Goal: Task Accomplishment & Management: Complete application form

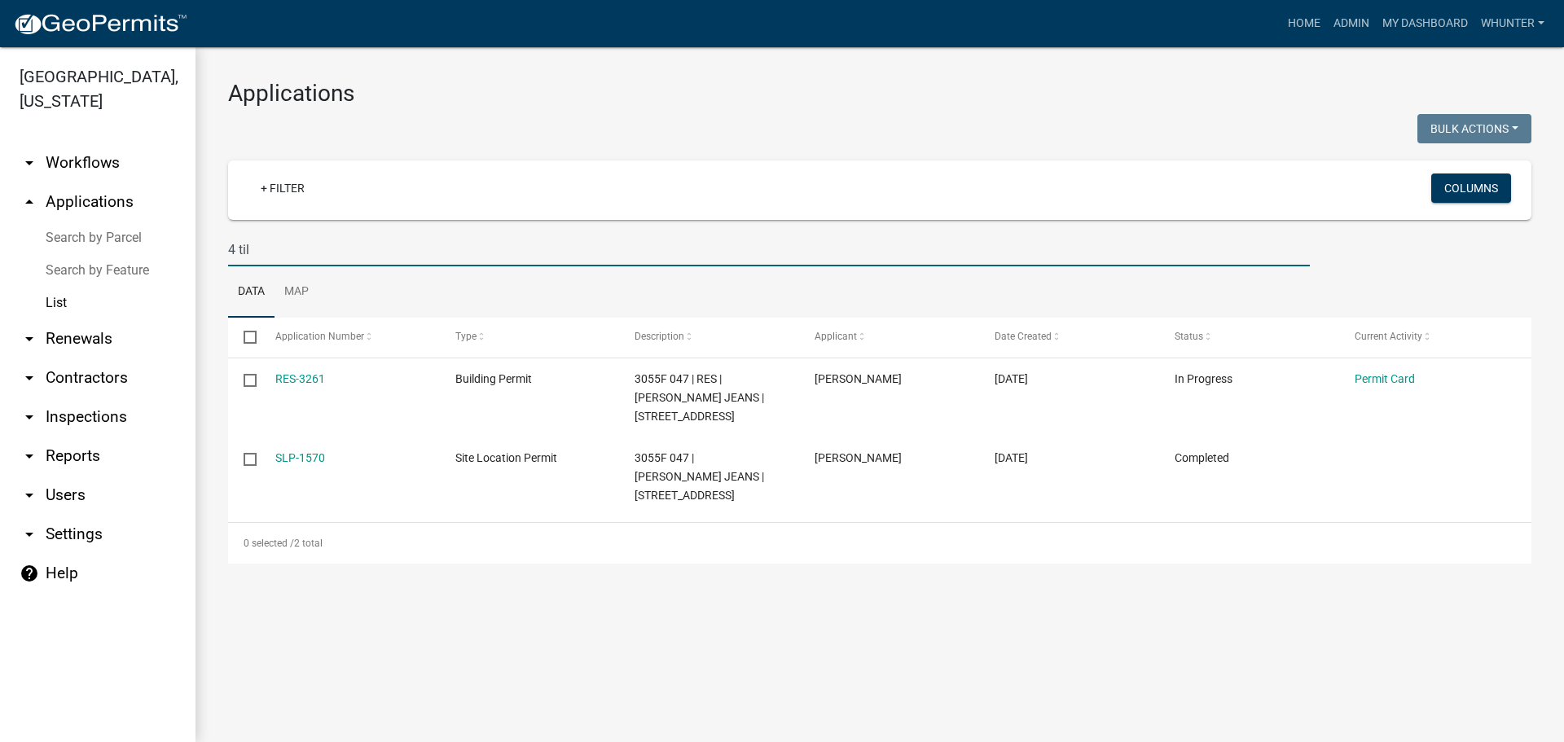
type input "4 til"
drag, startPoint x: 331, startPoint y: 256, endPoint x: 66, endPoint y: 205, distance: 270.3
click at [73, 208] on div "[GEOGRAPHIC_DATA], [US_STATE] arrow_drop_down Workflows List arrow_drop_up Appl…" at bounding box center [782, 394] width 1564 height 695
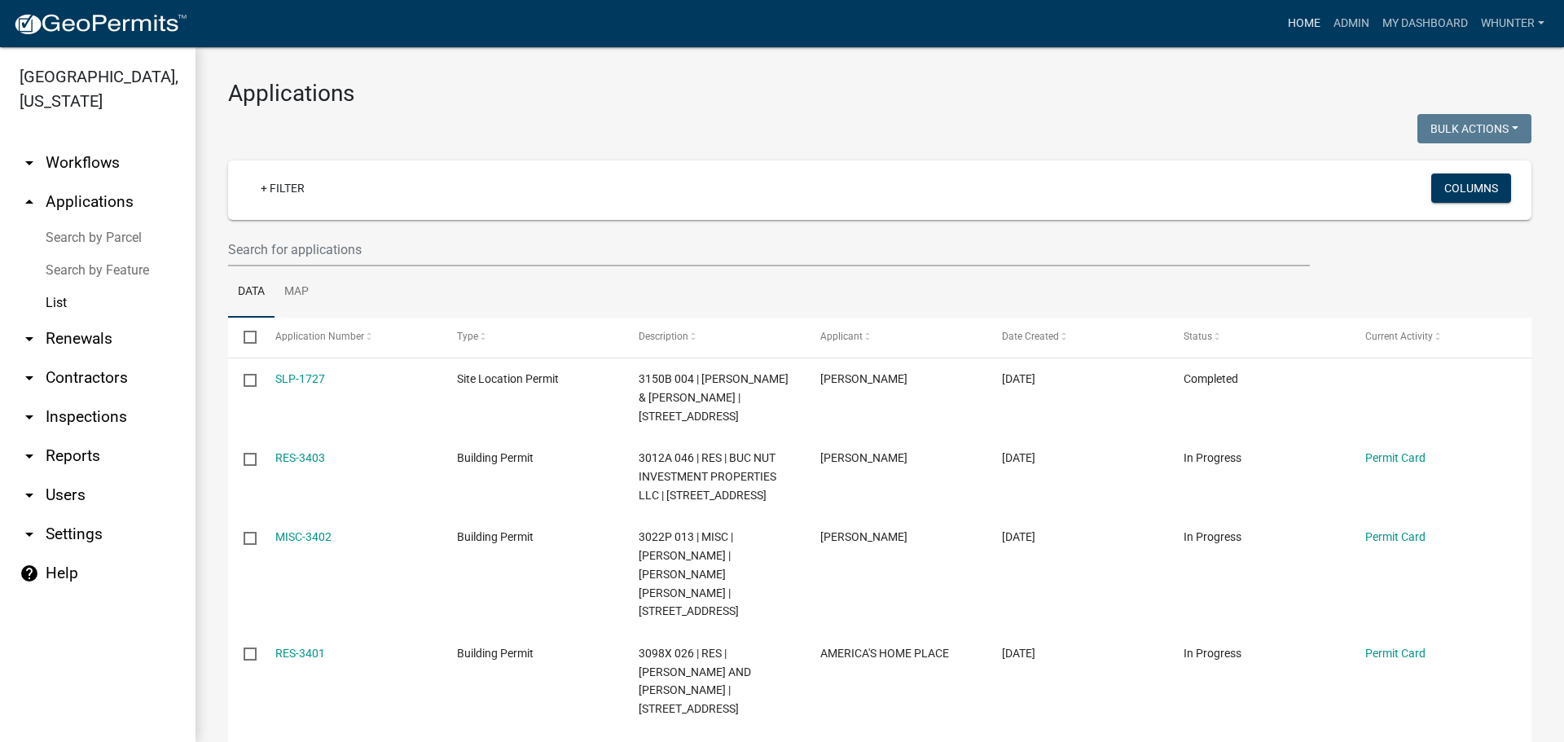
click at [1298, 29] on link "Home" at bounding box center [1304, 23] width 46 height 31
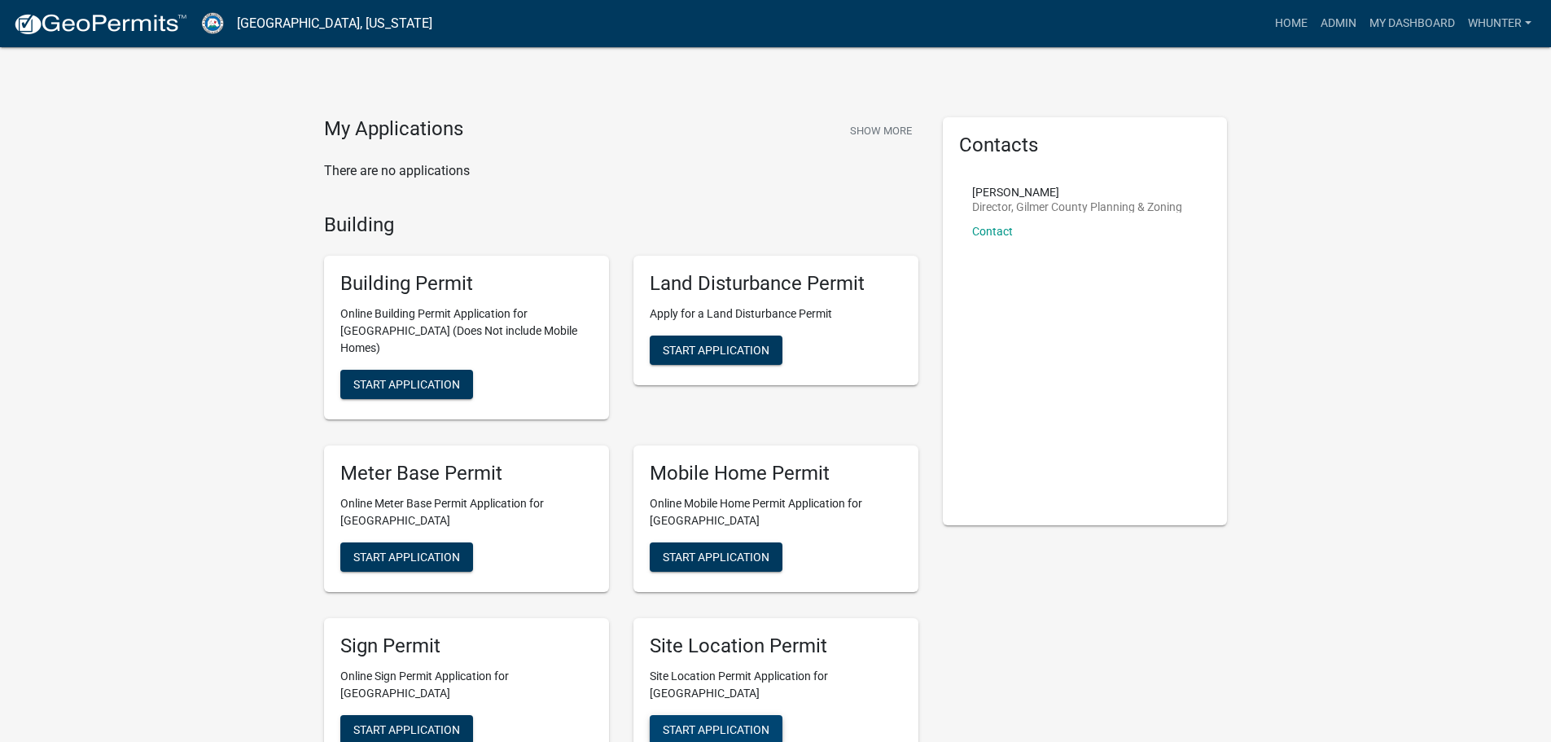
drag, startPoint x: 754, startPoint y: 700, endPoint x: 764, endPoint y: 699, distance: 9.8
click at [758, 715] on button "Start Application" at bounding box center [716, 729] width 133 height 29
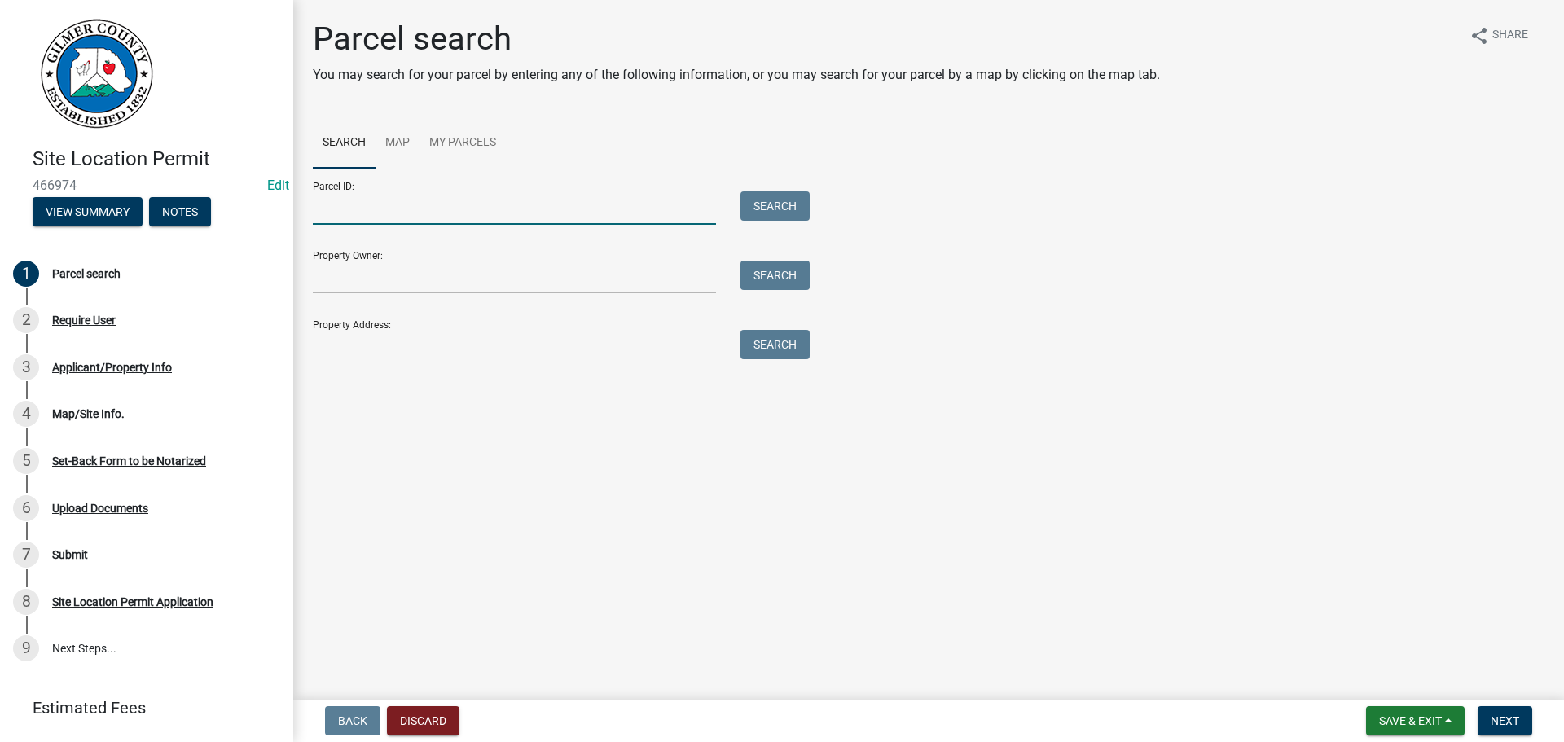
click at [340, 222] on input "Parcel ID:" at bounding box center [514, 207] width 403 height 33
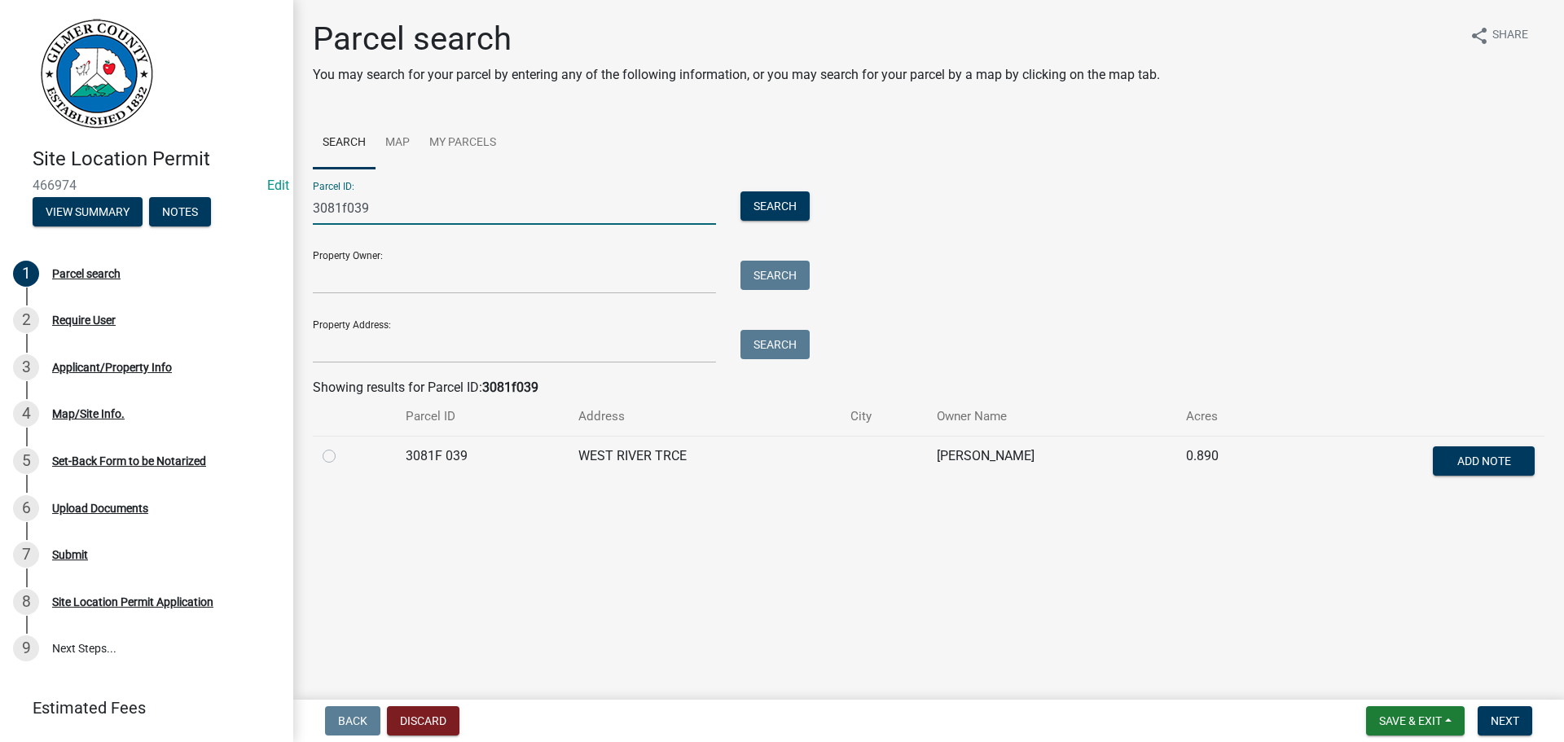
type input "3081f039"
click at [342, 446] on label at bounding box center [342, 446] width 0 height 0
click at [342, 452] on 039 "radio" at bounding box center [347, 451] width 11 height 11
radio 039 "true"
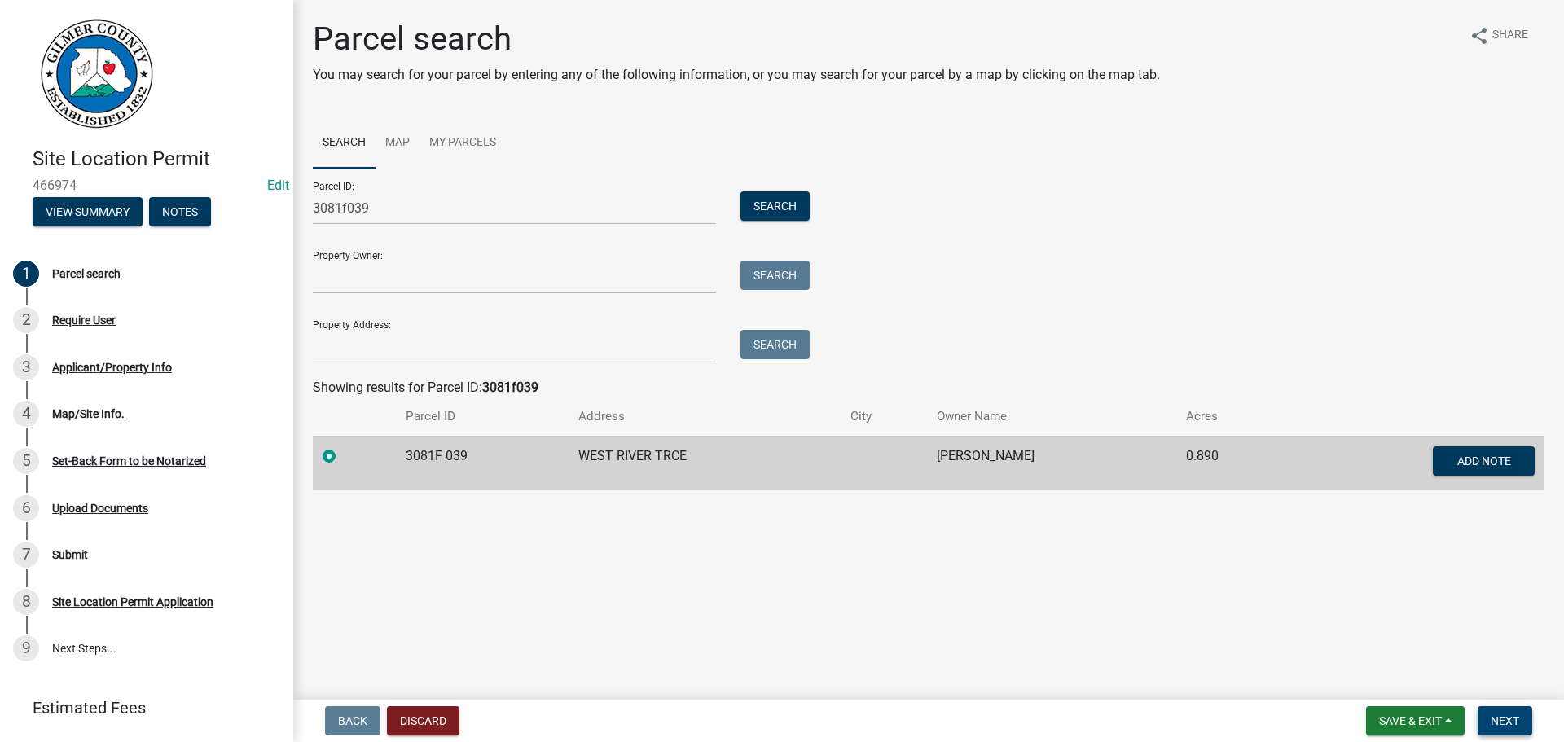
click at [1507, 717] on span "Next" at bounding box center [1504, 720] width 29 height 13
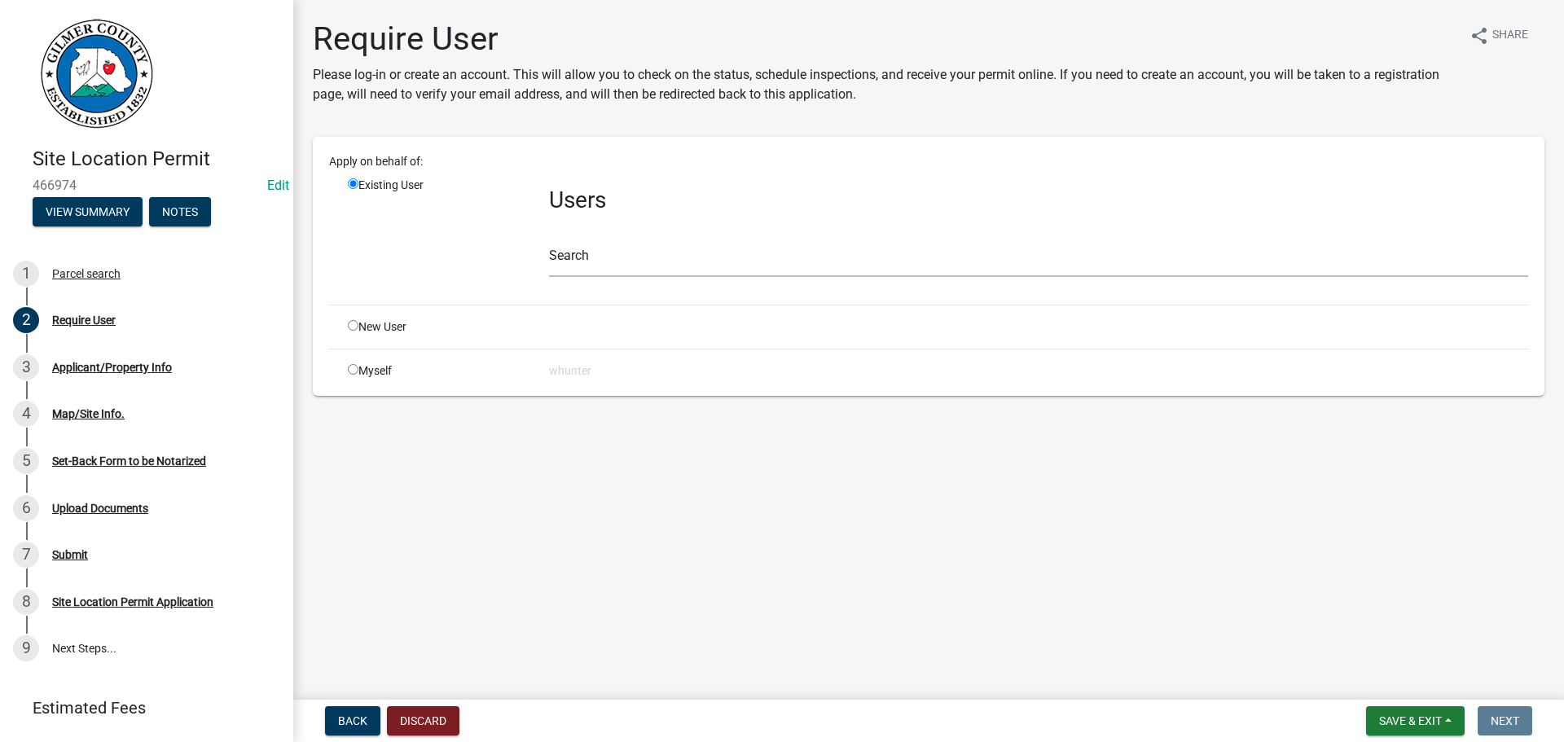
click at [635, 277] on div "Users Search" at bounding box center [1038, 234] width 1003 height 115
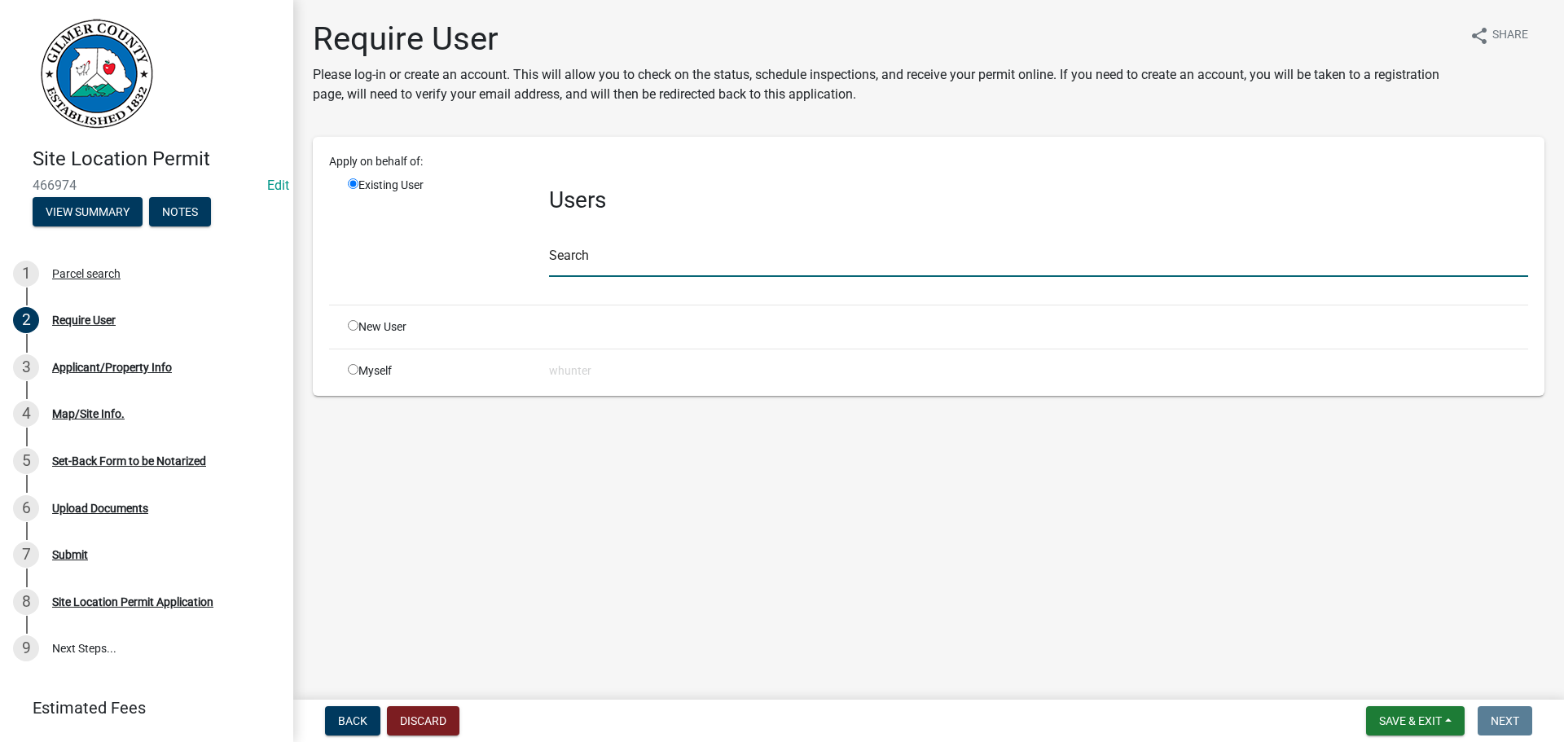
click at [647, 266] on input "text" at bounding box center [1038, 260] width 979 height 33
type input "d"
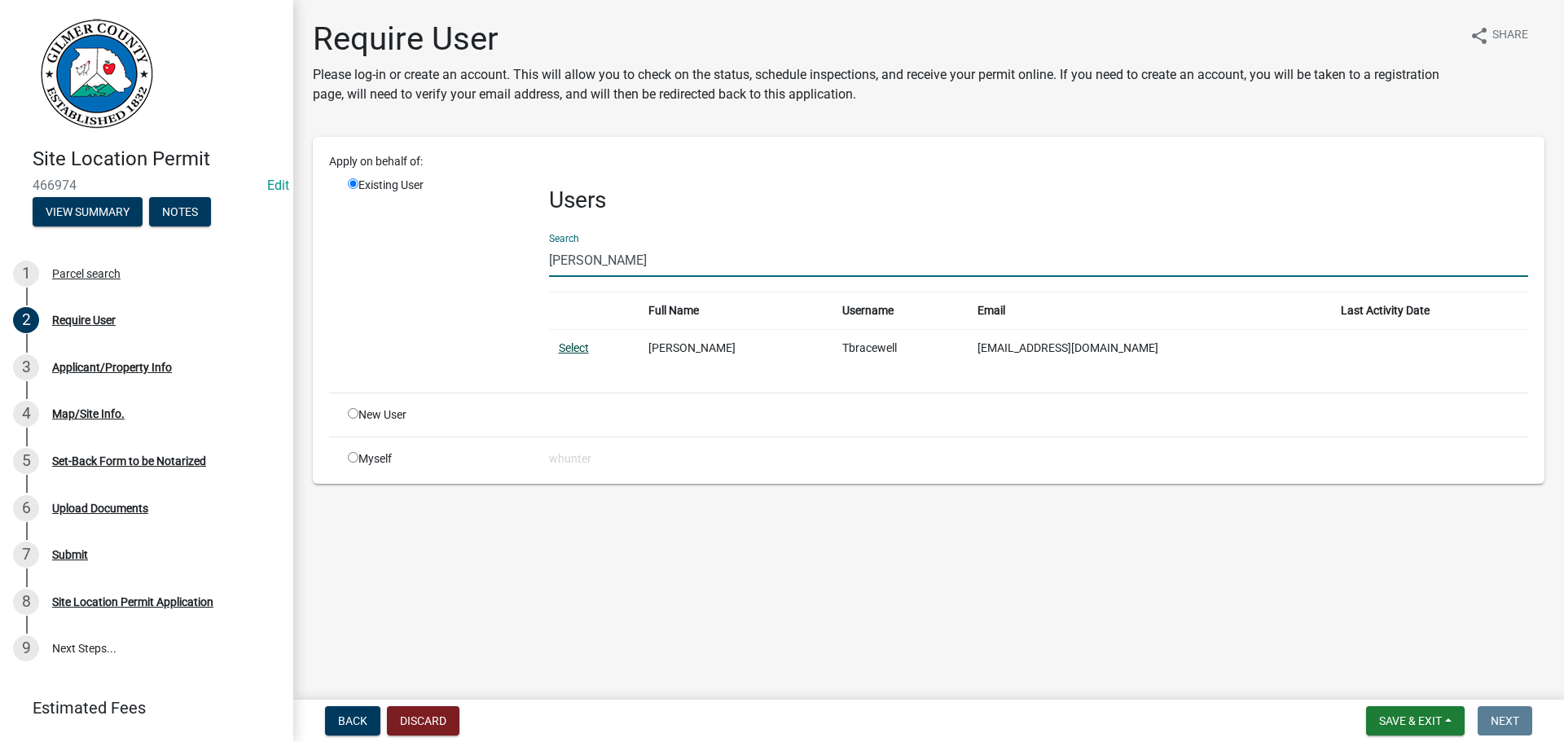
type input "[PERSON_NAME]"
click at [585, 353] on link "Select" at bounding box center [574, 347] width 30 height 13
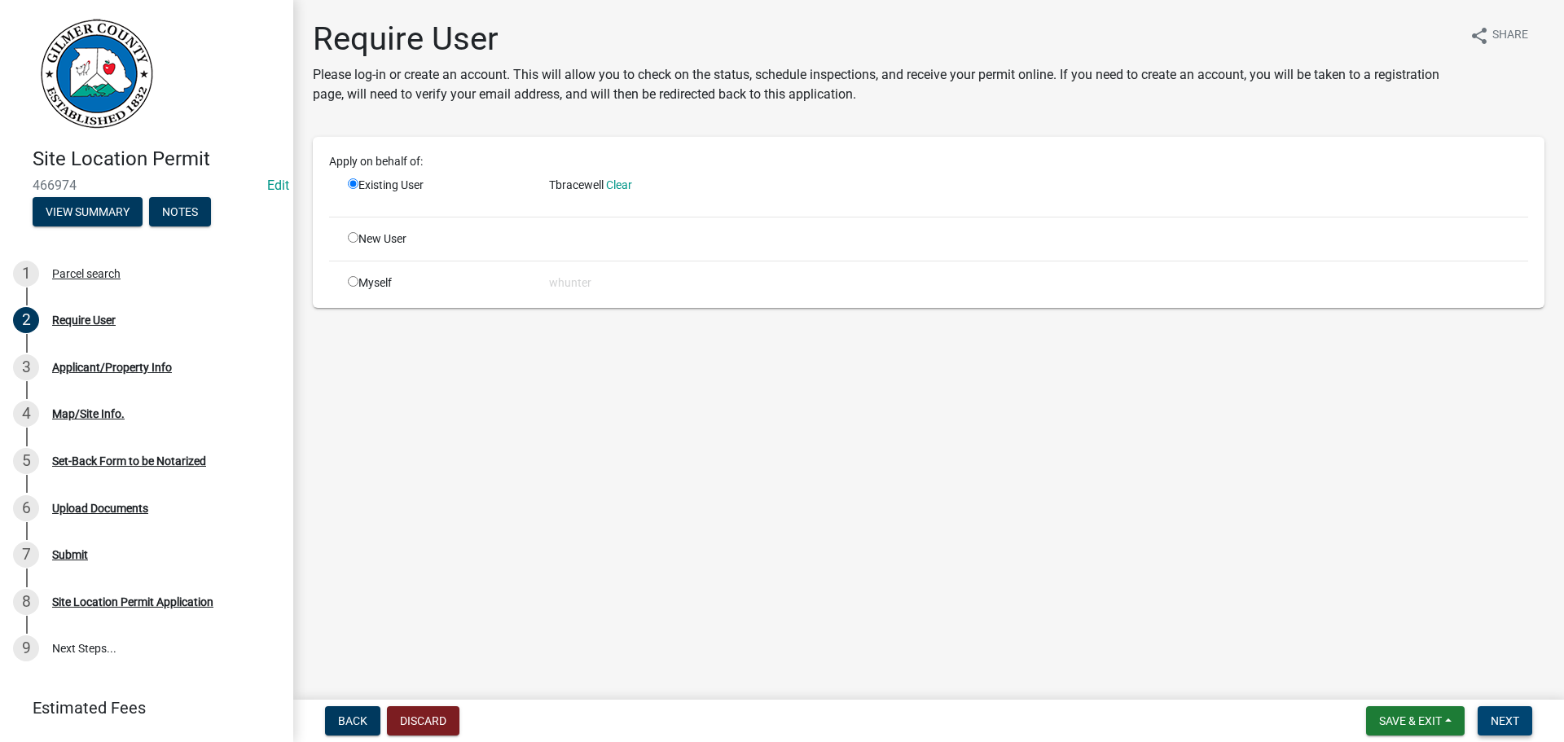
click at [1502, 713] on button "Next" at bounding box center [1504, 720] width 55 height 29
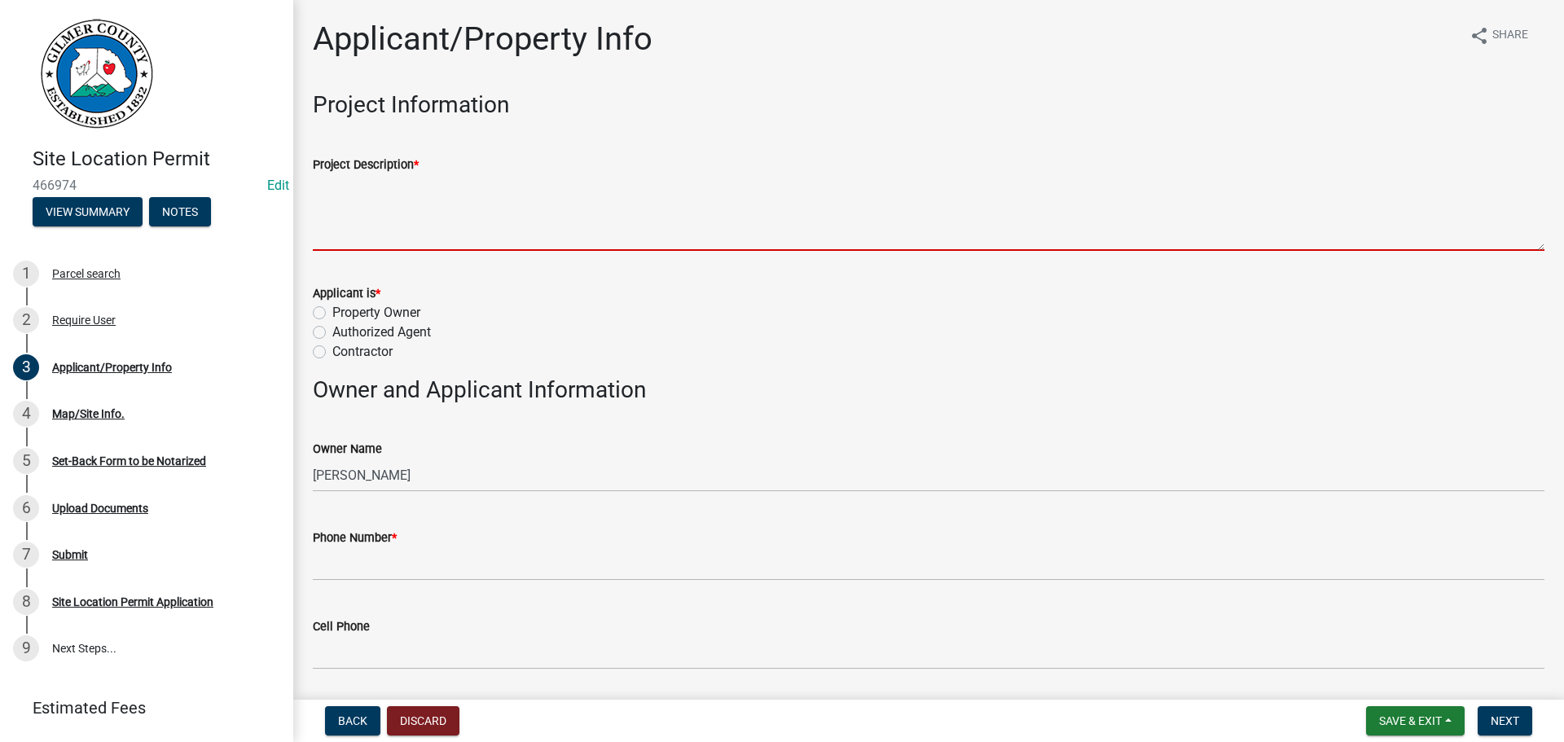
click at [460, 218] on textarea "Project Description *" at bounding box center [928, 212] width 1231 height 77
type textarea "m"
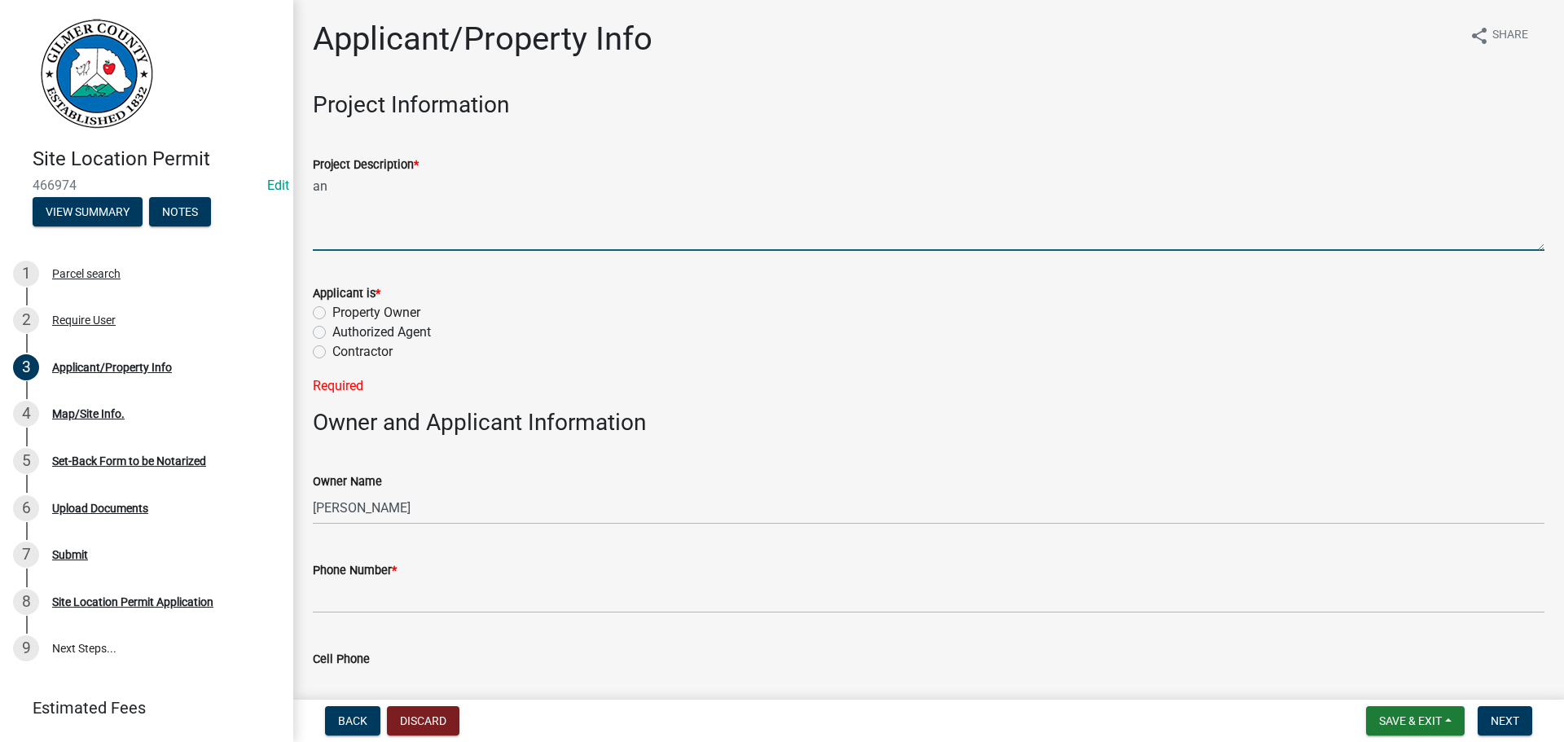
type textarea "a"
type textarea "NEW HOME"
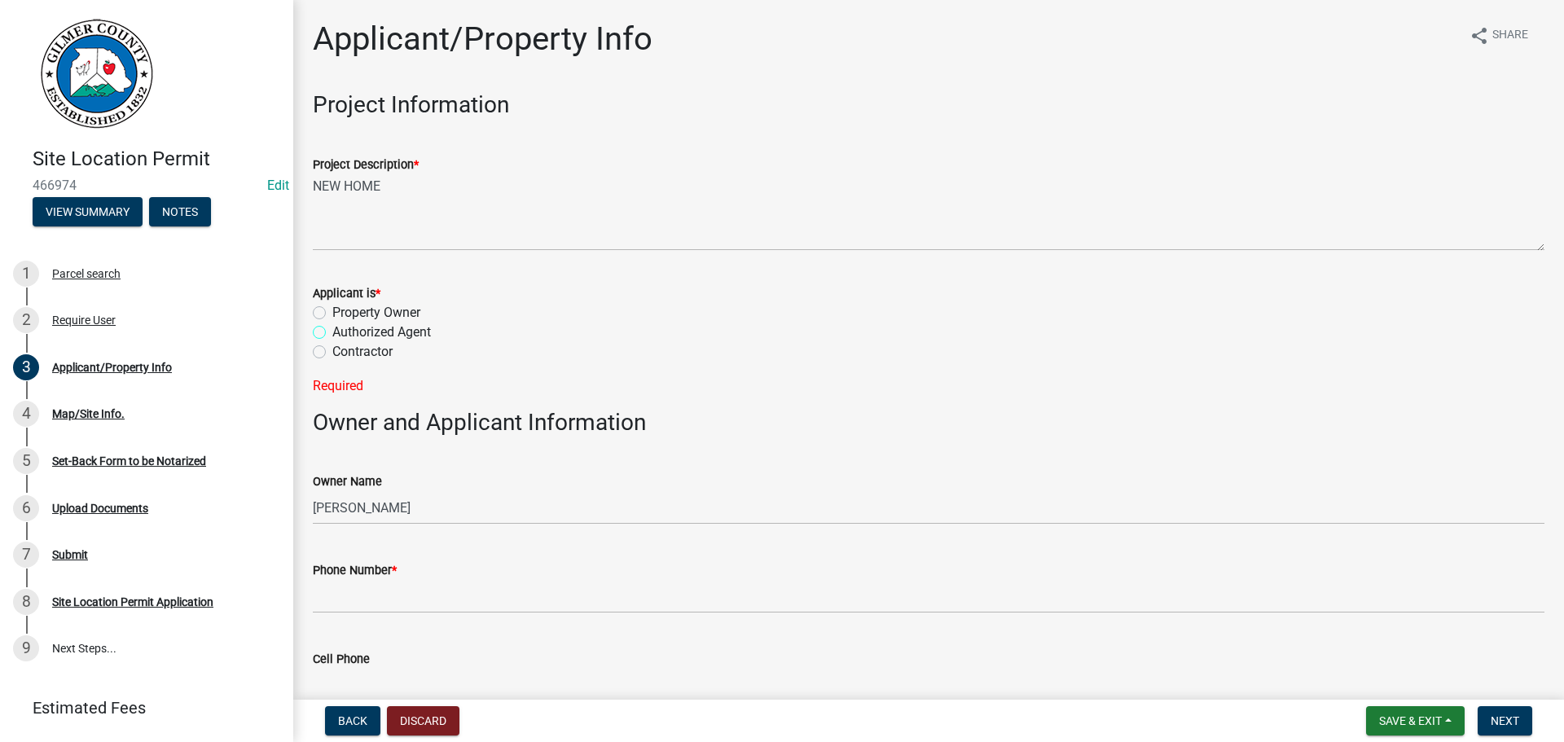
click at [332, 322] on input "Authorized Agent" at bounding box center [337, 327] width 11 height 11
radio input "true"
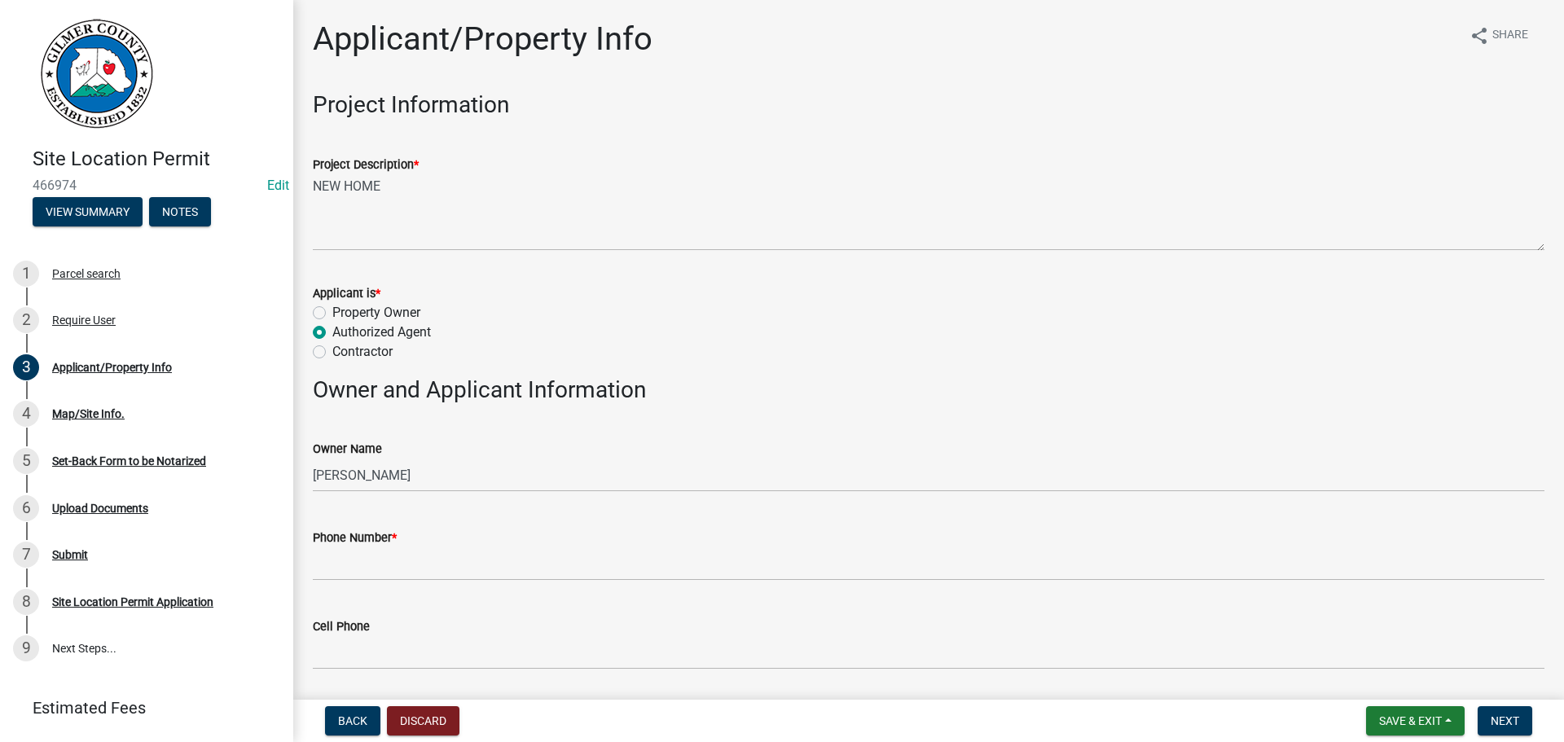
click at [332, 342] on input "Contractor" at bounding box center [337, 347] width 11 height 11
radio input "true"
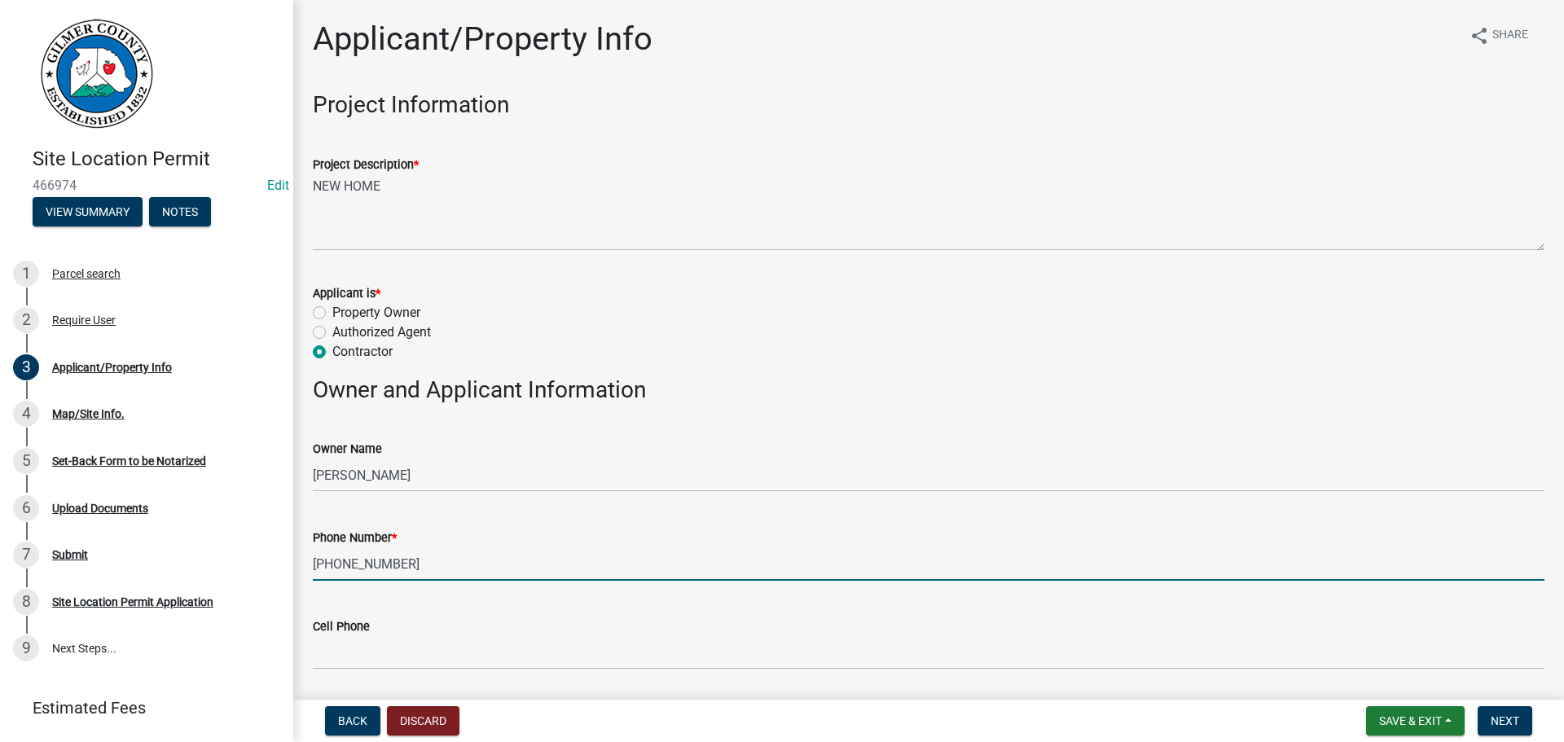
type input "[PHONE_NUMBER]"
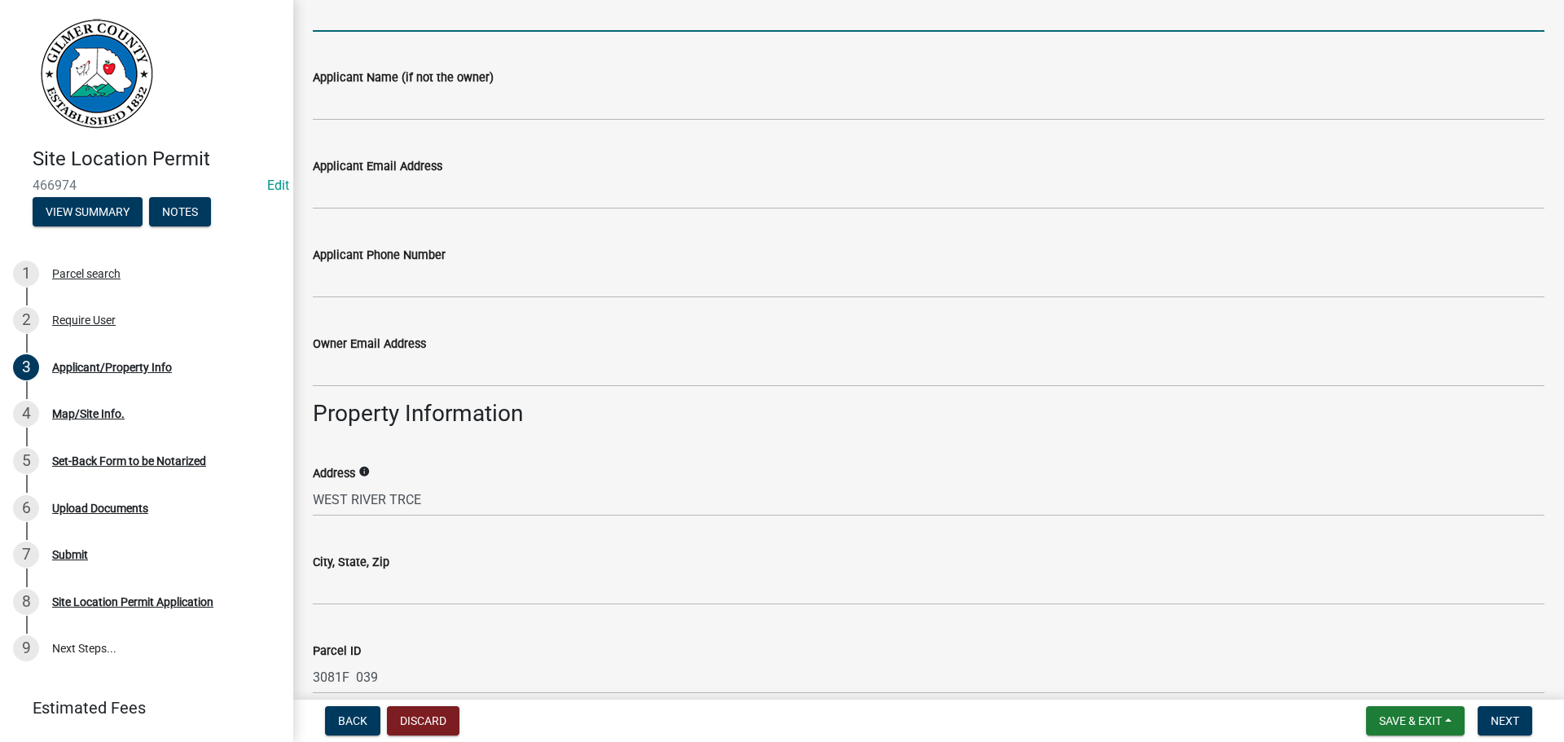
scroll to position [652, 0]
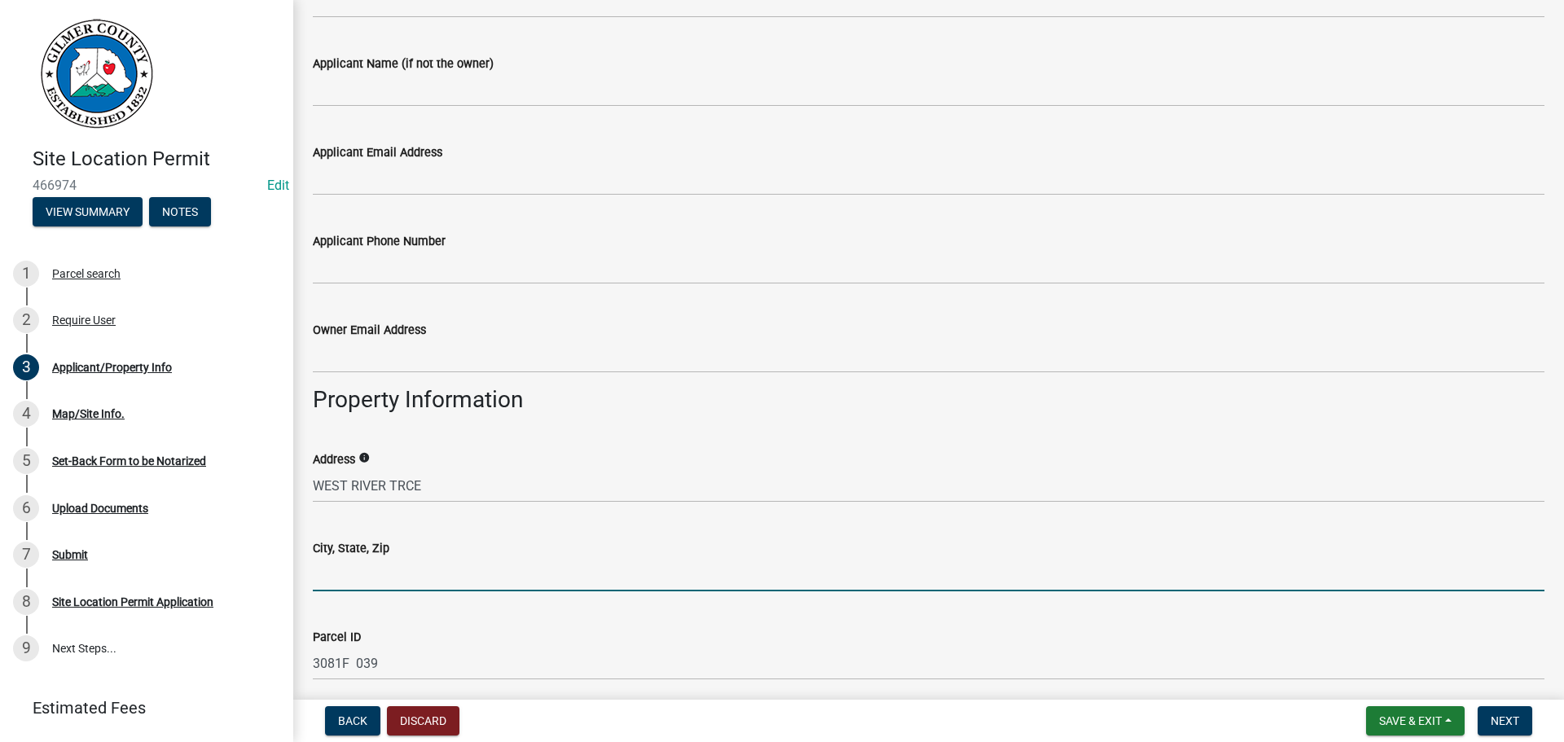
click at [374, 588] on input "City, State, Zip" at bounding box center [928, 574] width 1231 height 33
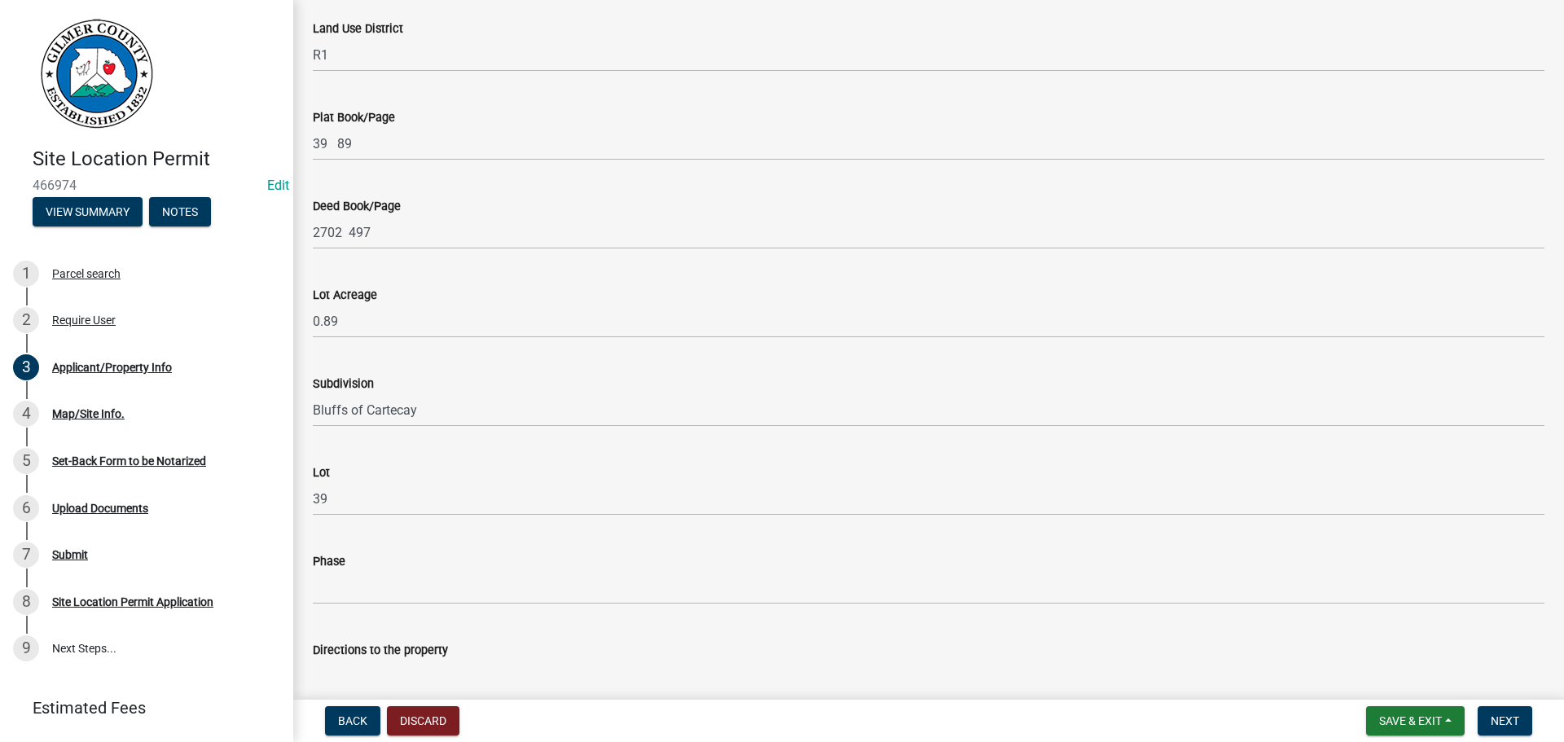
scroll to position [1557, 0]
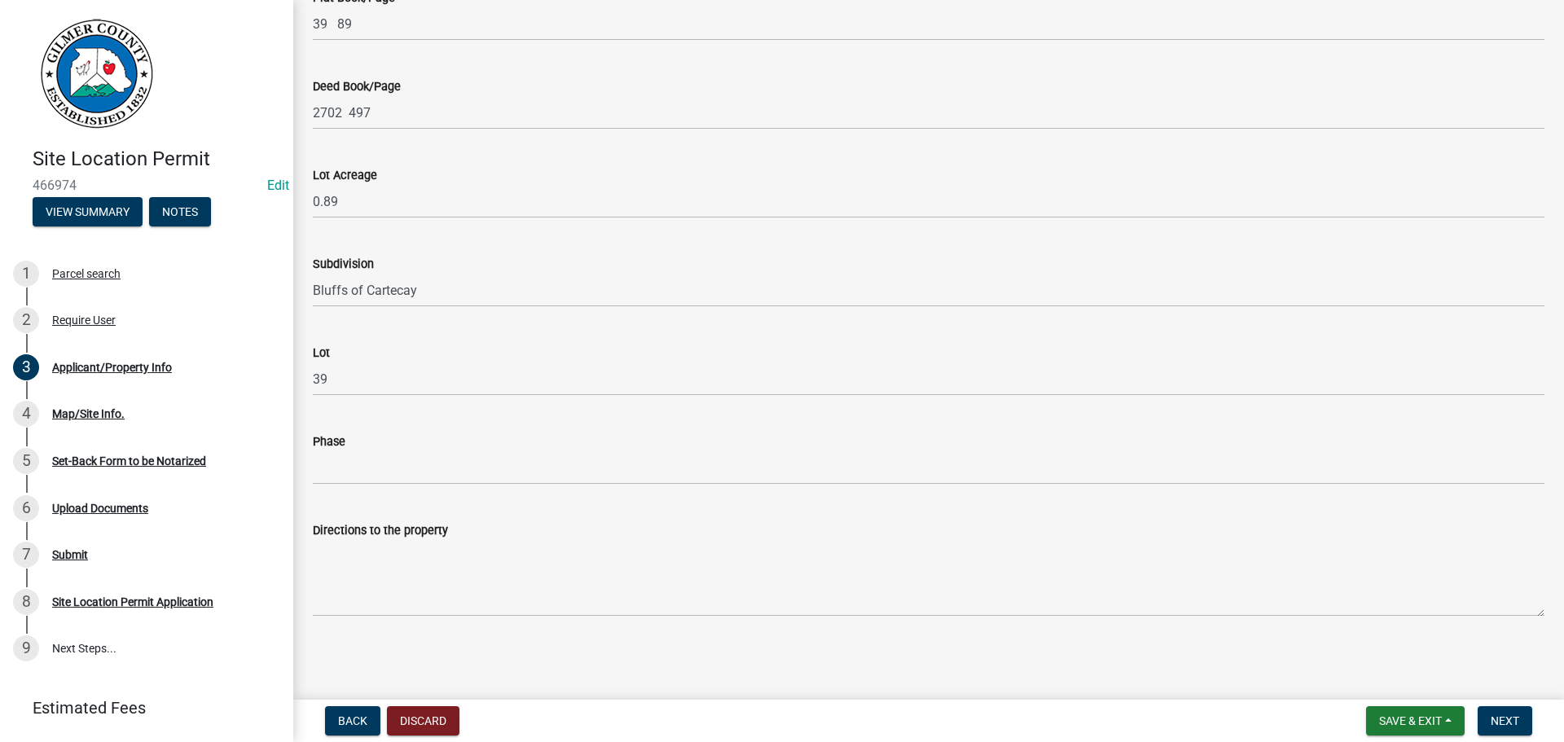
type input "ELLIJAY, [GEOGRAPHIC_DATA] 30536"
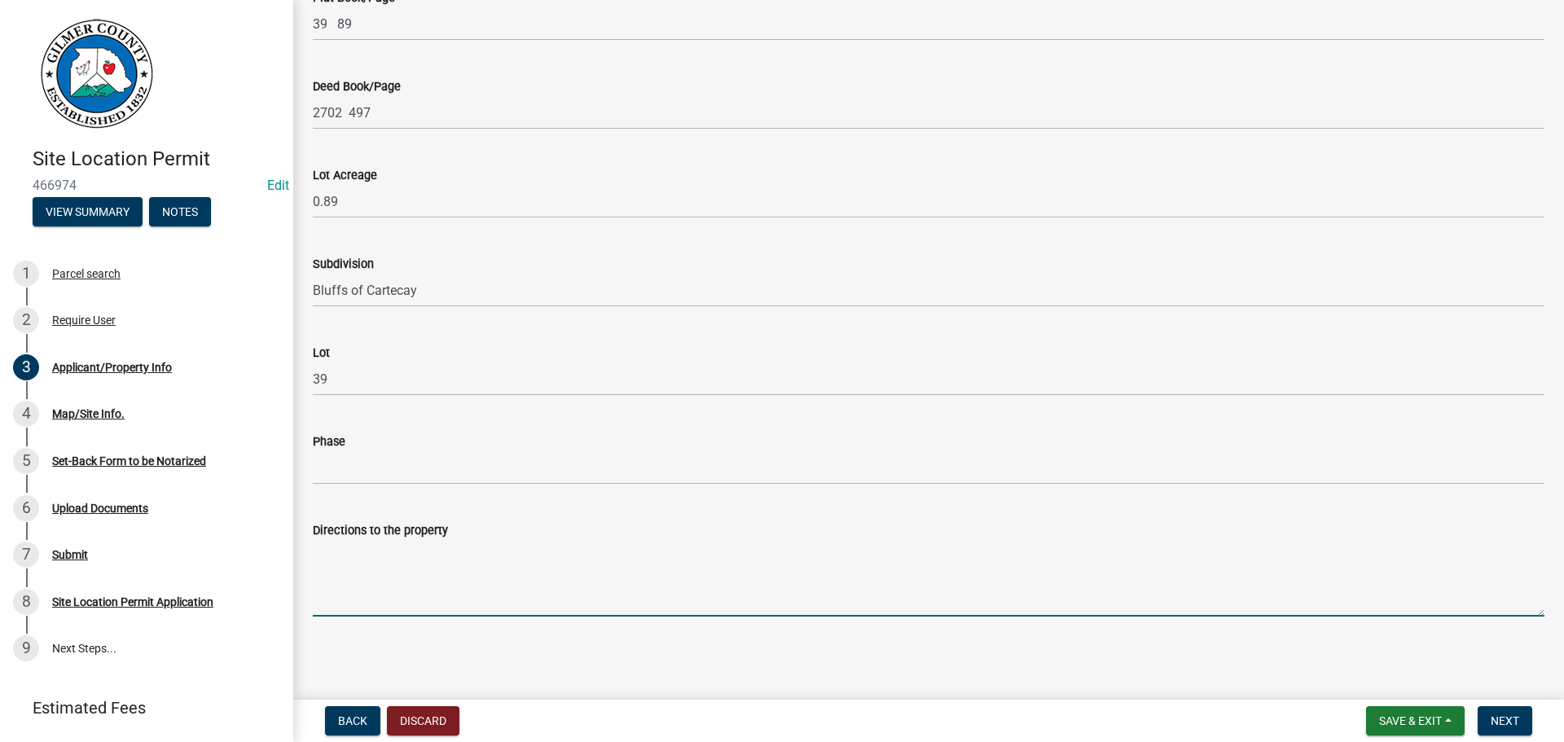
drag, startPoint x: 564, startPoint y: 549, endPoint x: 880, endPoint y: 533, distance: 315.5
click at [563, 549] on textarea "Directions to the property" at bounding box center [928, 578] width 1231 height 77
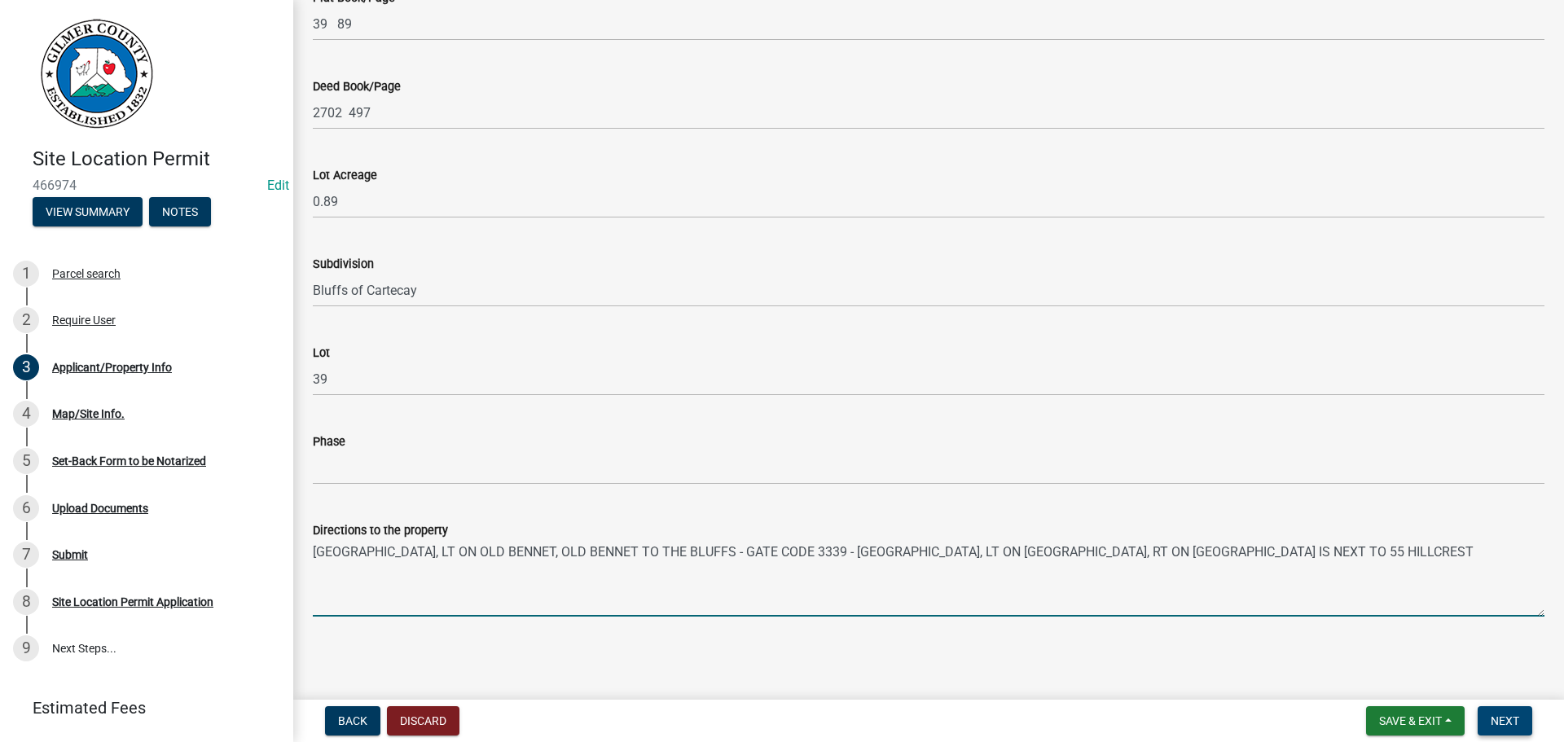
type textarea "[GEOGRAPHIC_DATA], LT ON OLD BENNET, OLD BENNET TO THE BLUFFS - GATE CODE 3339 …"
click at [1502, 715] on span "Next" at bounding box center [1504, 720] width 29 height 13
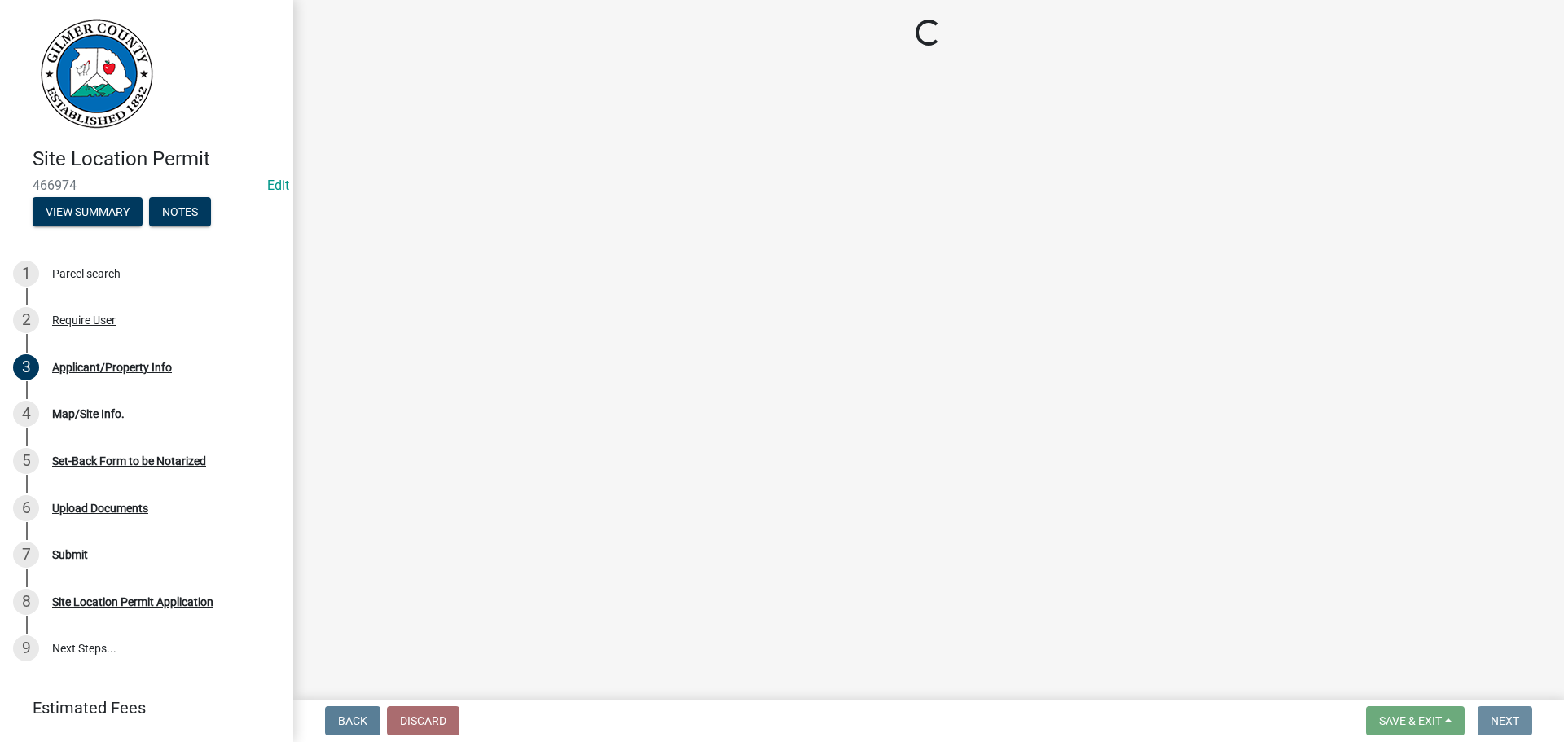
scroll to position [0, 0]
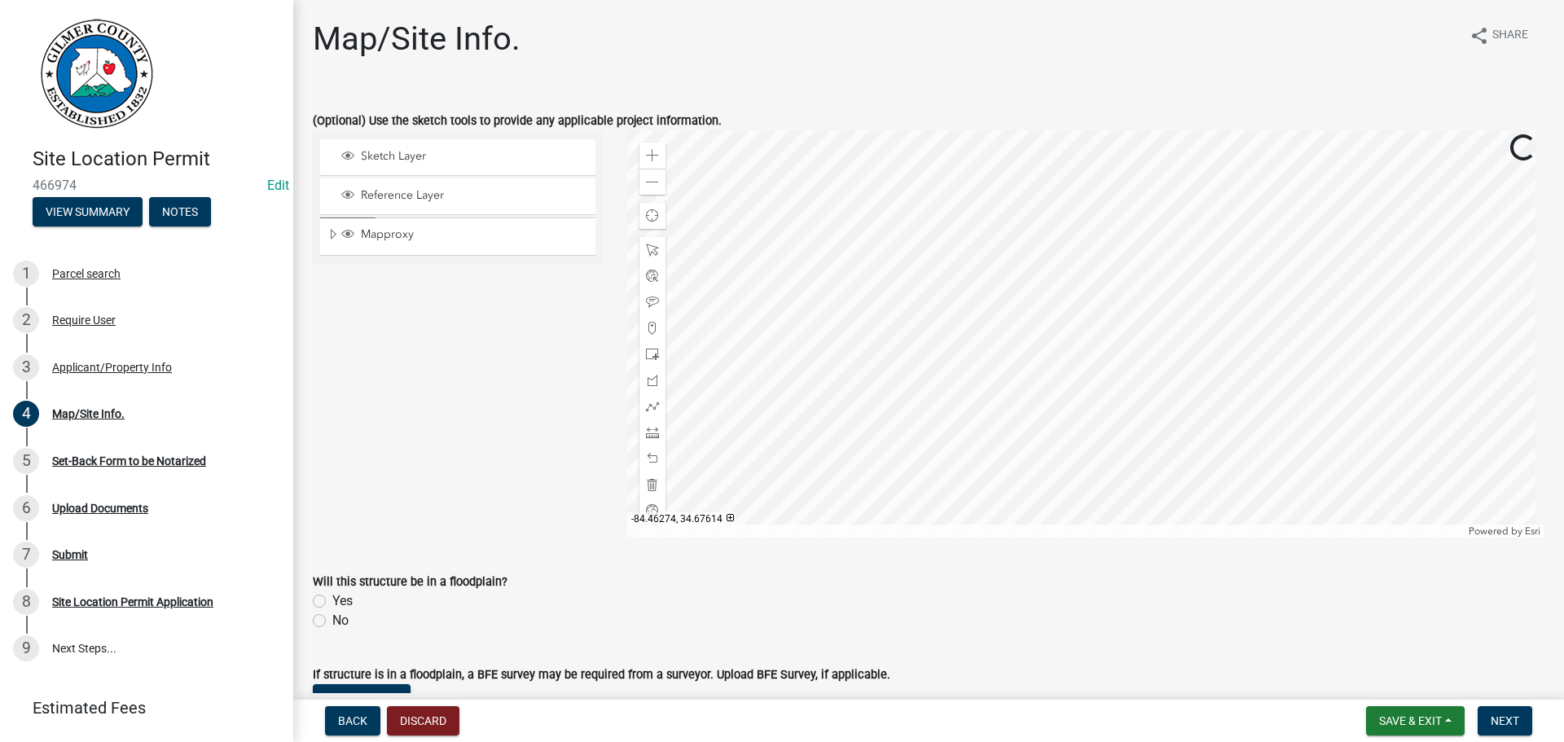
click at [343, 623] on label "No" at bounding box center [340, 621] width 16 height 20
click at [343, 621] on input "No" at bounding box center [337, 616] width 11 height 11
radio input "true"
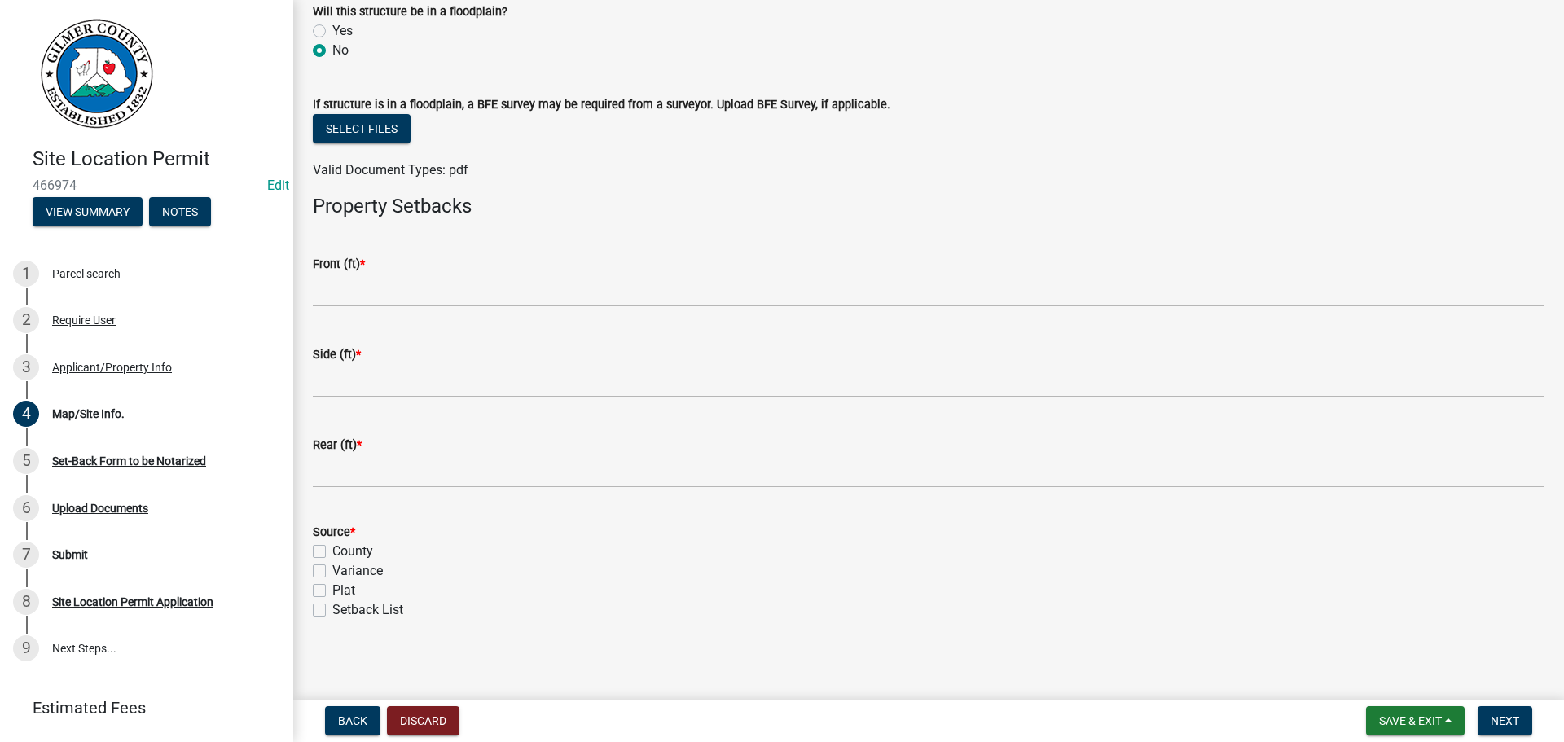
click at [370, 309] on wm-data-entity-input "Front (ft) *" at bounding box center [928, 276] width 1231 height 90
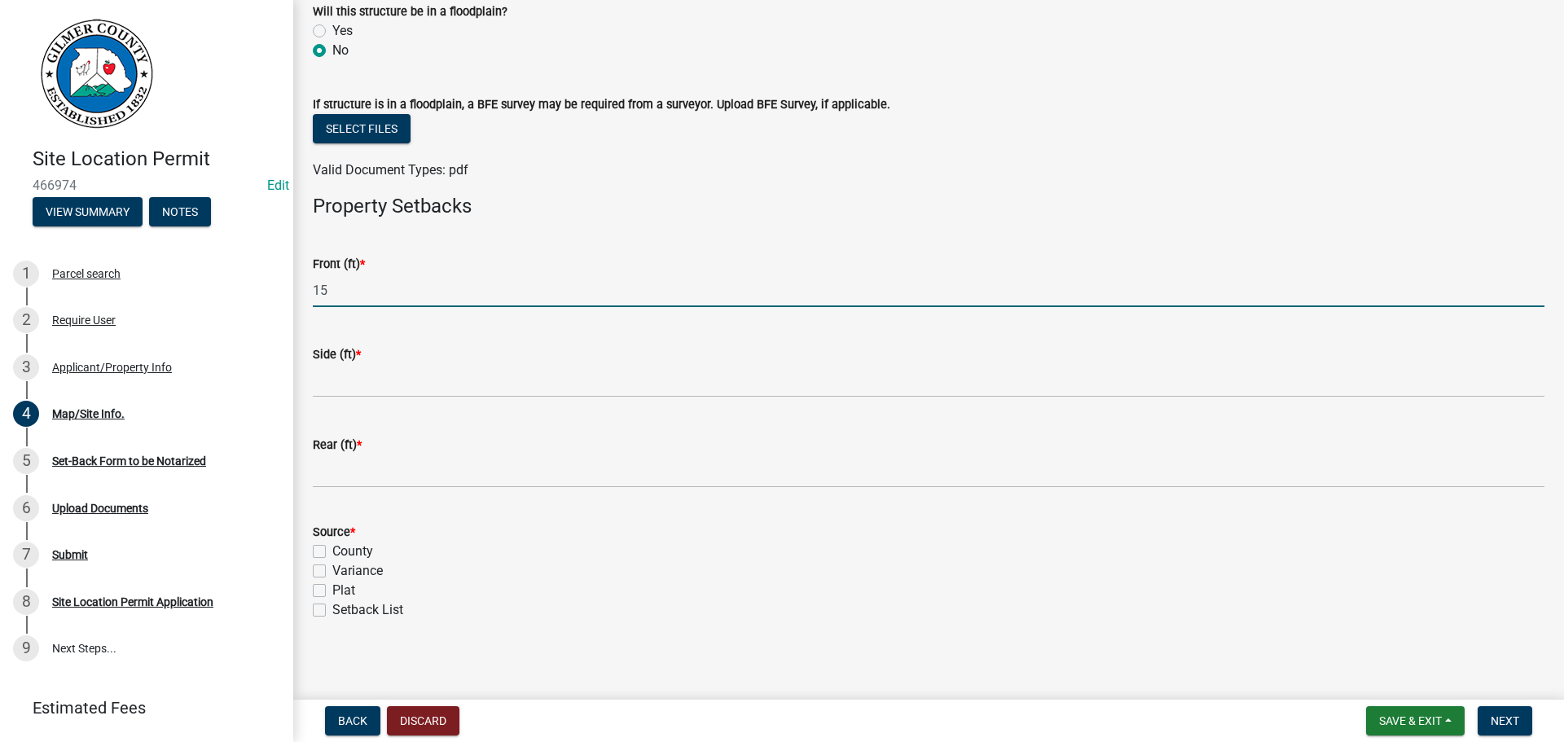
type input "1"
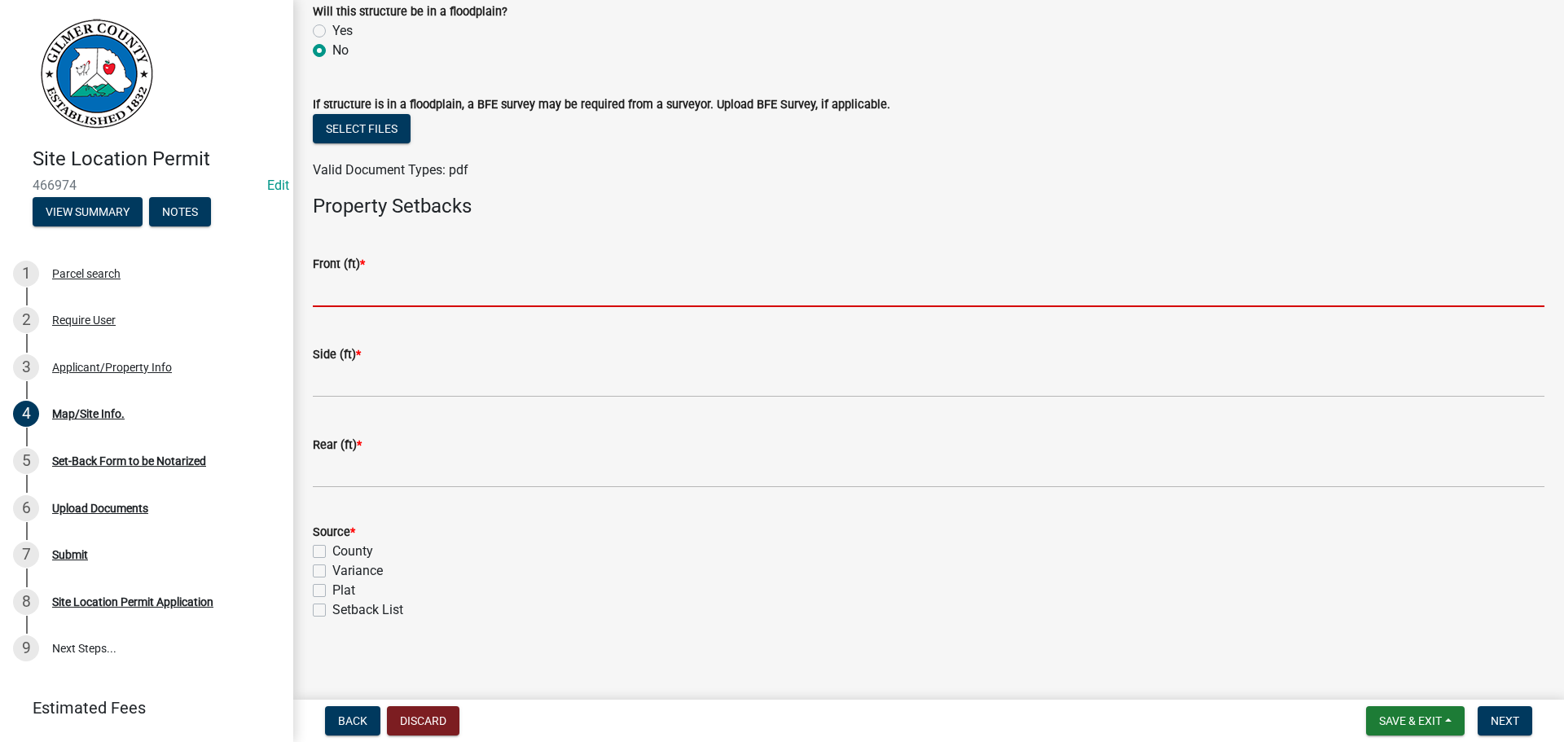
type input "3"
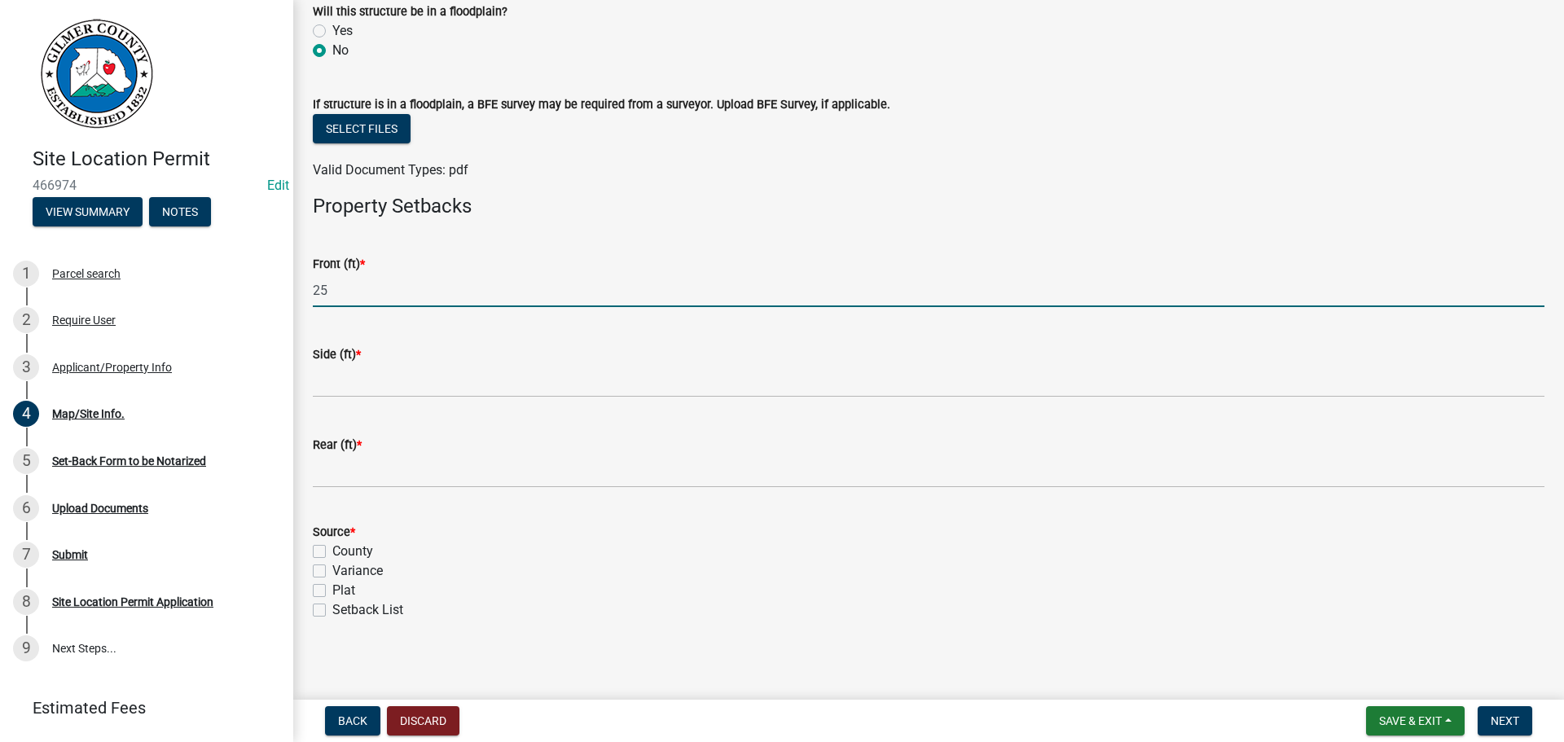
type input "25"
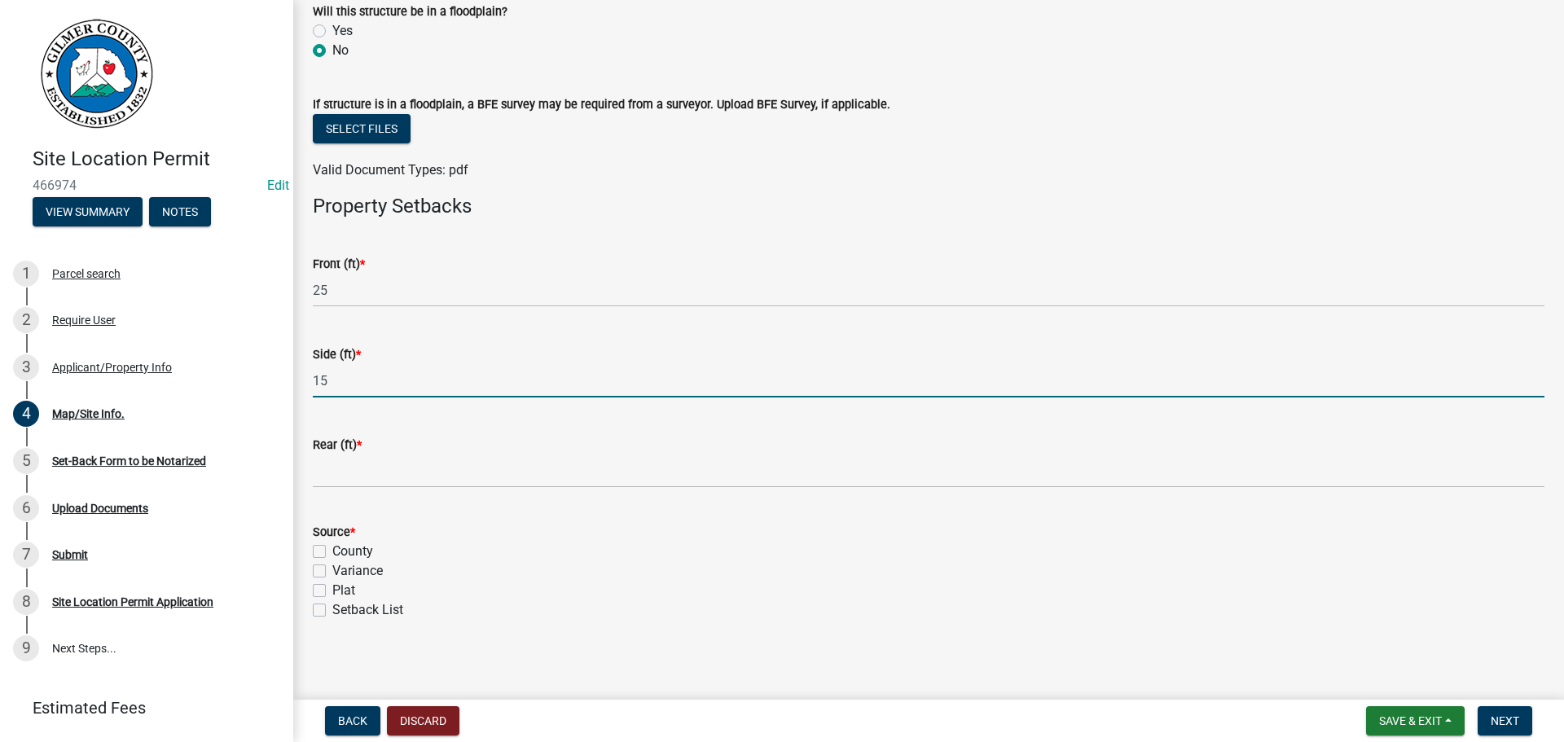
type input "15"
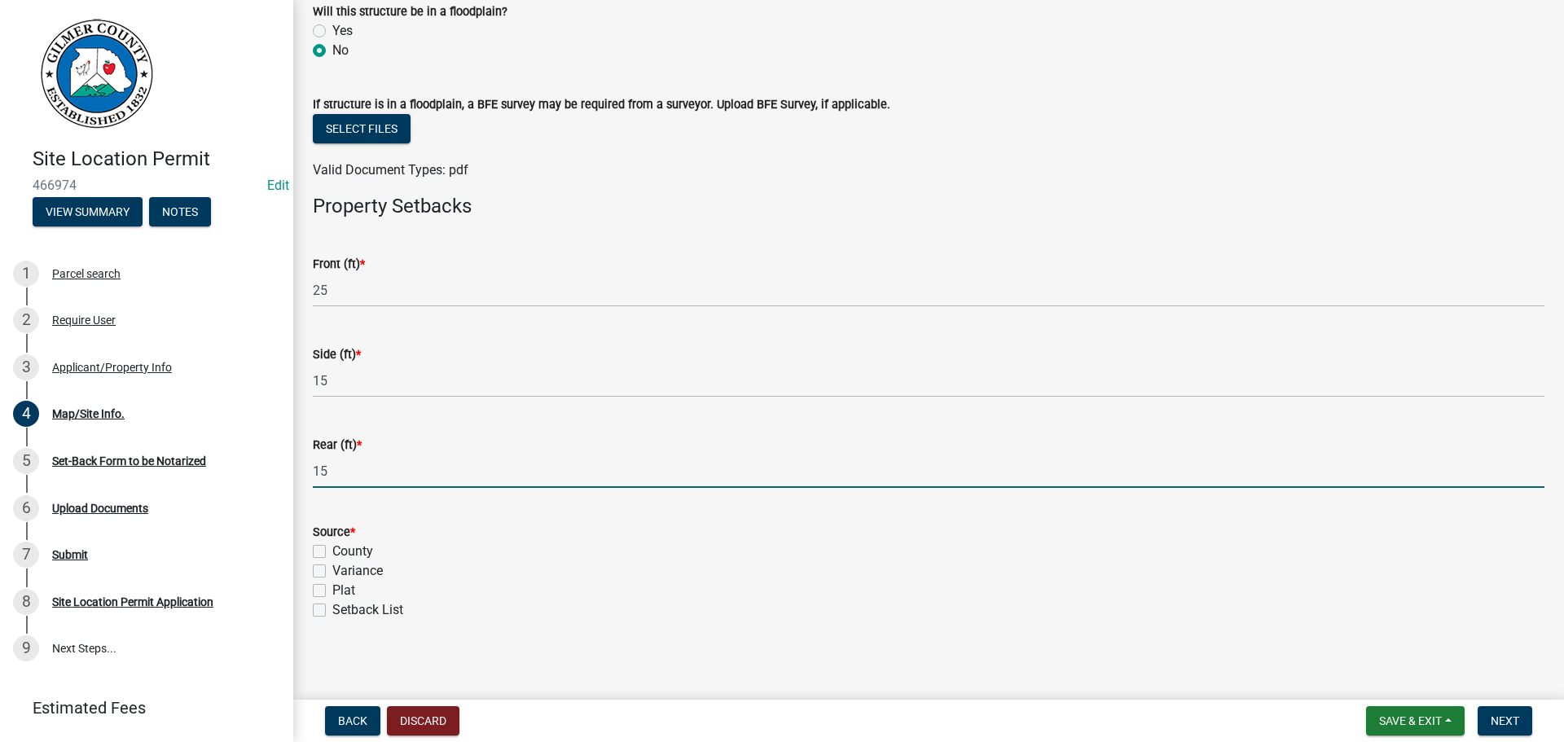
type input "15"
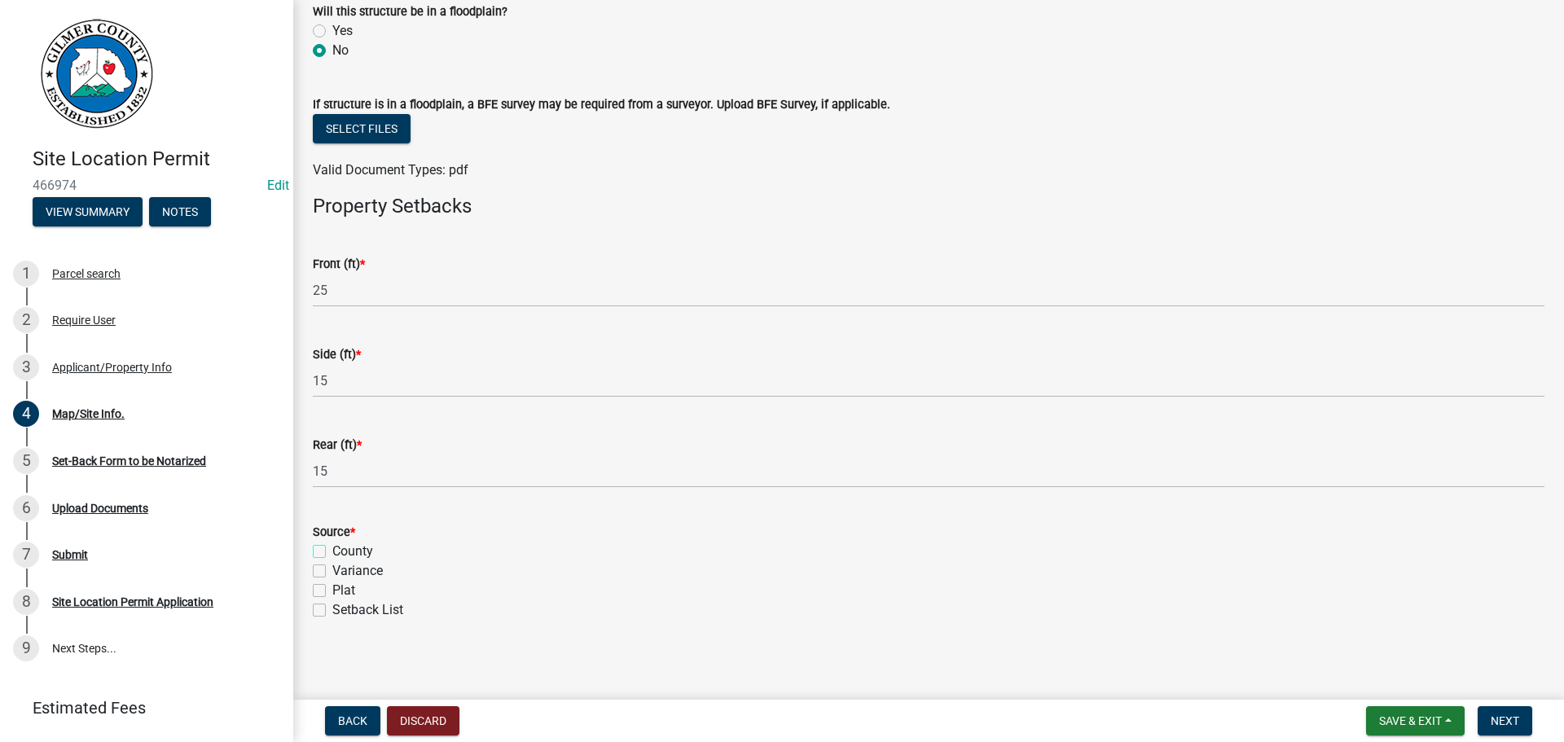
click at [332, 542] on input "County" at bounding box center [337, 547] width 11 height 11
checkbox input "true"
checkbox input "false"
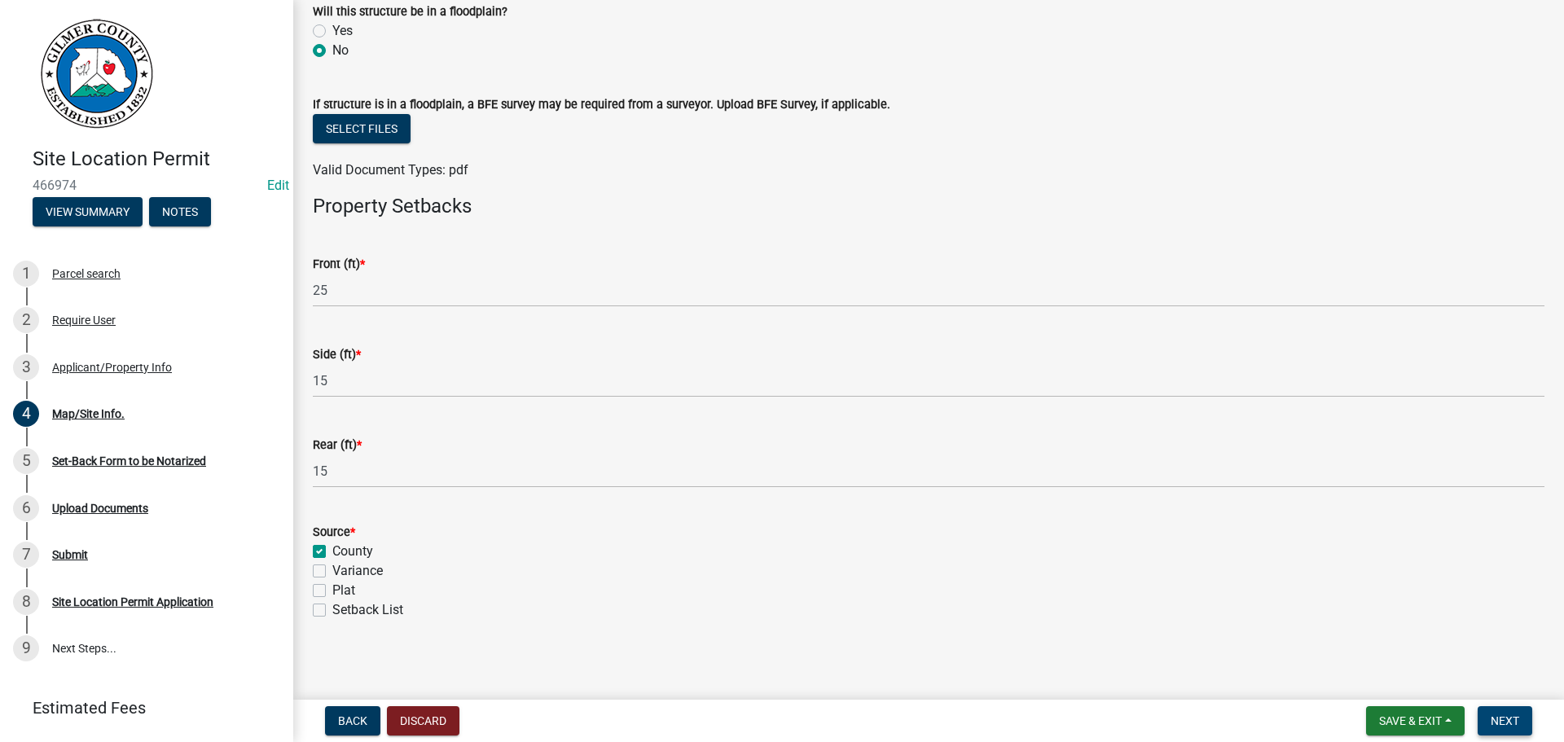
click at [1513, 721] on span "Next" at bounding box center [1504, 720] width 29 height 13
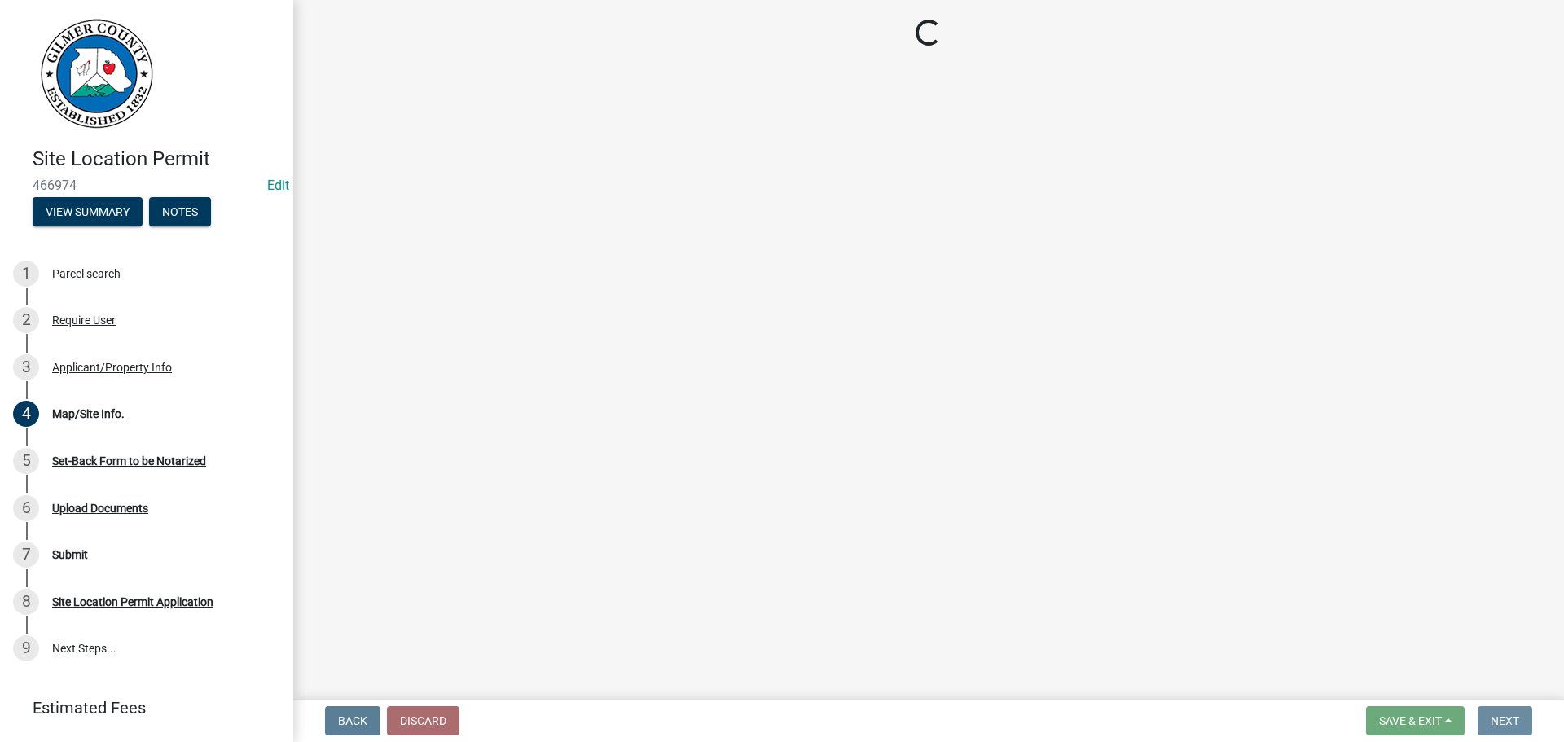
scroll to position [0, 0]
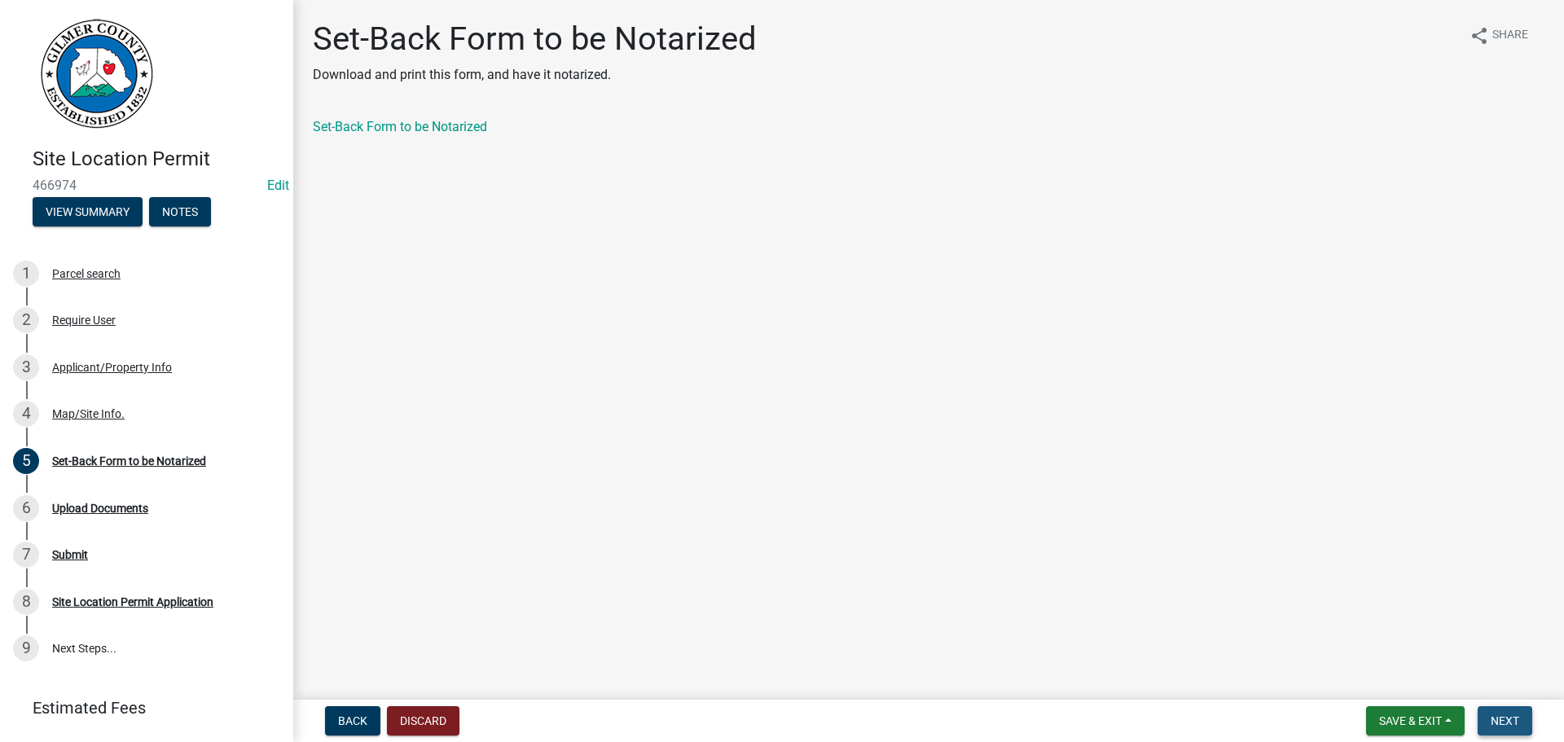
click at [1501, 709] on button "Next" at bounding box center [1504, 720] width 55 height 29
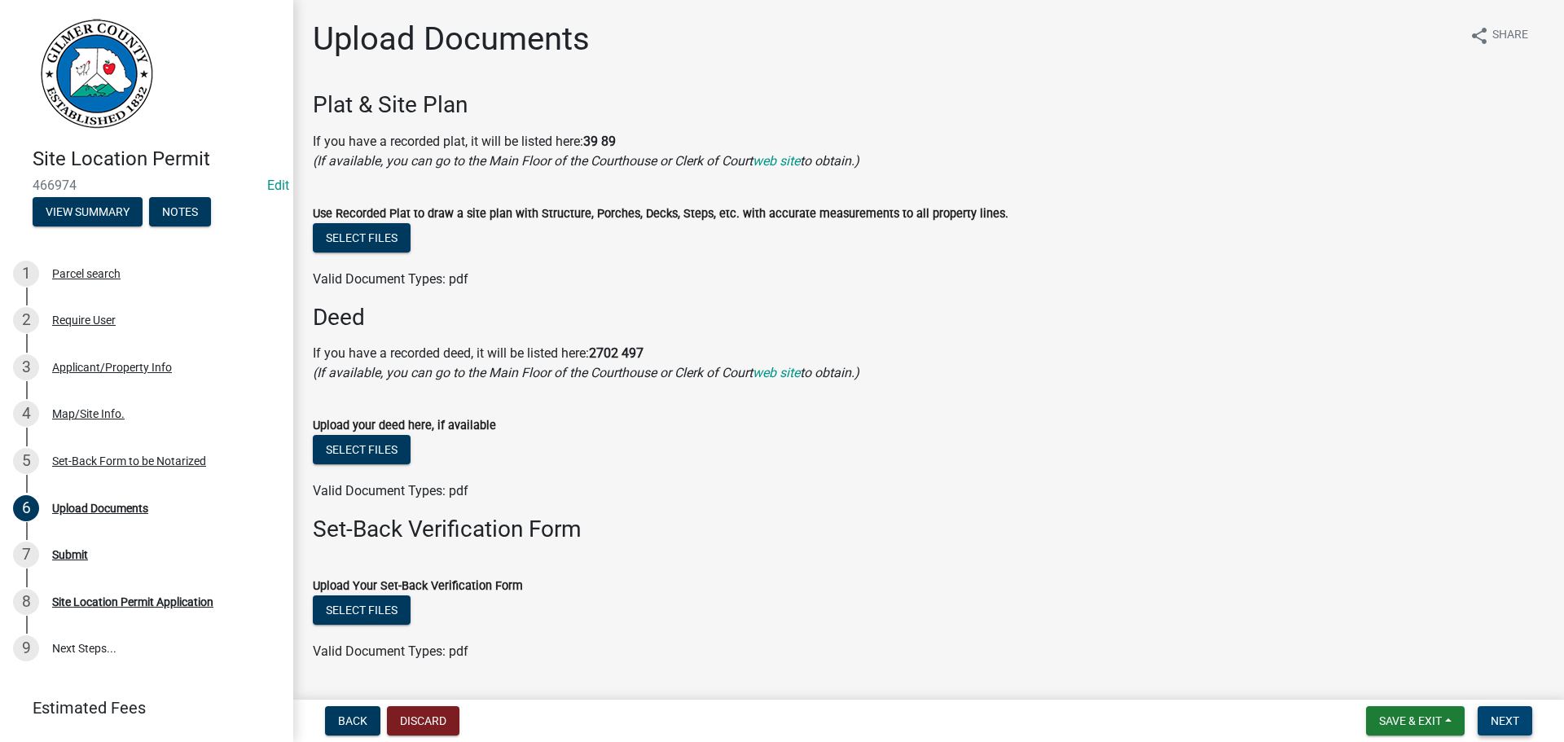
click at [1518, 714] on span "Next" at bounding box center [1504, 720] width 29 height 13
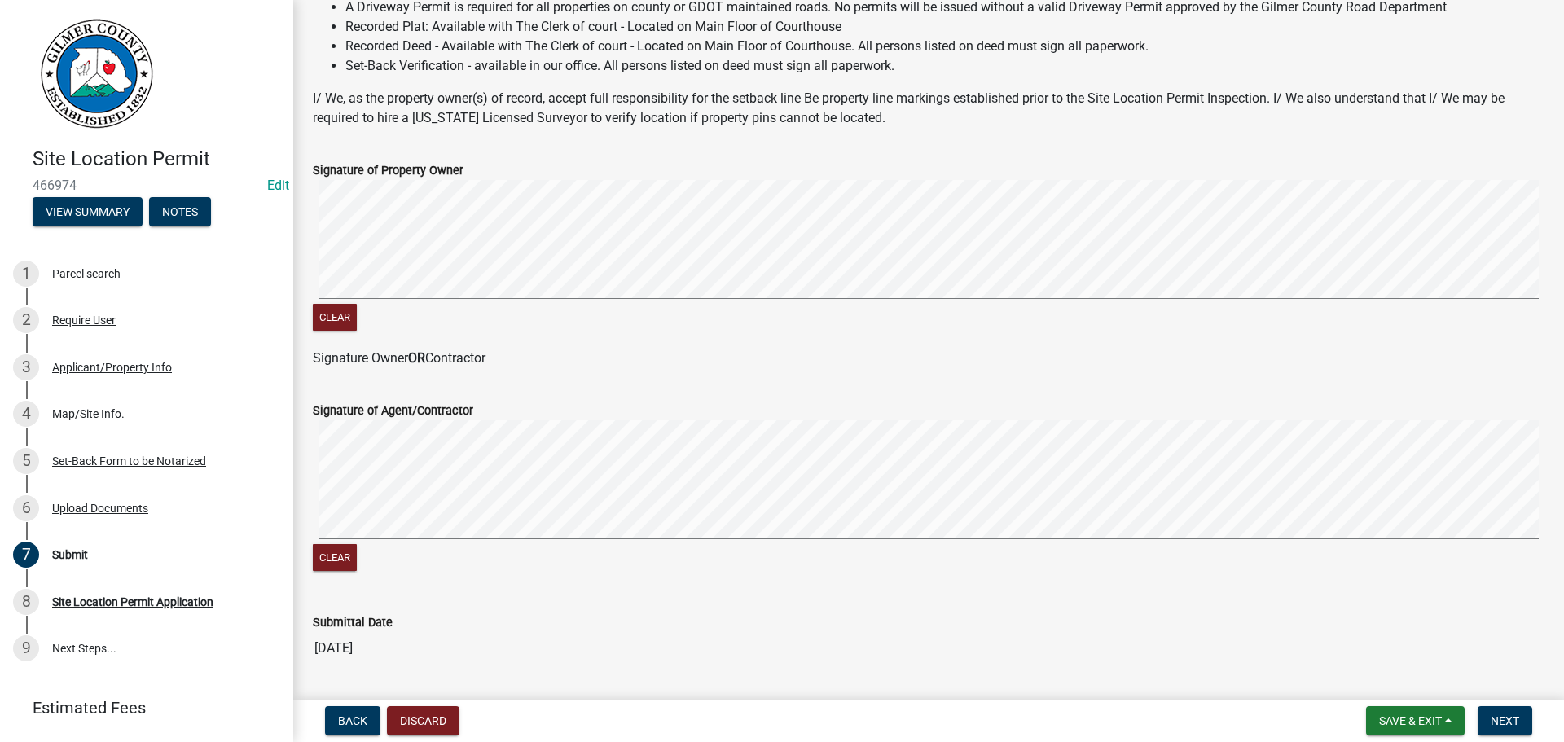
scroll to position [330, 0]
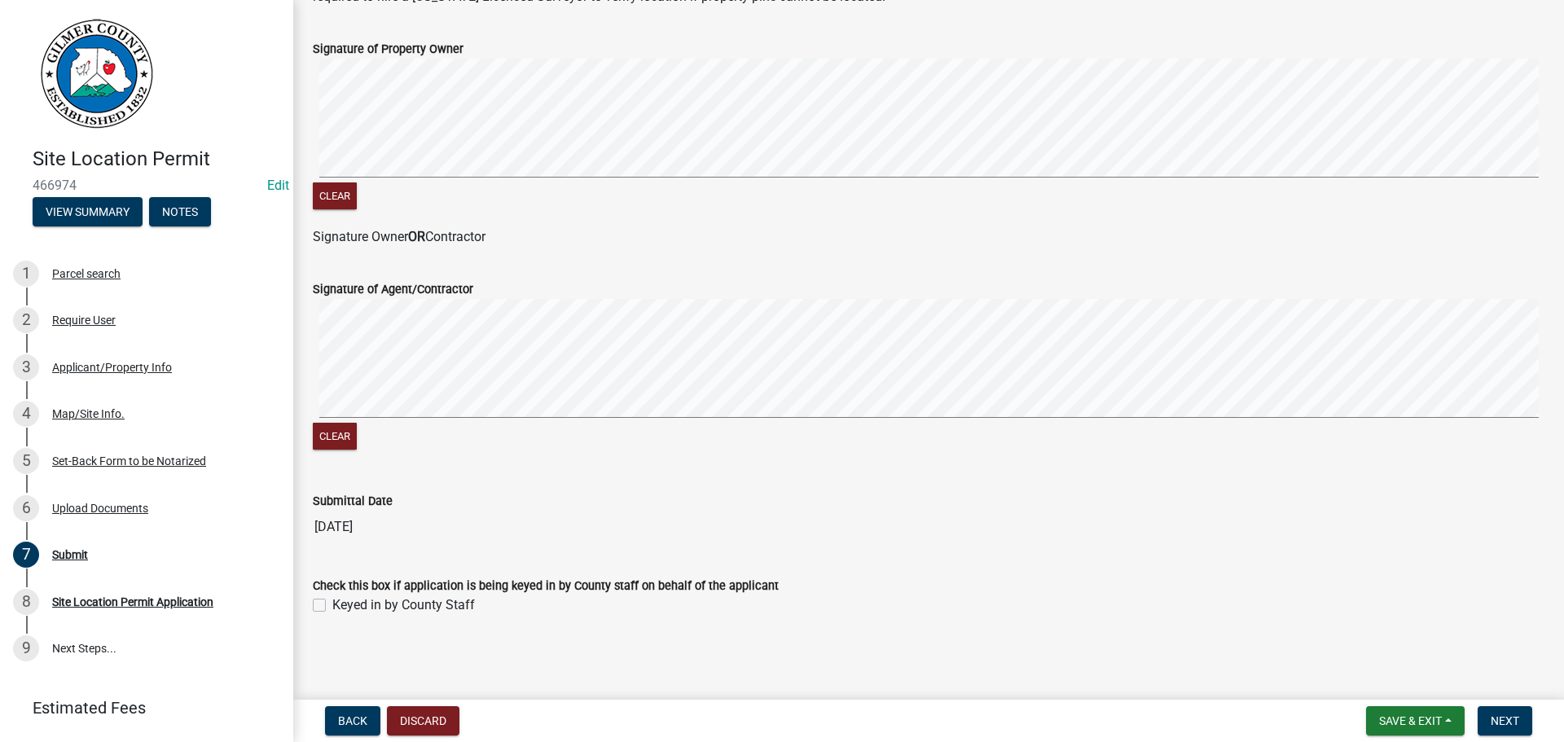
click at [348, 607] on label "Keyed in by County Staff" at bounding box center [403, 605] width 143 height 20
click at [343, 606] on input "Keyed in by County Staff" at bounding box center [337, 600] width 11 height 11
checkbox input "true"
click at [1507, 709] on button "Next" at bounding box center [1504, 720] width 55 height 29
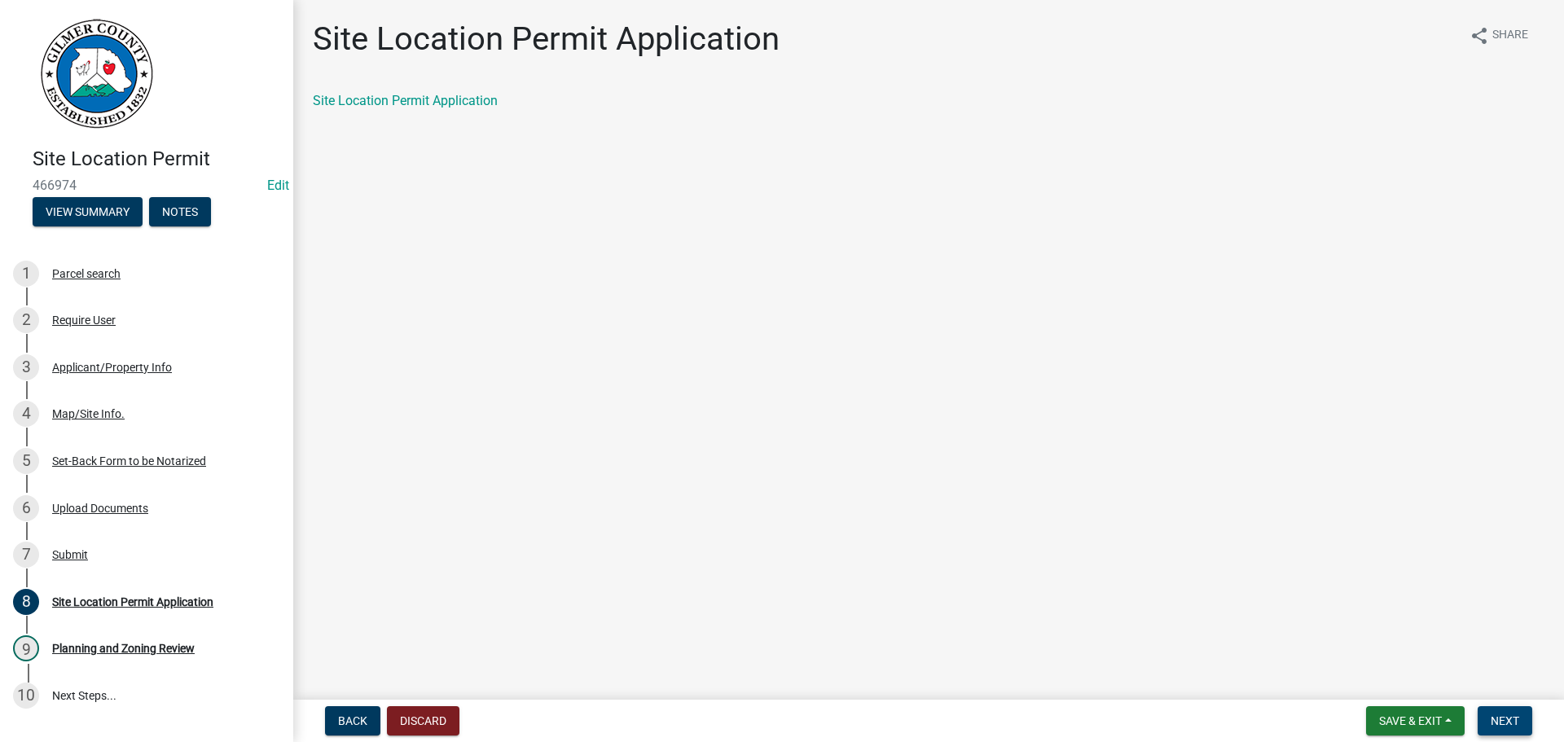
drag, startPoint x: 1516, startPoint y: 721, endPoint x: 1501, endPoint y: 719, distance: 14.7
click at [1516, 721] on span "Next" at bounding box center [1504, 720] width 29 height 13
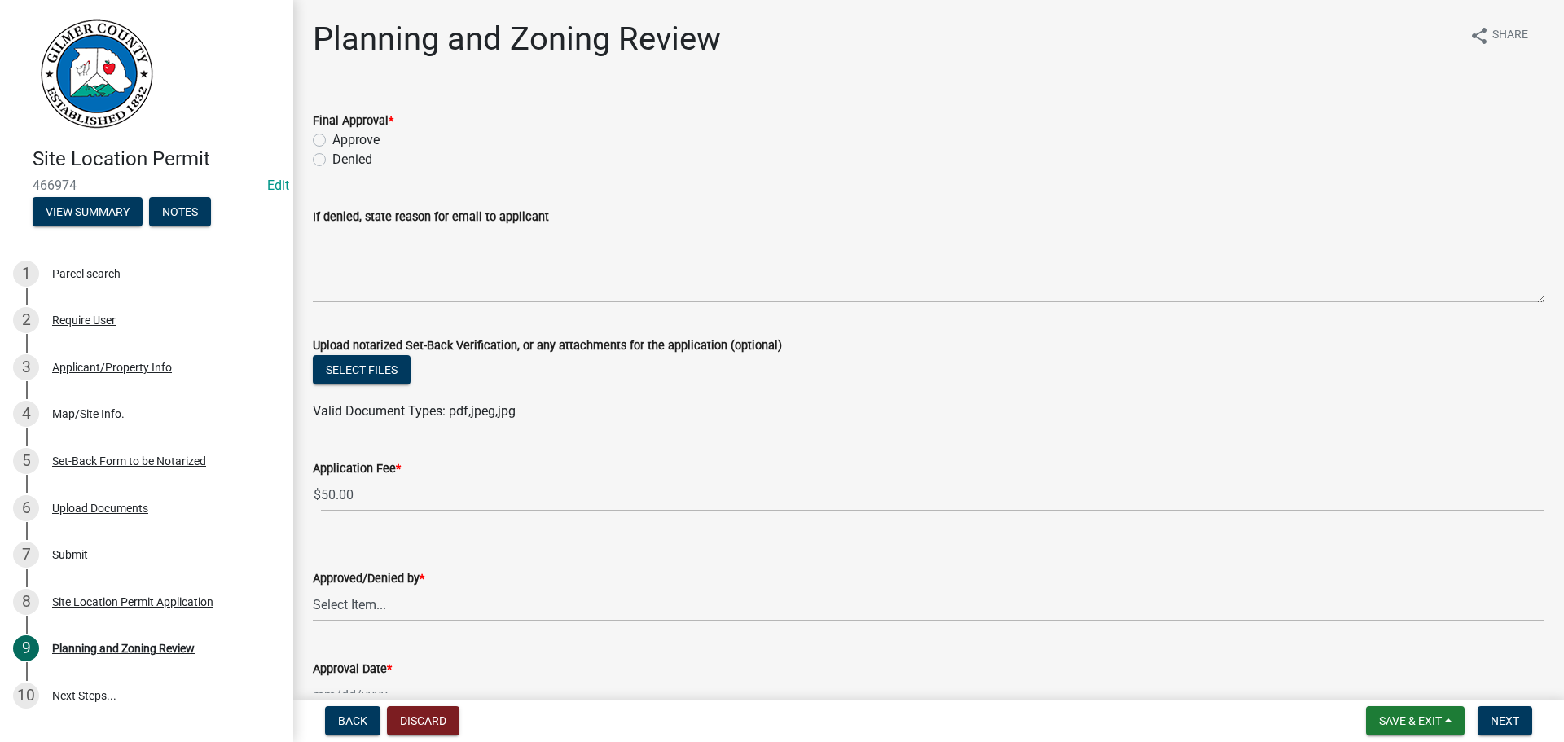
click at [349, 138] on label "Approve" at bounding box center [355, 140] width 47 height 20
click at [343, 138] on input "Approve" at bounding box center [337, 135] width 11 height 11
radio input "true"
click at [417, 590] on select "Select Item... [PERSON_NAME] [PERSON_NAME] [PERSON_NAME] [PERSON_NAME] [PERSON_…" at bounding box center [928, 604] width 1231 height 33
click at [313, 588] on select "Select Item... [PERSON_NAME] [PERSON_NAME] [PERSON_NAME] [PERSON_NAME] [PERSON_…" at bounding box center [928, 604] width 1231 height 33
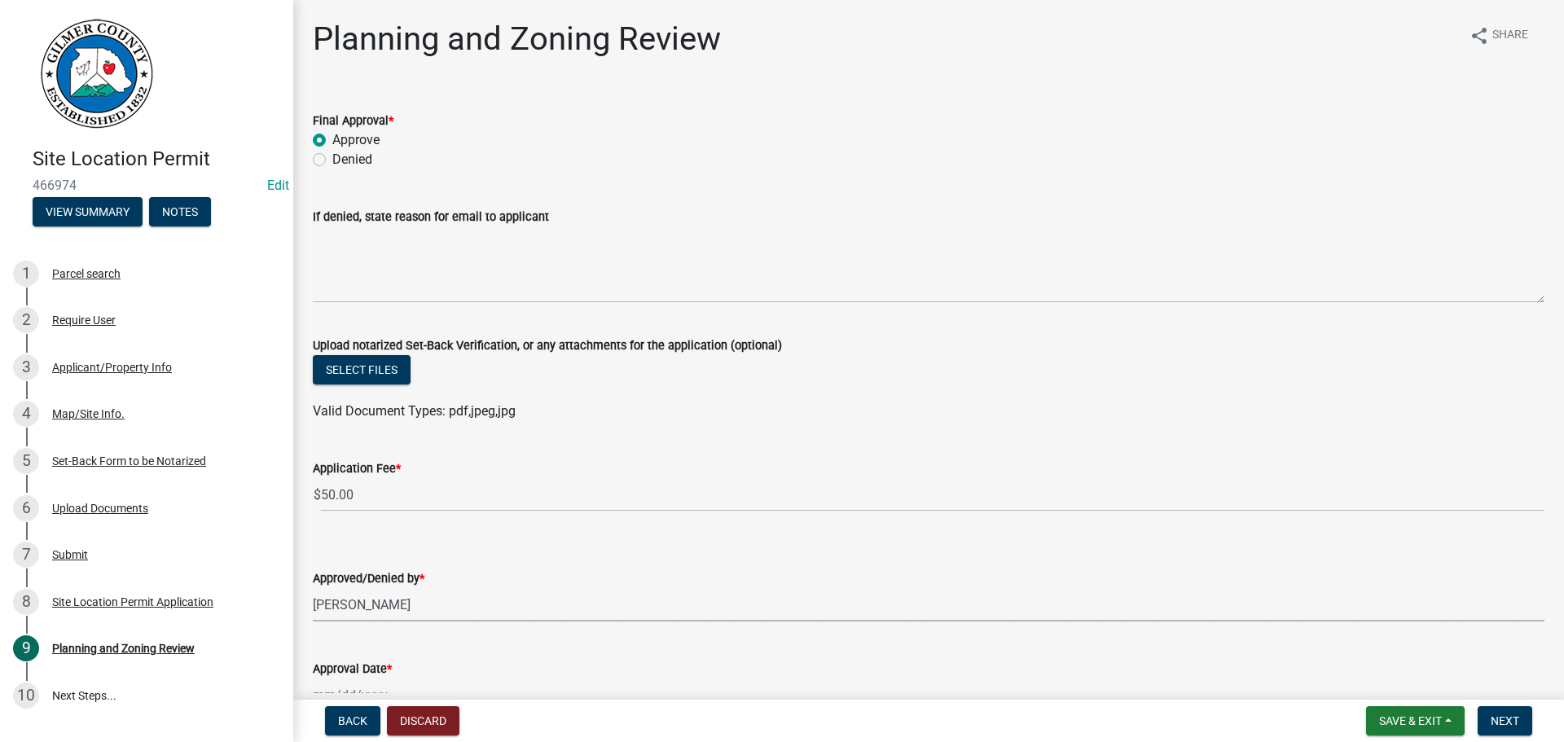
select select "5ce200eb-feb1-496b-8127-7891293955f5"
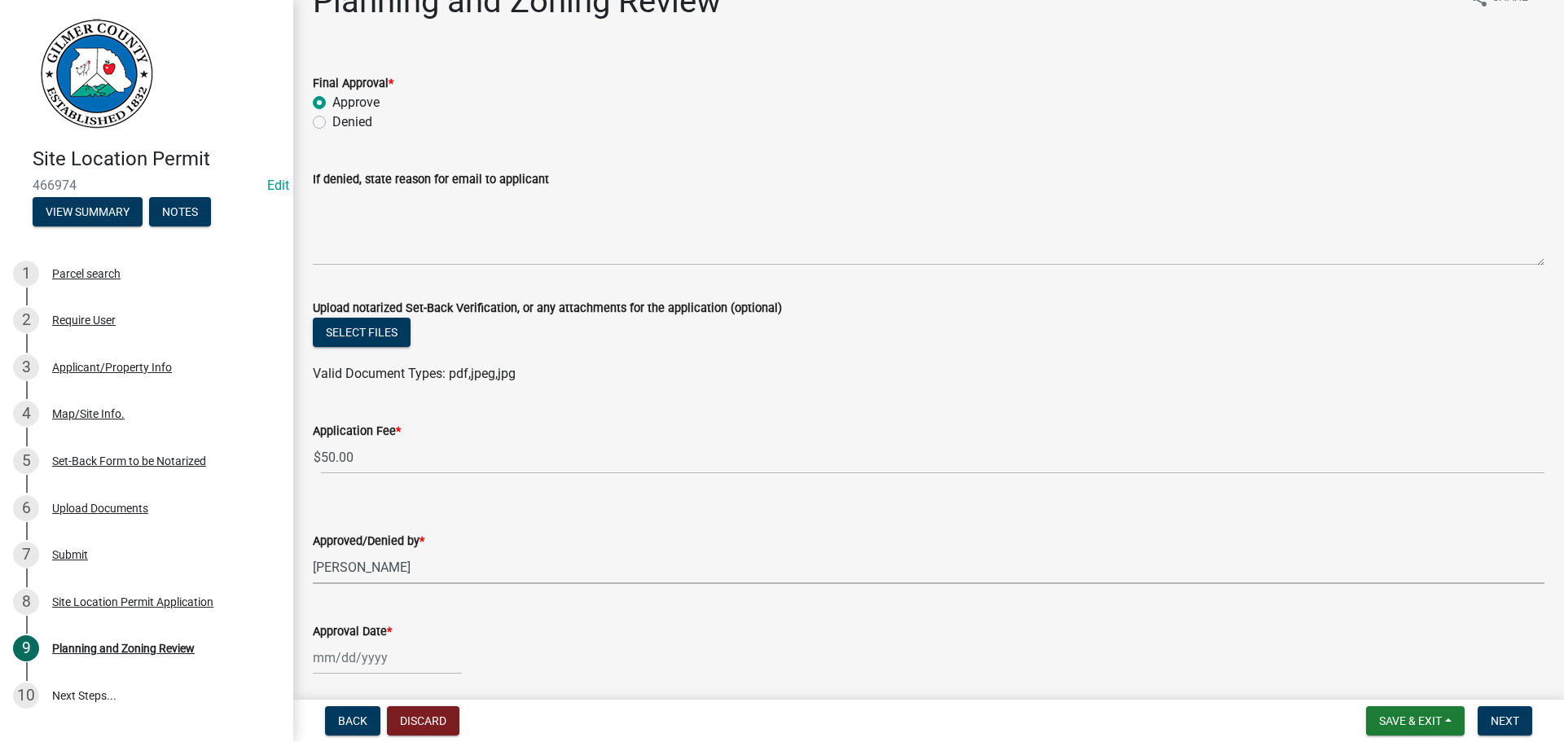
scroll to position [97, 0]
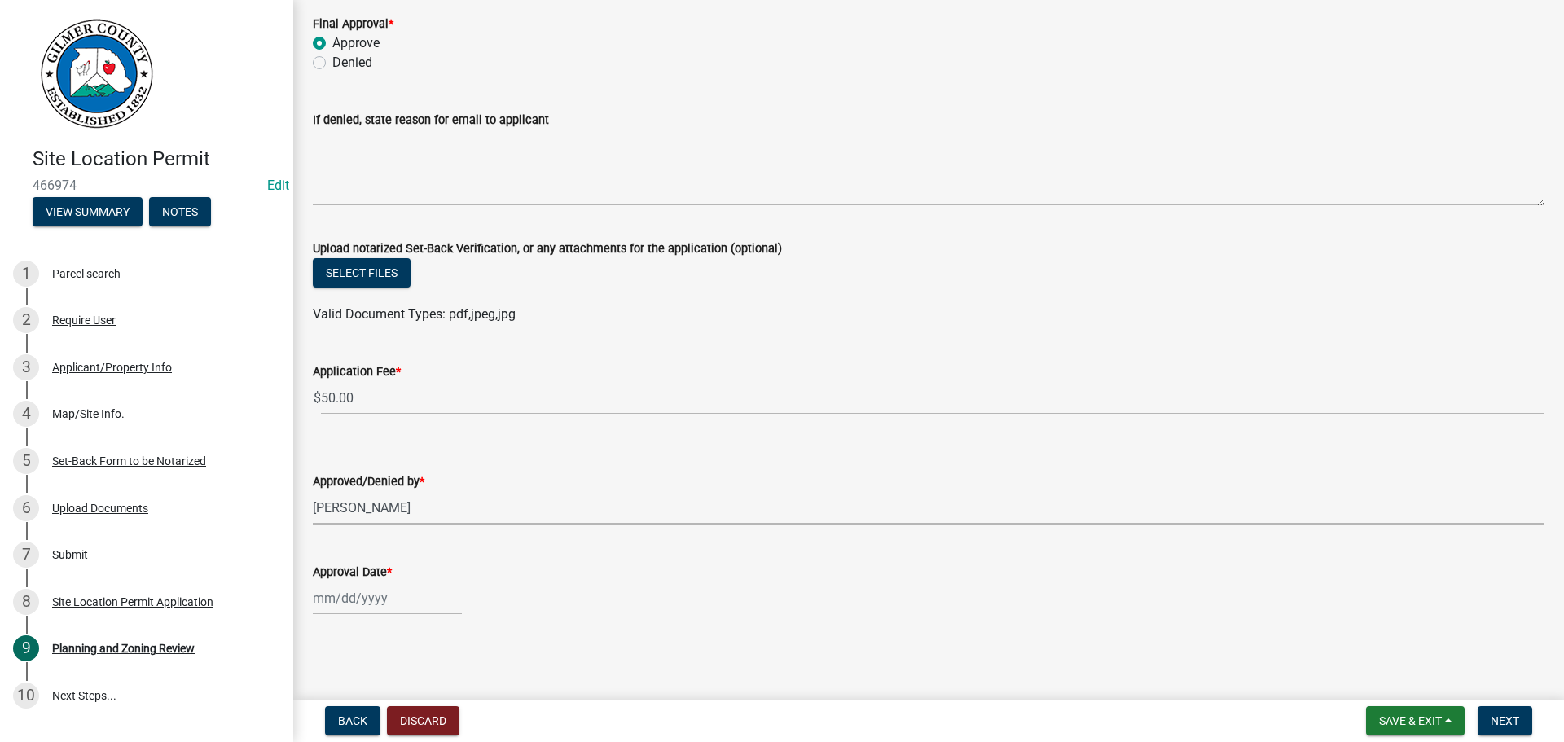
click at [331, 601] on div at bounding box center [387, 597] width 149 height 33
select select "8"
select select "2025"
click at [380, 505] on div "20" at bounding box center [381, 511] width 26 height 26
type input "[DATE]"
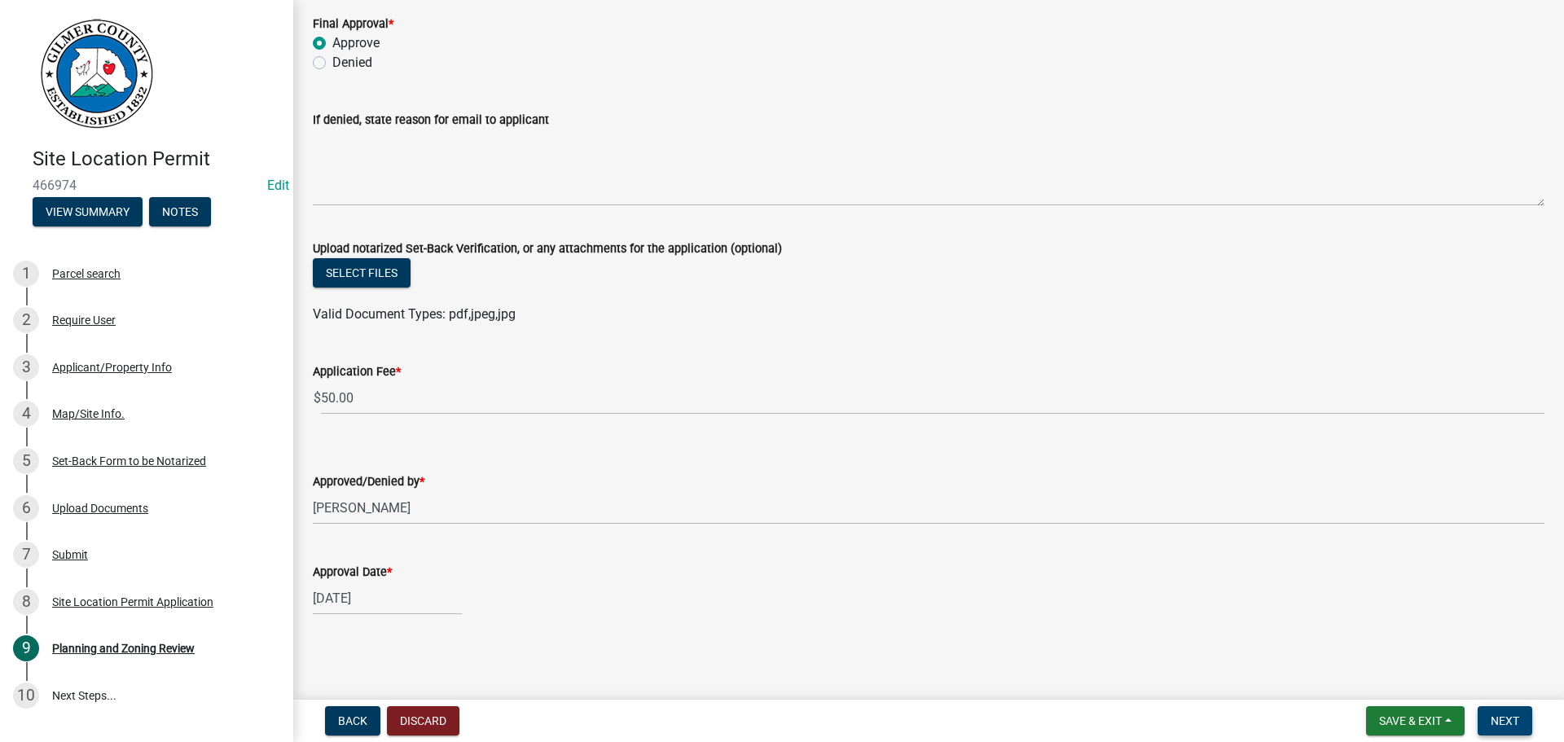
click at [1513, 733] on button "Next" at bounding box center [1504, 720] width 55 height 29
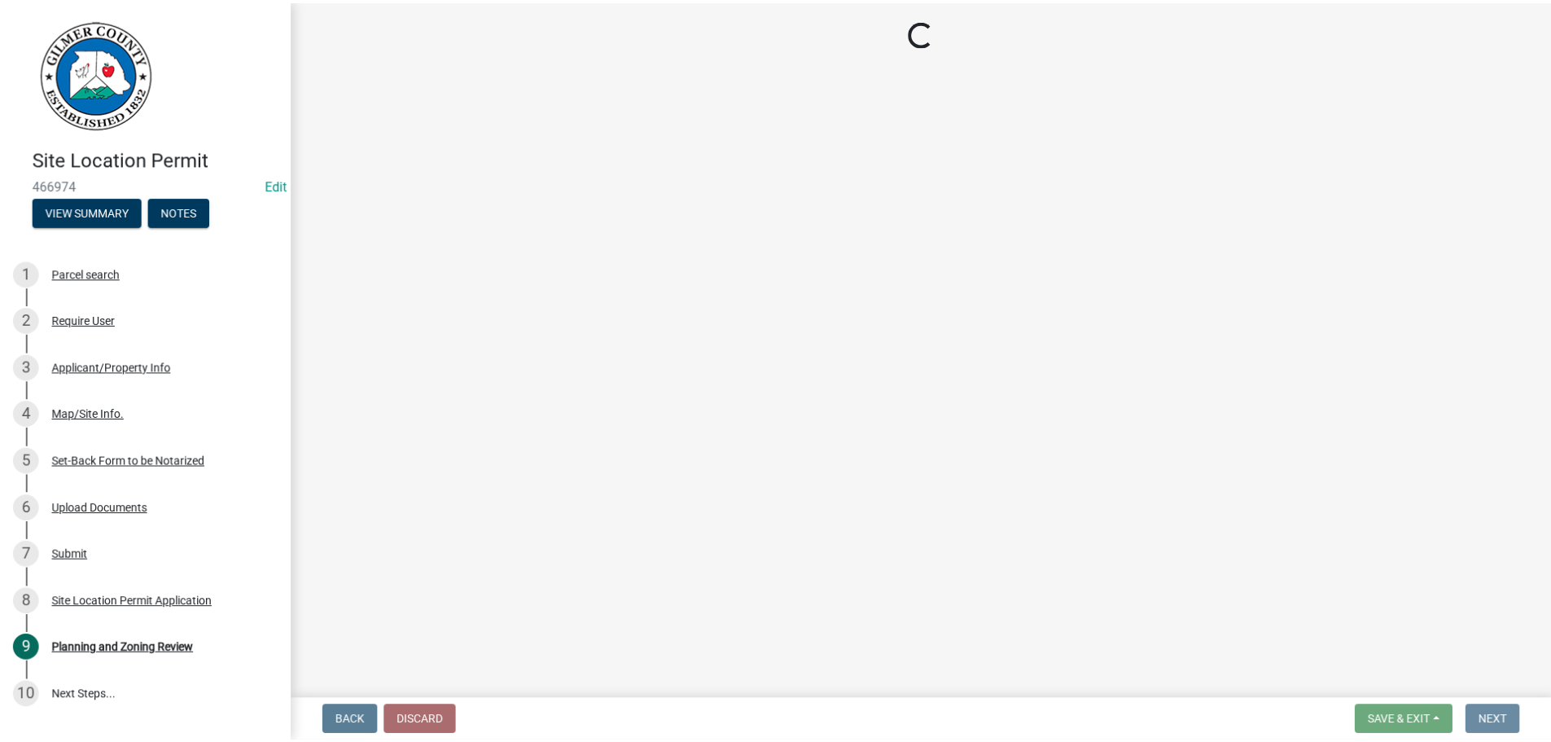
scroll to position [0, 0]
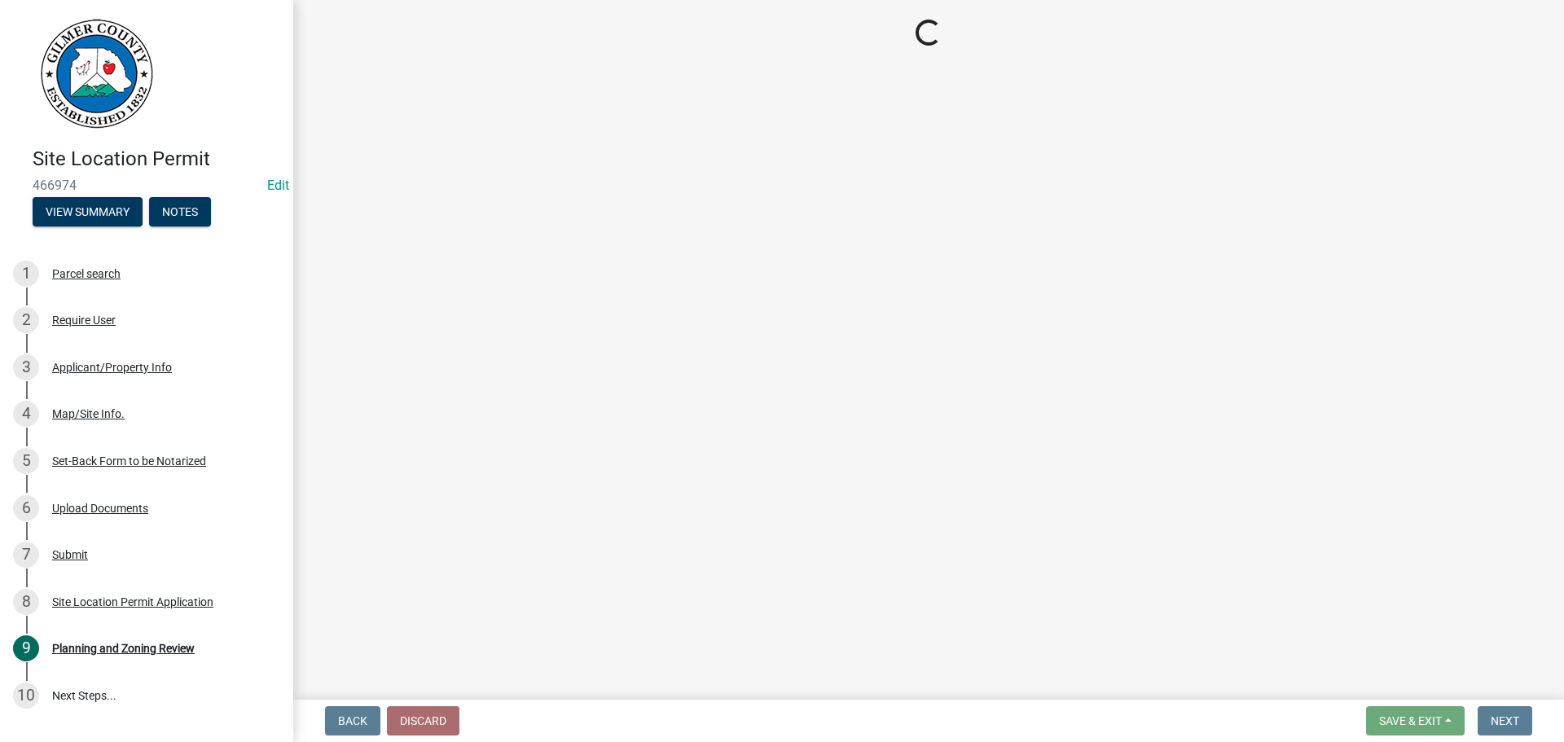
select select "2: 1"
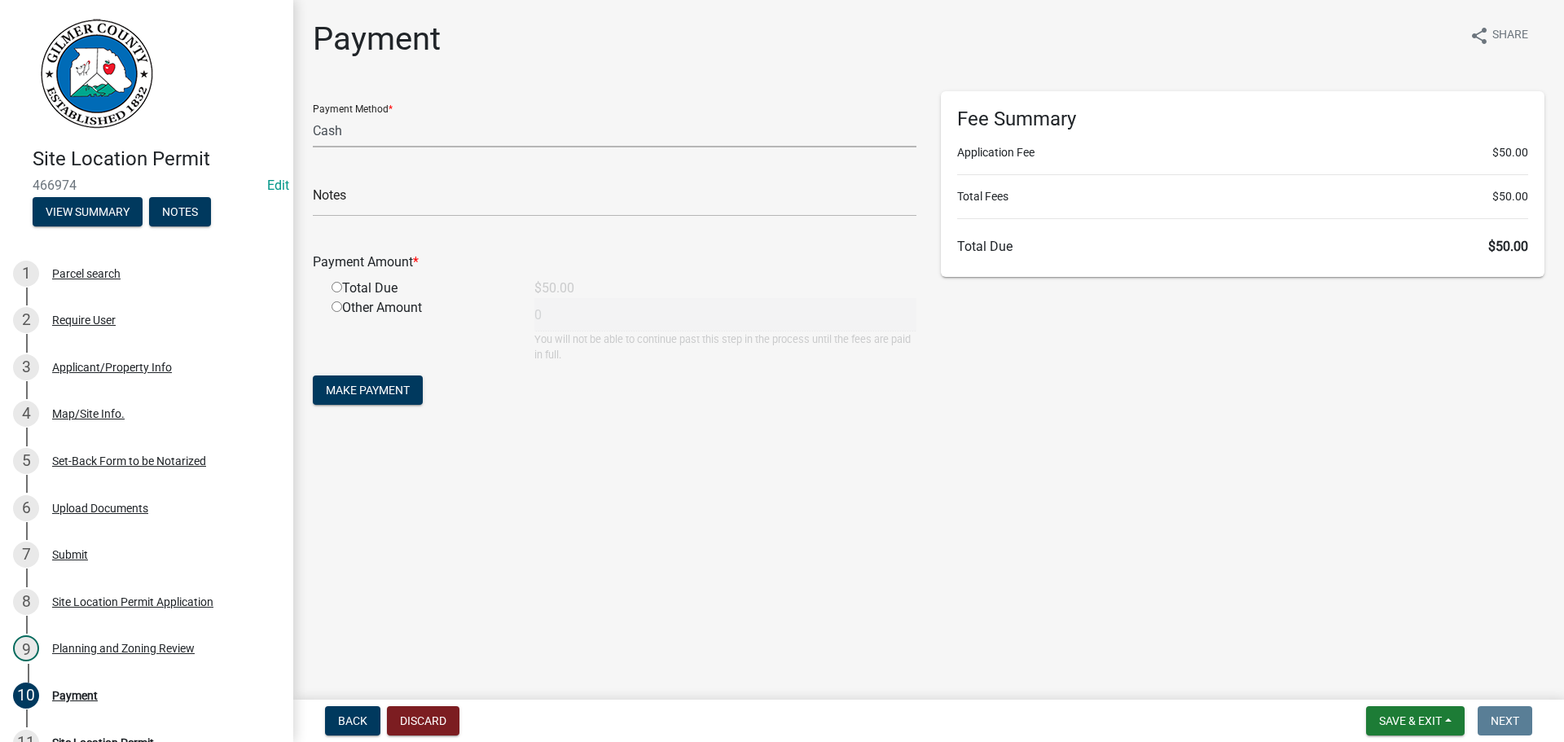
click at [375, 147] on select "Credit Card POS Check Cash" at bounding box center [614, 130] width 603 height 33
click at [313, 114] on select "Credit Card POS Check Cash" at bounding box center [614, 130] width 603 height 33
click at [370, 195] on input "text" at bounding box center [614, 199] width 603 height 33
click at [340, 283] on input "radio" at bounding box center [336, 287] width 11 height 11
radio input "true"
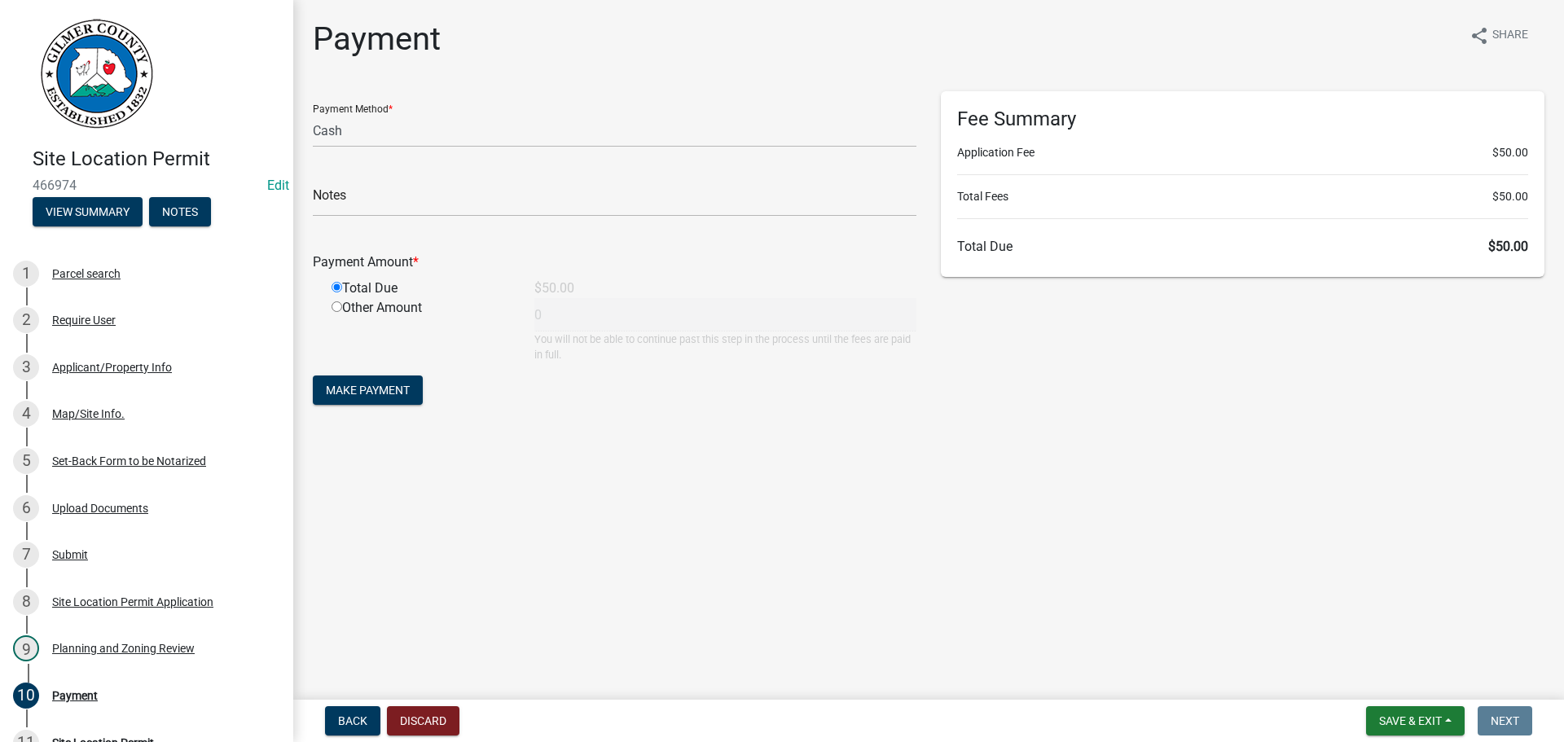
type input "50"
click at [344, 399] on button "Make Payment" at bounding box center [368, 389] width 110 height 29
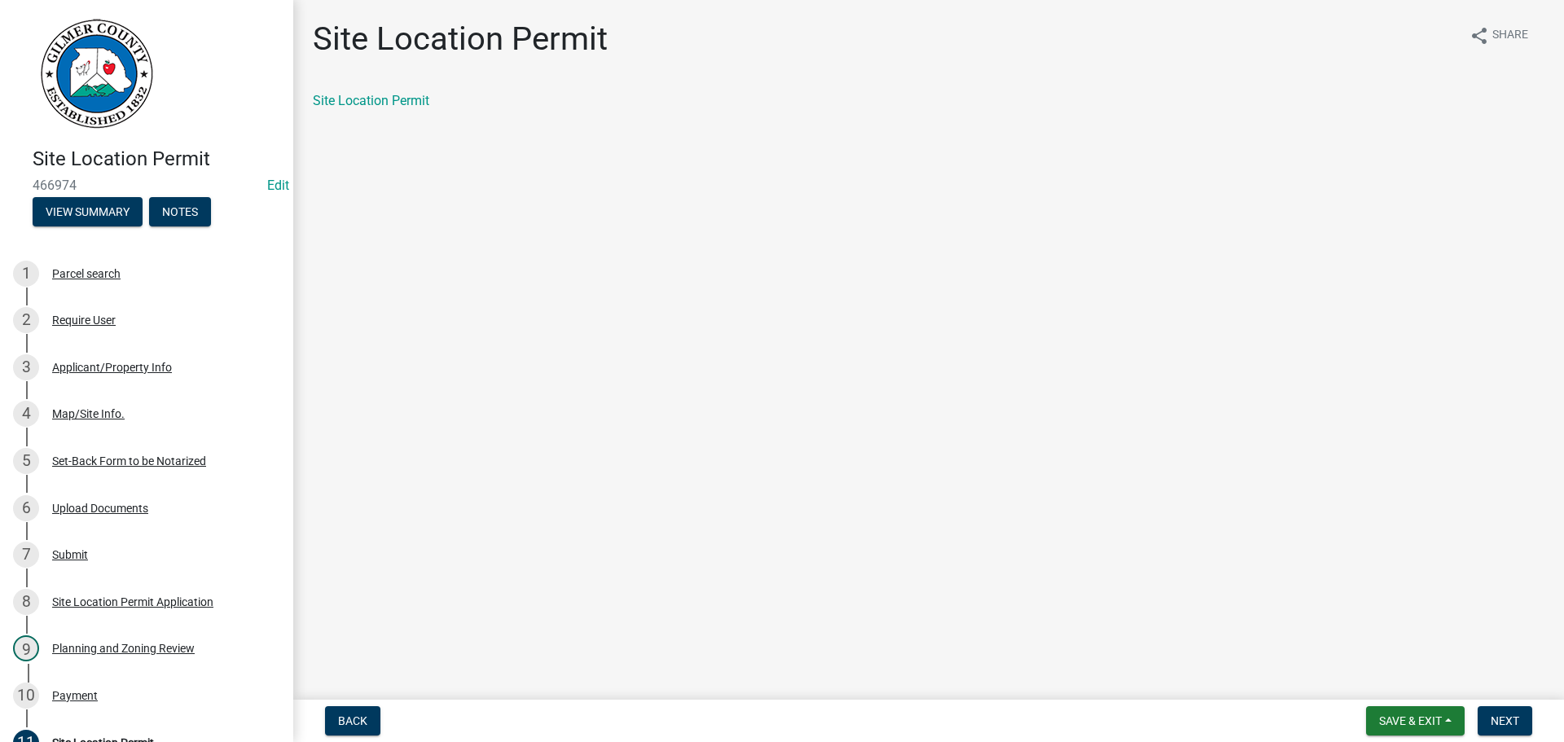
click at [352, 90] on div "Site Location Permit share Share Site Location Permit" at bounding box center [929, 79] width 1256 height 119
click at [358, 99] on link "Site Location Permit" at bounding box center [371, 100] width 116 height 15
click at [1512, 728] on button "Next" at bounding box center [1504, 720] width 55 height 29
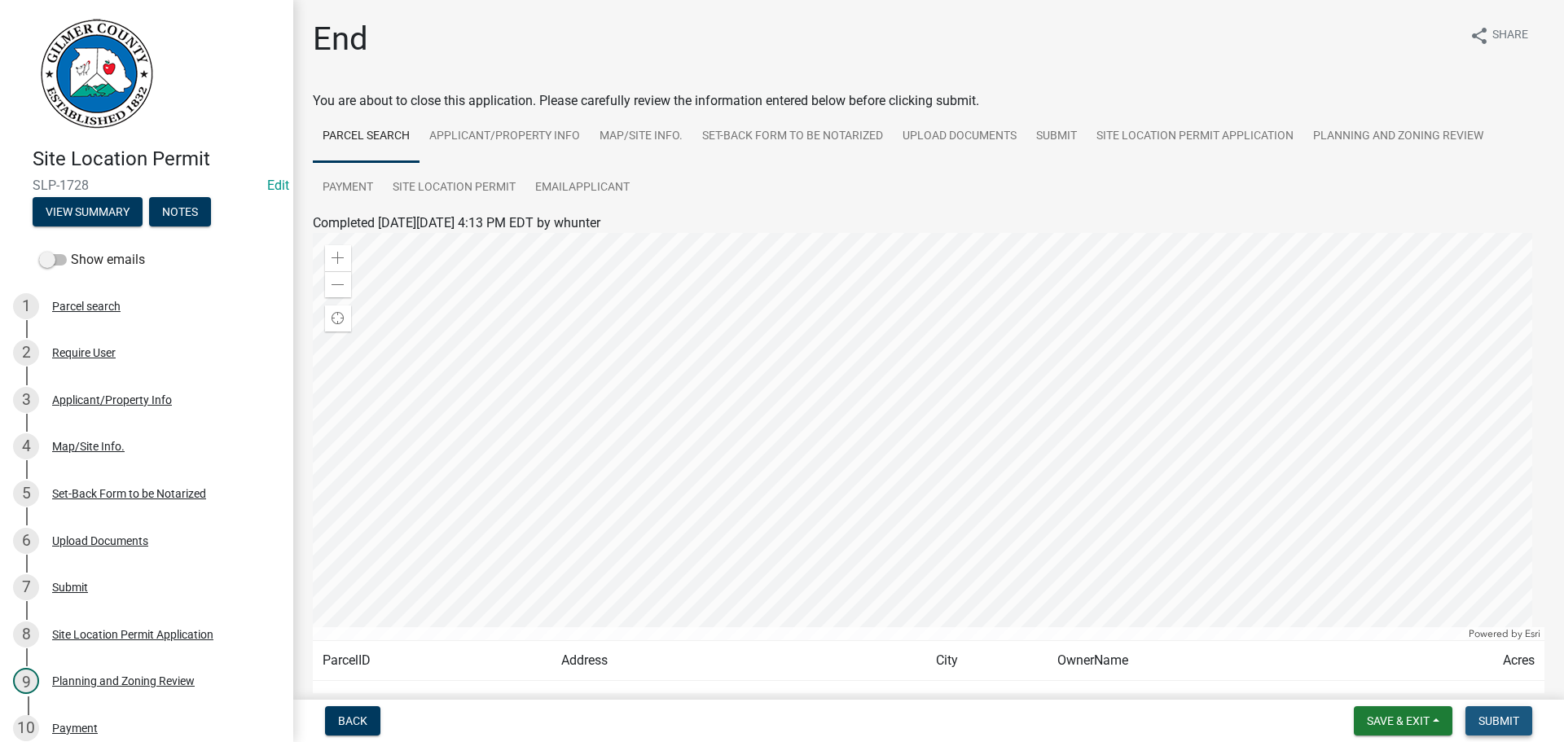
drag, startPoint x: 1492, startPoint y: 730, endPoint x: 1519, endPoint y: 709, distance: 34.2
click at [1493, 730] on button "Submit" at bounding box center [1498, 720] width 67 height 29
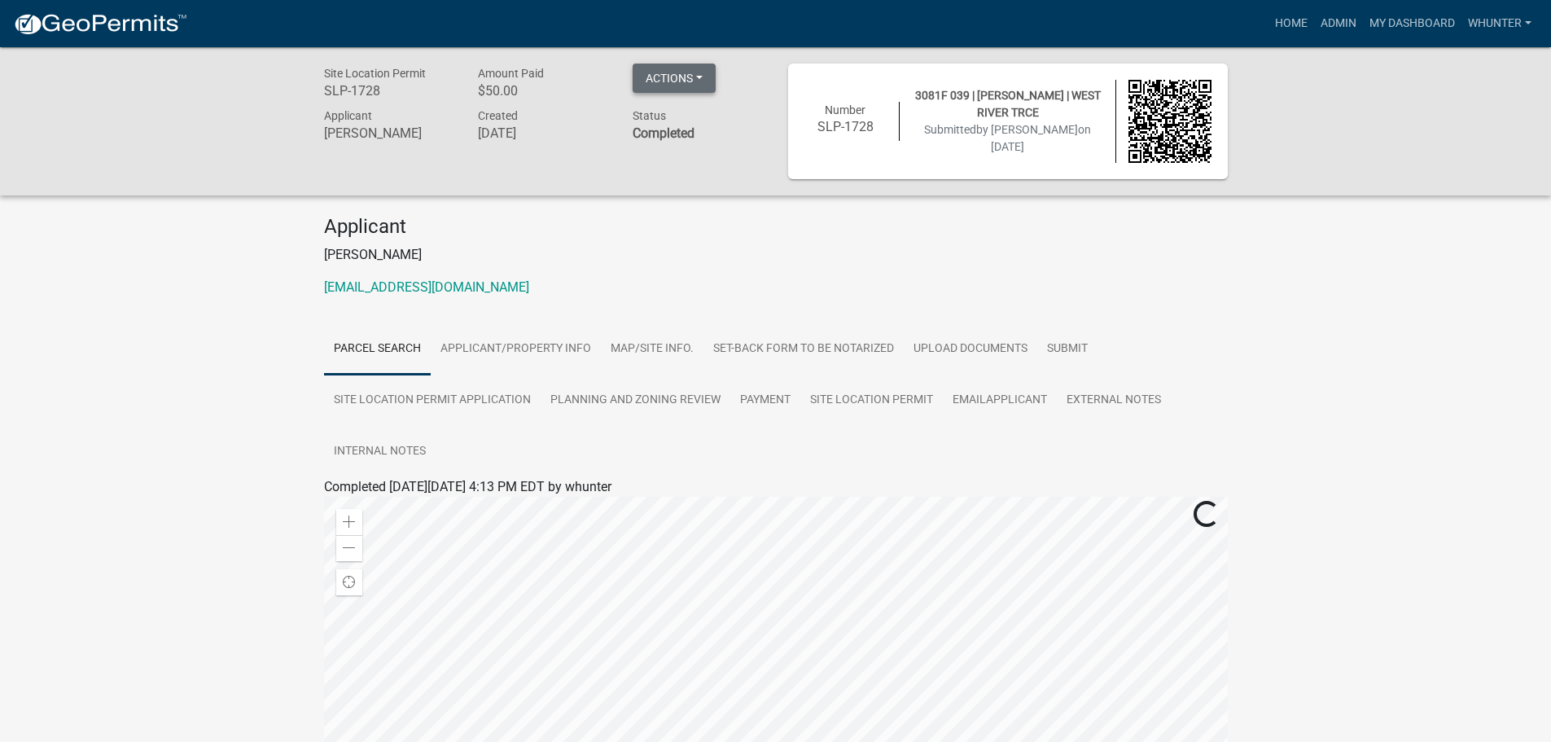
click at [695, 84] on button "Actions" at bounding box center [674, 78] width 83 height 29
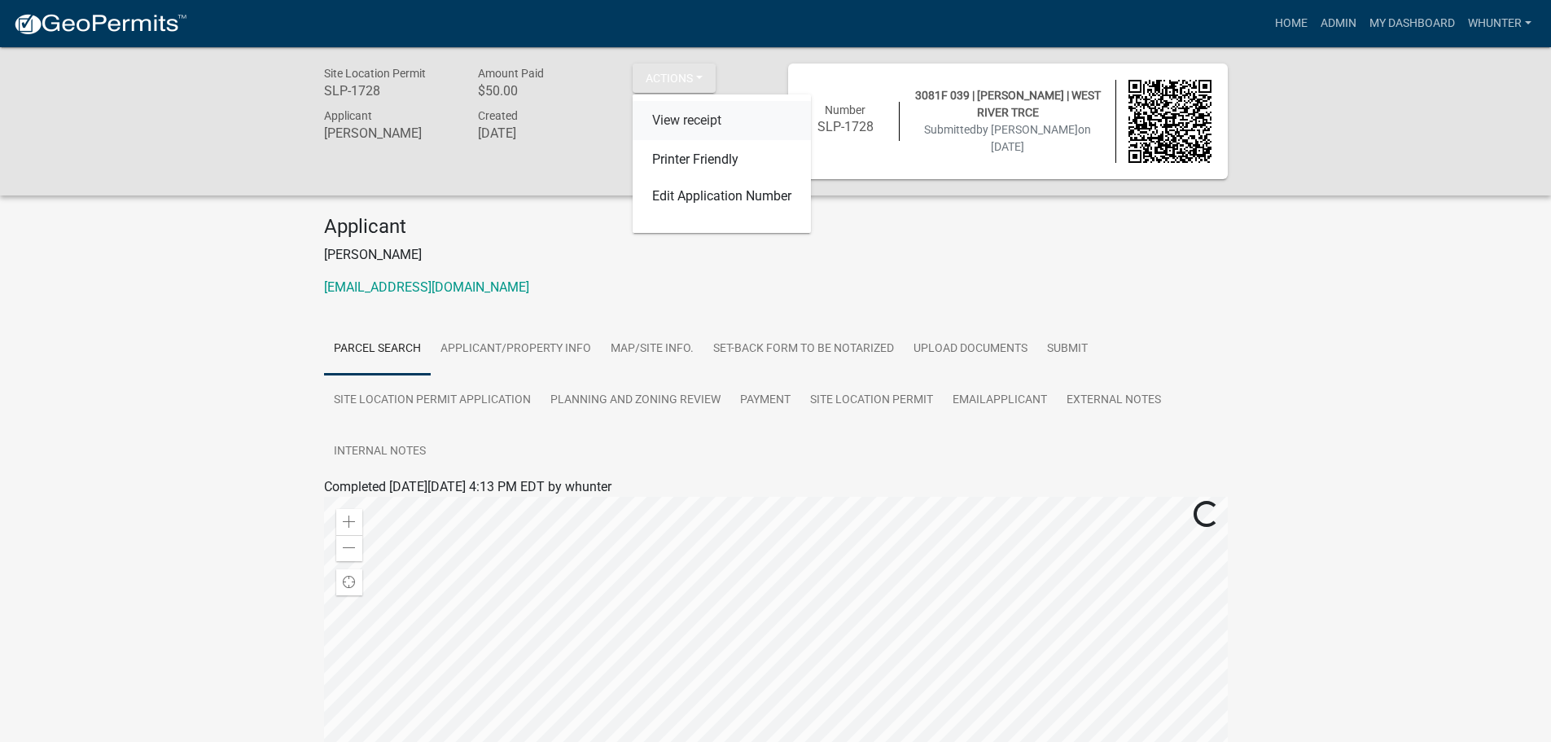
click at [721, 118] on link "View receipt" at bounding box center [722, 120] width 178 height 39
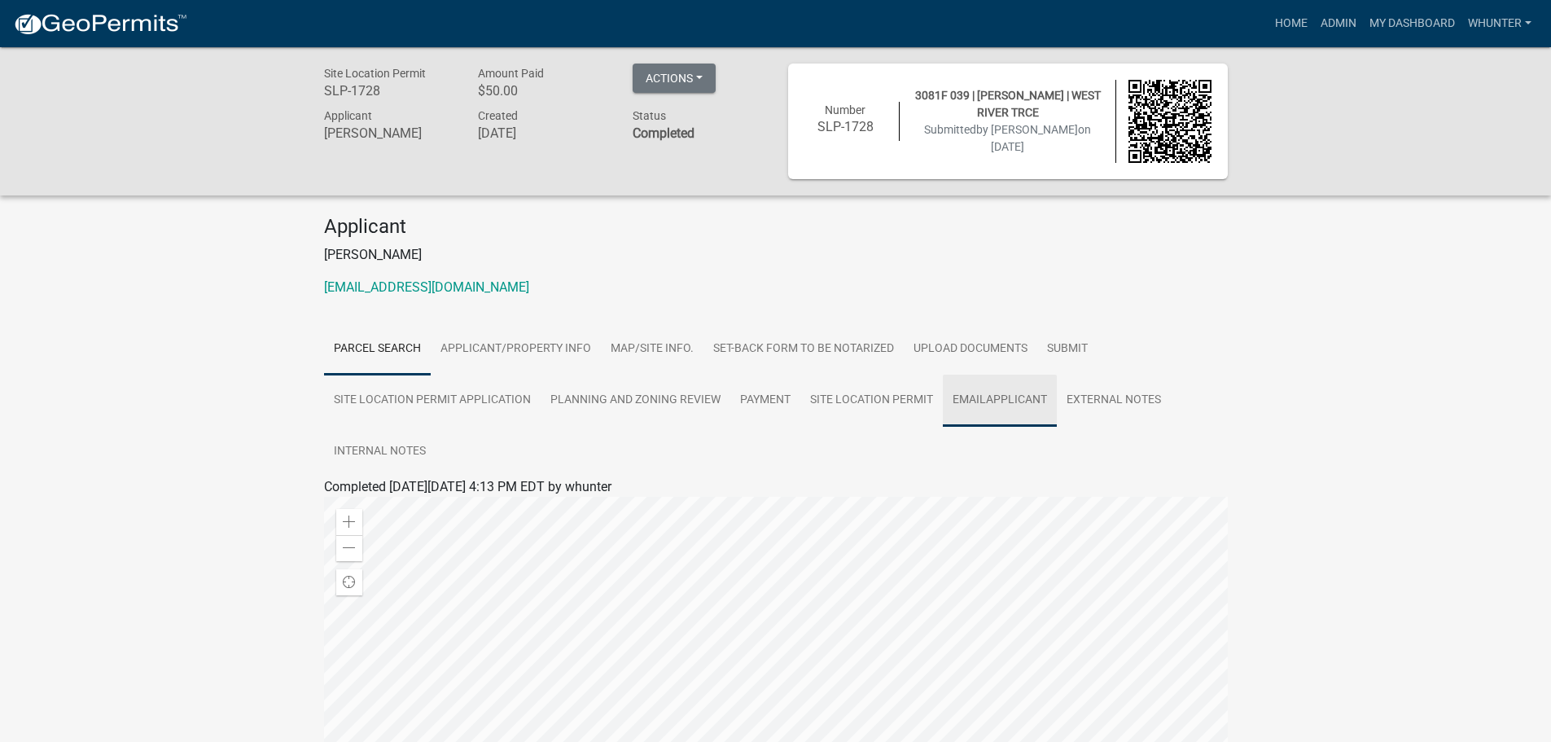
click at [943, 407] on link "EmailApplicant" at bounding box center [1000, 401] width 114 height 52
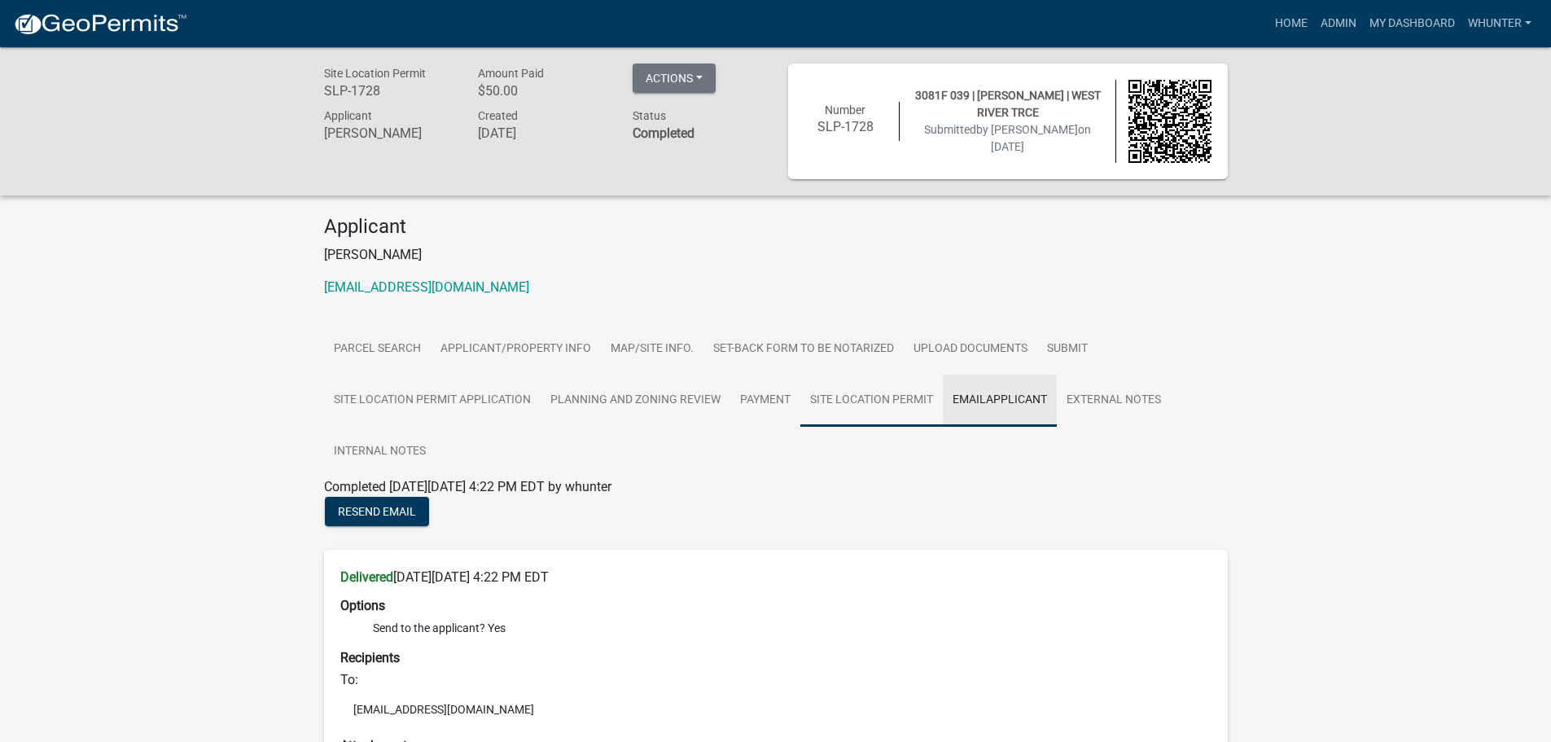
click at [913, 409] on link "Site Location Permit" at bounding box center [872, 401] width 143 height 52
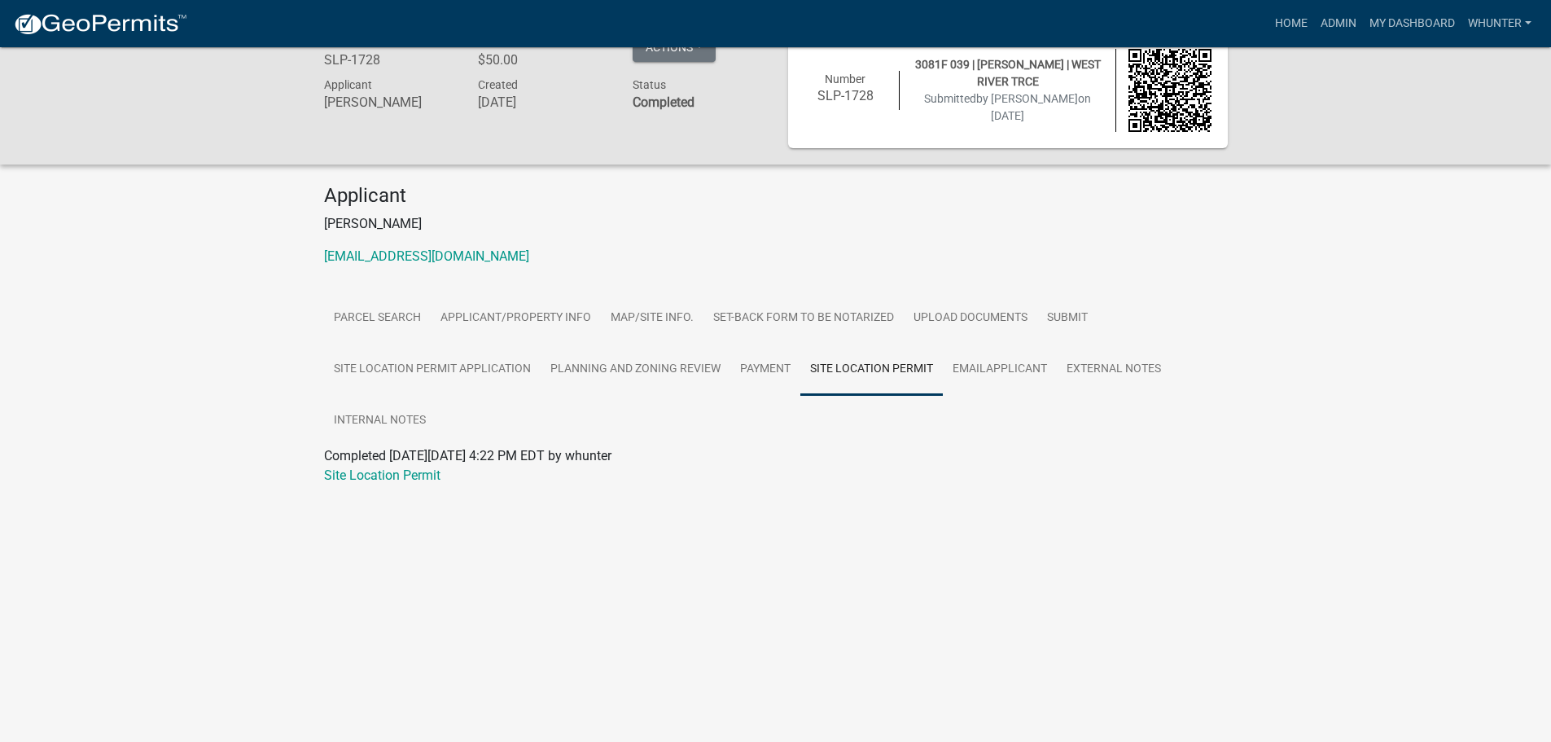
scroll to position [47, 0]
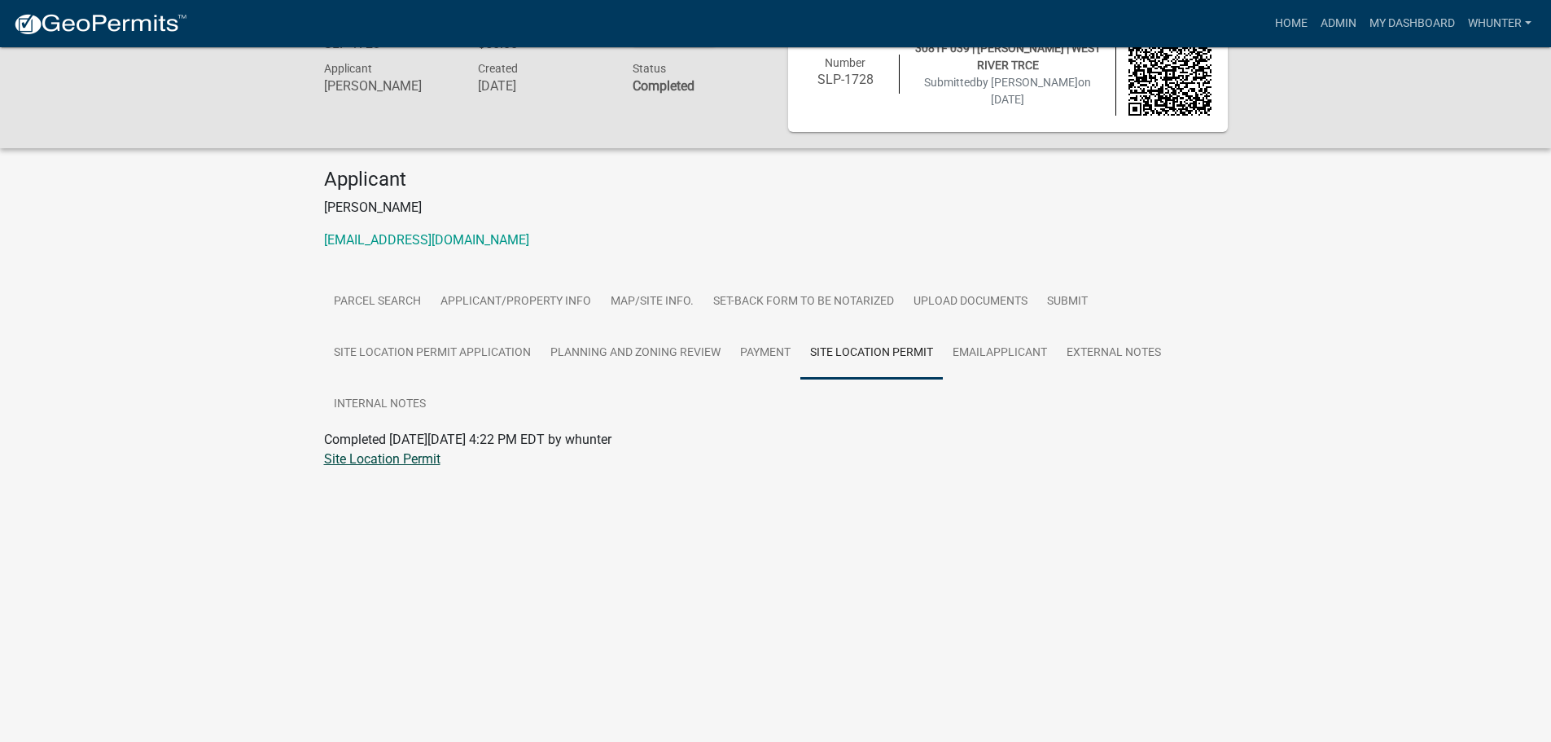
click at [436, 466] on link "Site Location Permit" at bounding box center [382, 458] width 116 height 15
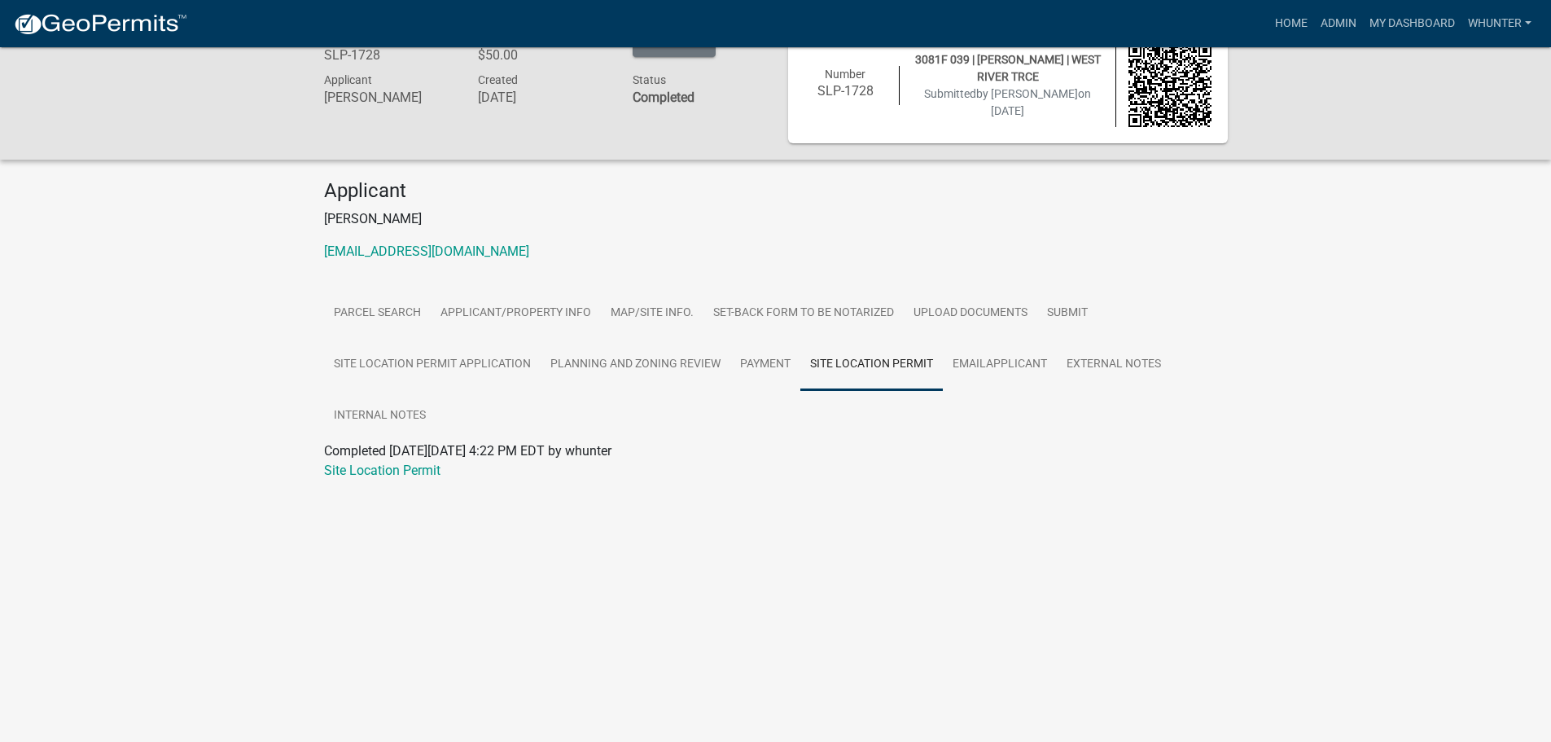
scroll to position [0, 0]
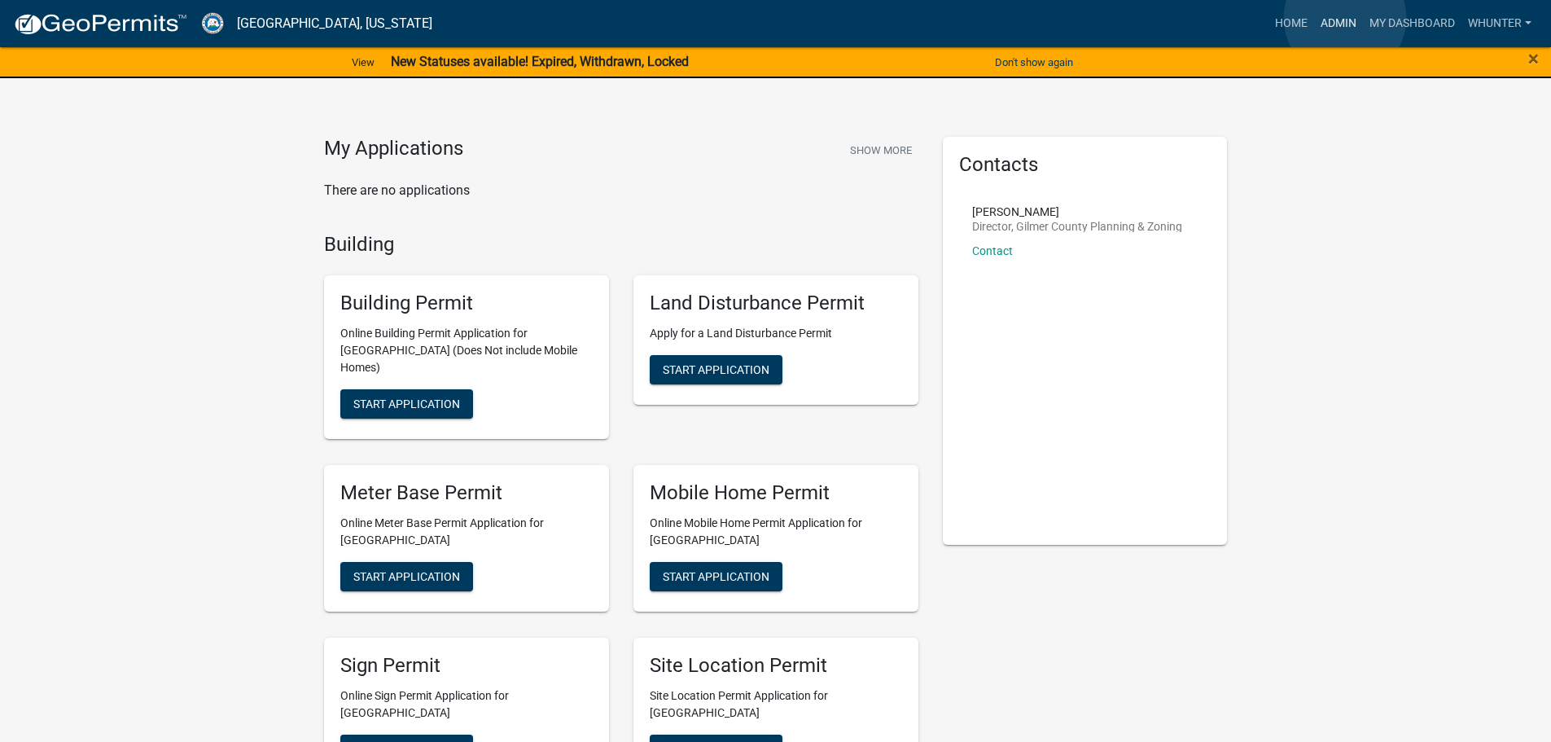
click at [1345, 18] on link "Admin" at bounding box center [1338, 23] width 49 height 31
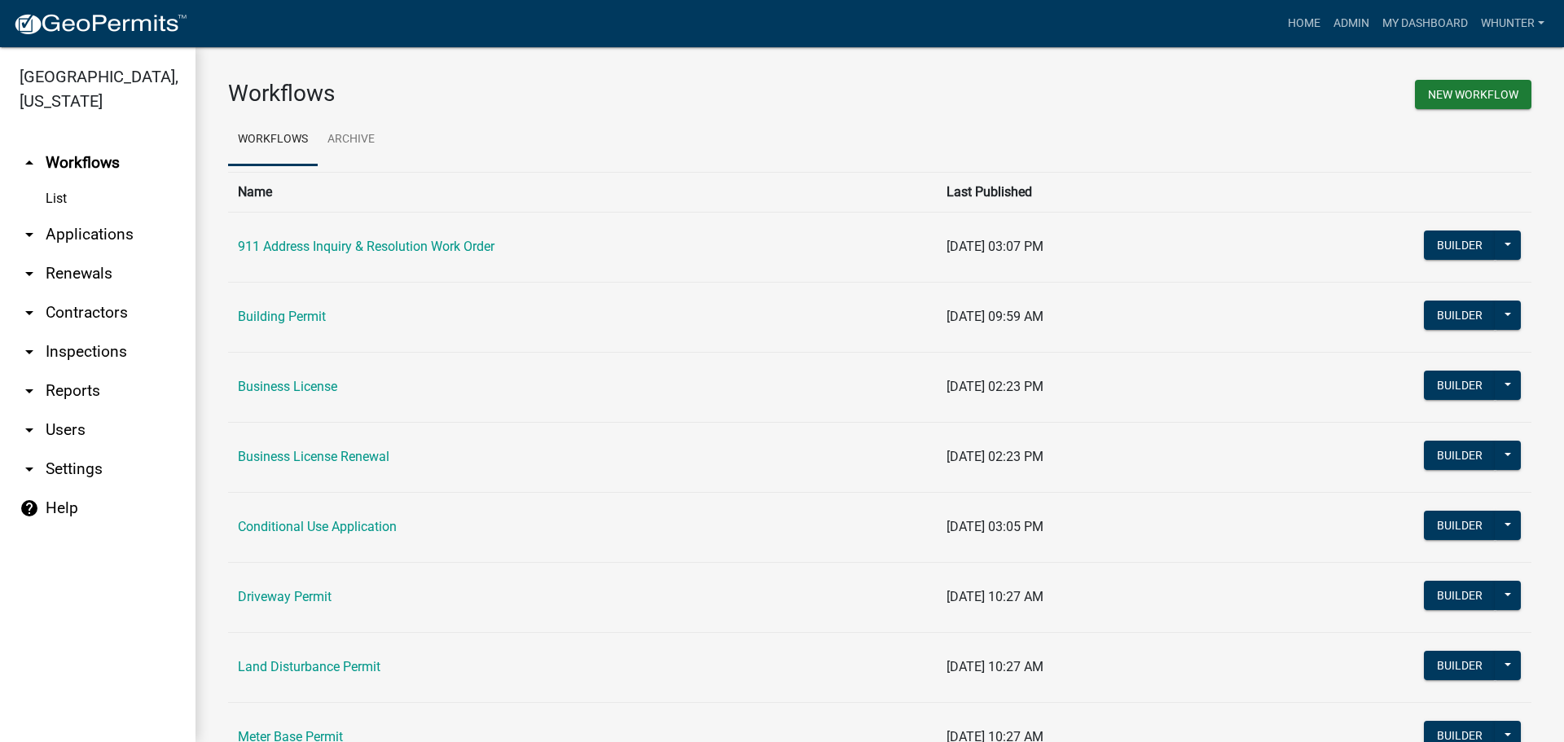
click at [81, 231] on link "arrow_drop_down Applications" at bounding box center [97, 234] width 195 height 39
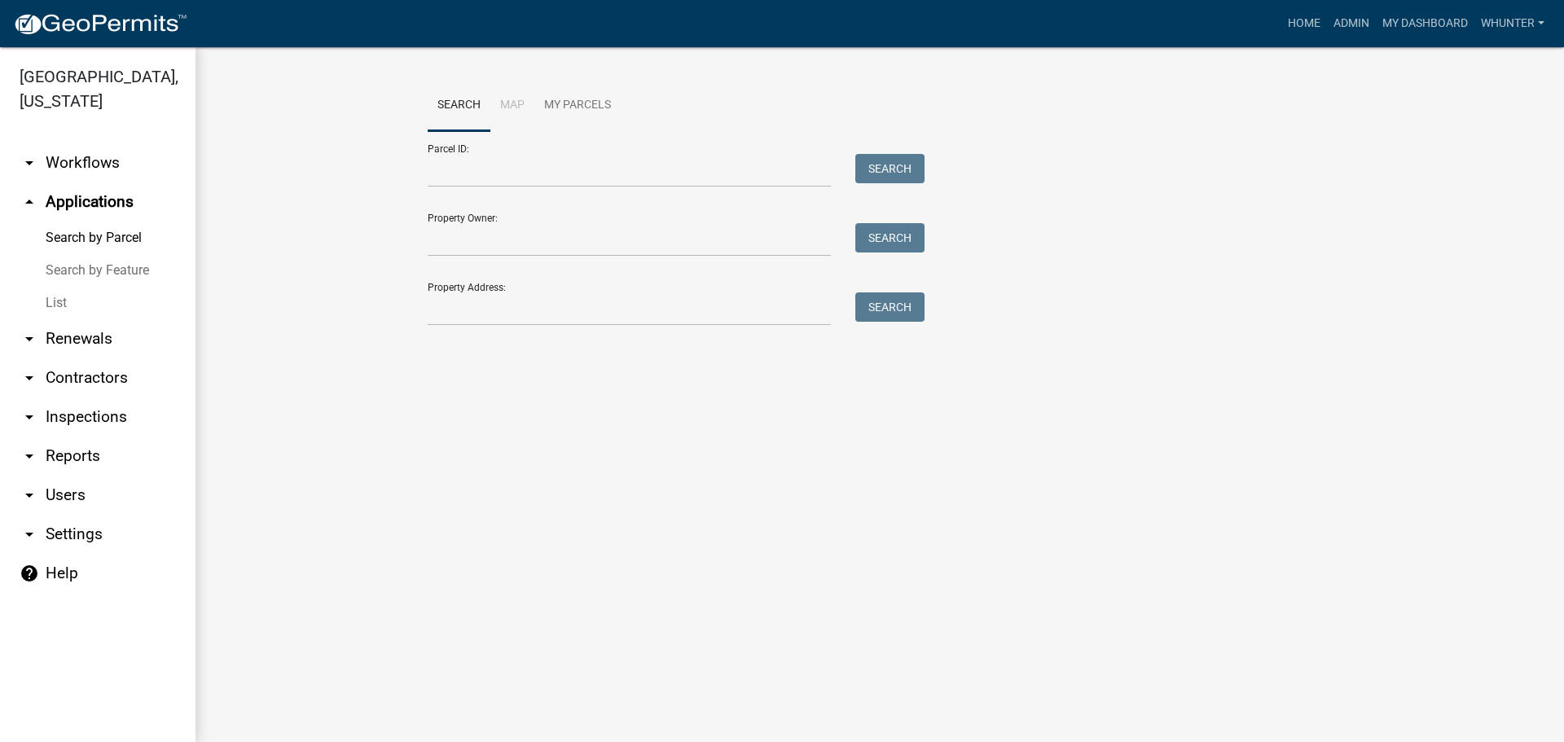
click at [80, 310] on link "List" at bounding box center [97, 303] width 195 height 33
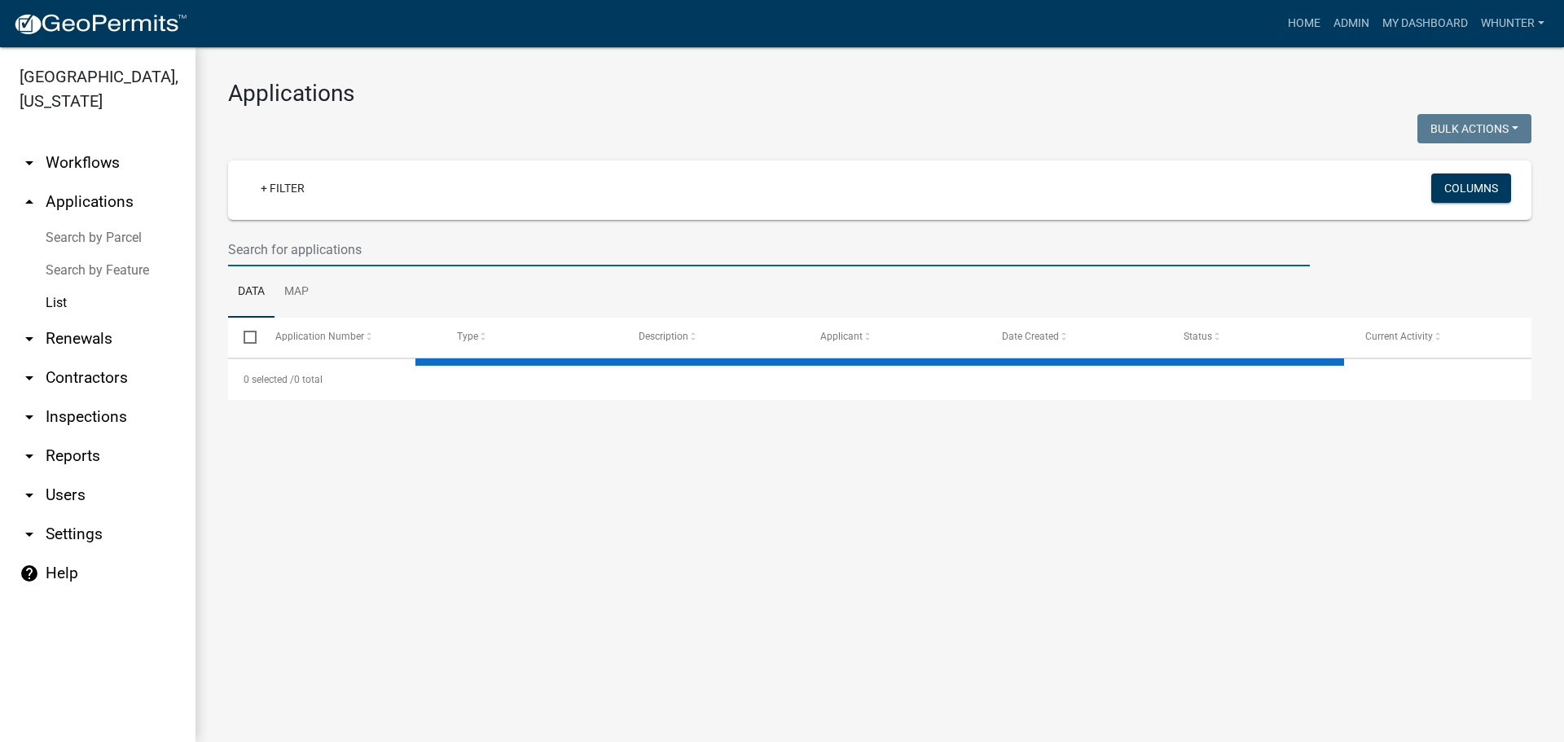
click at [296, 235] on input "text" at bounding box center [769, 249] width 1082 height 33
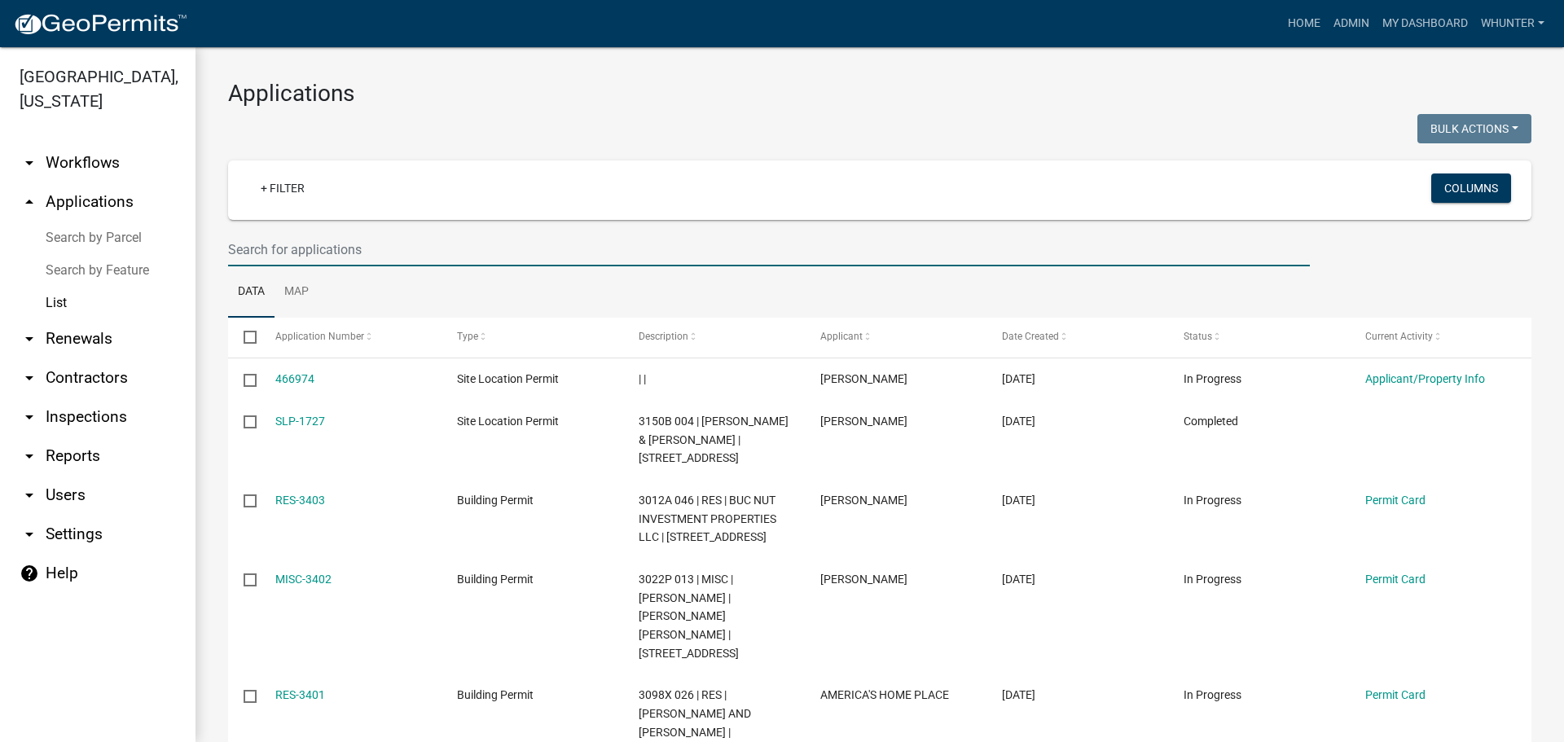
click at [86, 239] on link "Search by Parcel" at bounding box center [97, 238] width 195 height 33
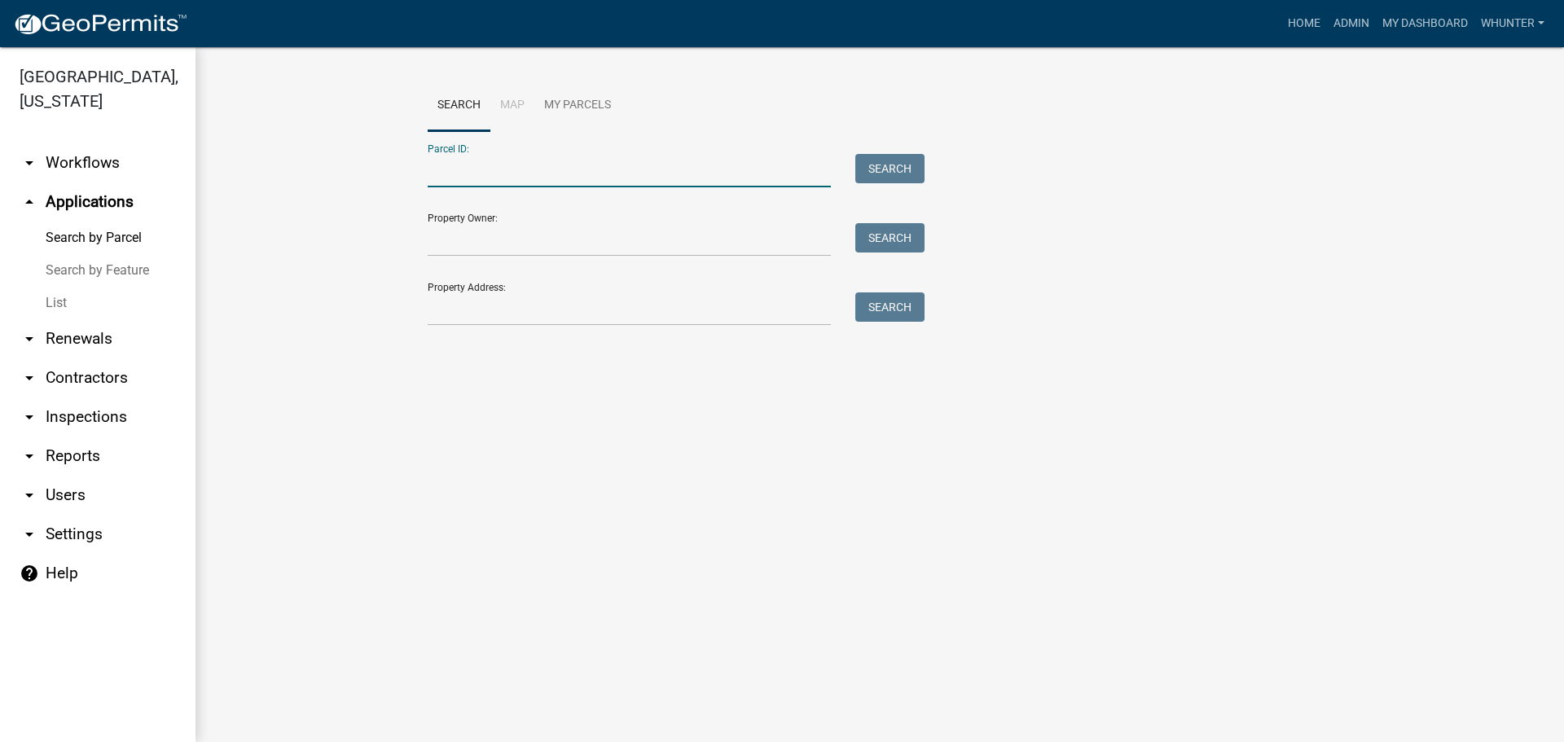
click at [462, 182] on input "Parcel ID:" at bounding box center [629, 170] width 403 height 33
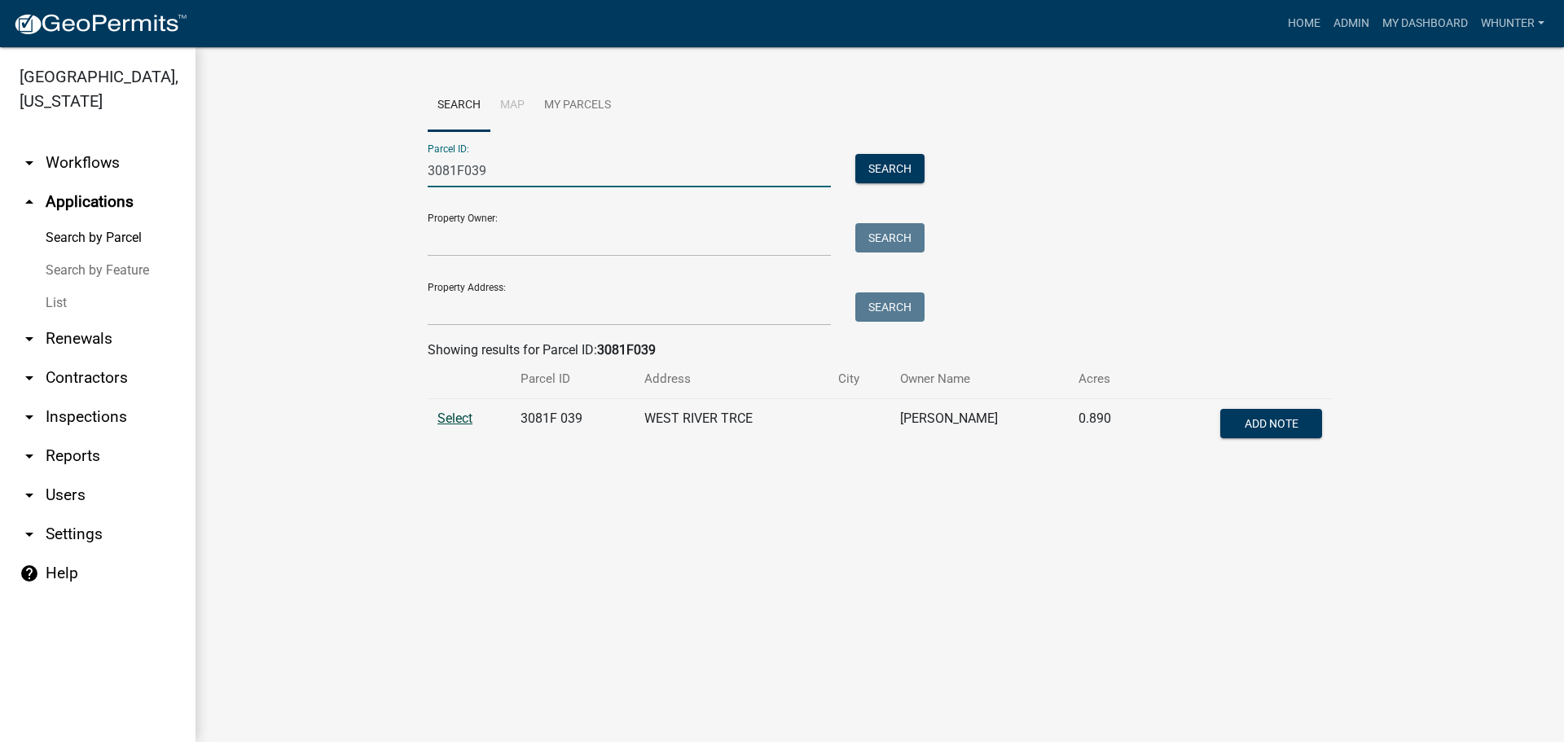
type input "3081F039"
click at [454, 420] on span "Select" at bounding box center [454, 417] width 35 height 15
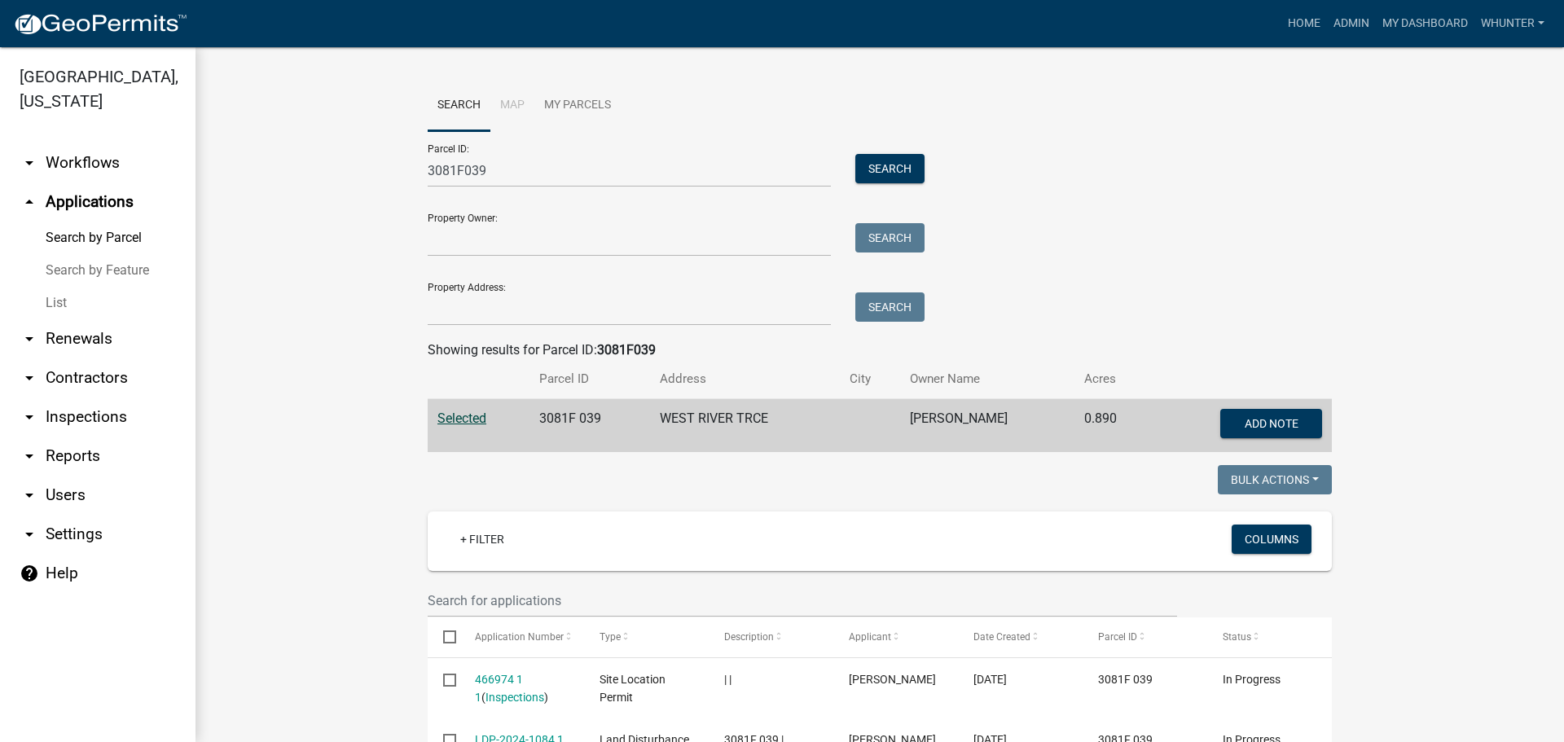
scroll to position [154, 0]
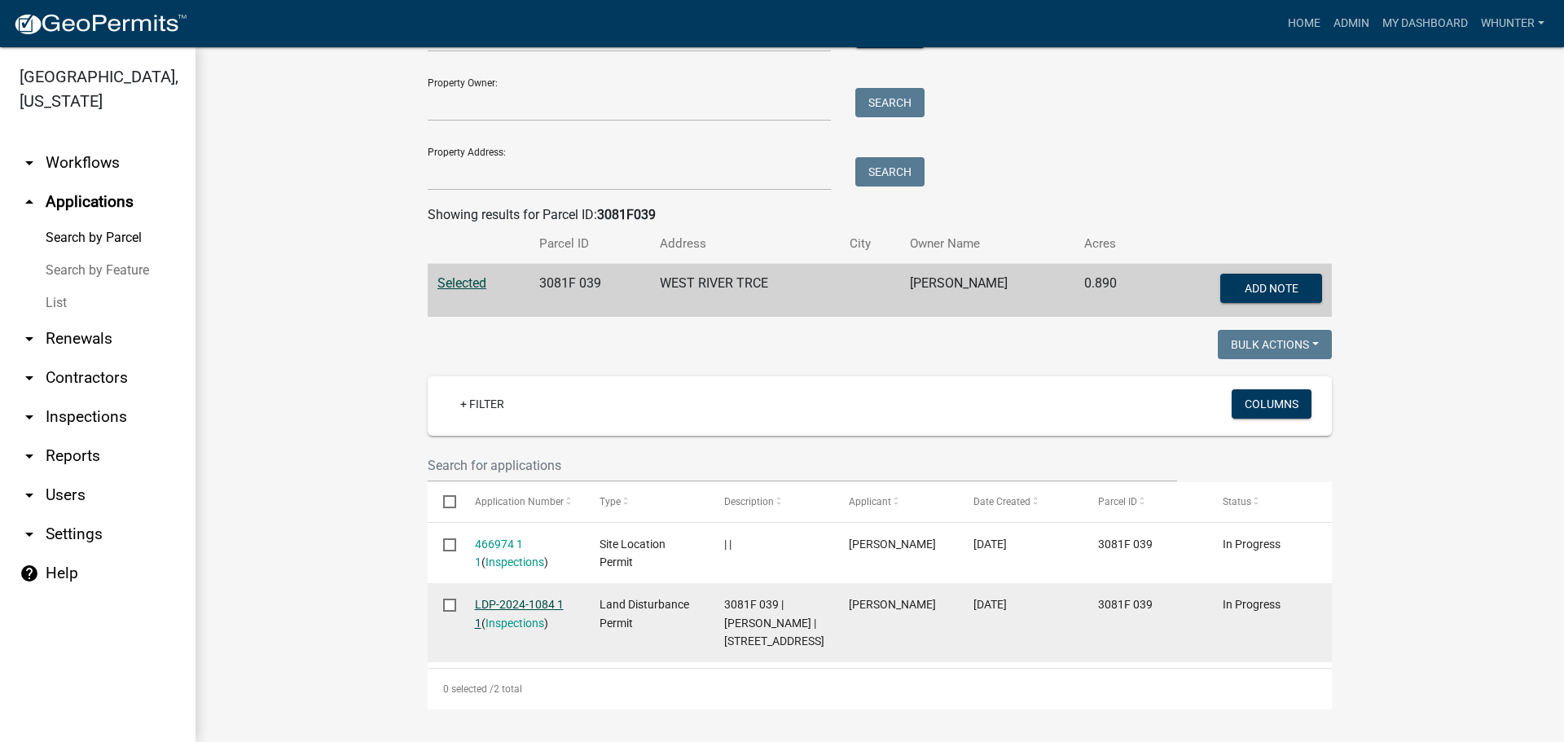
click at [539, 598] on link "LDP-2024-1084 1 1" at bounding box center [519, 614] width 89 height 32
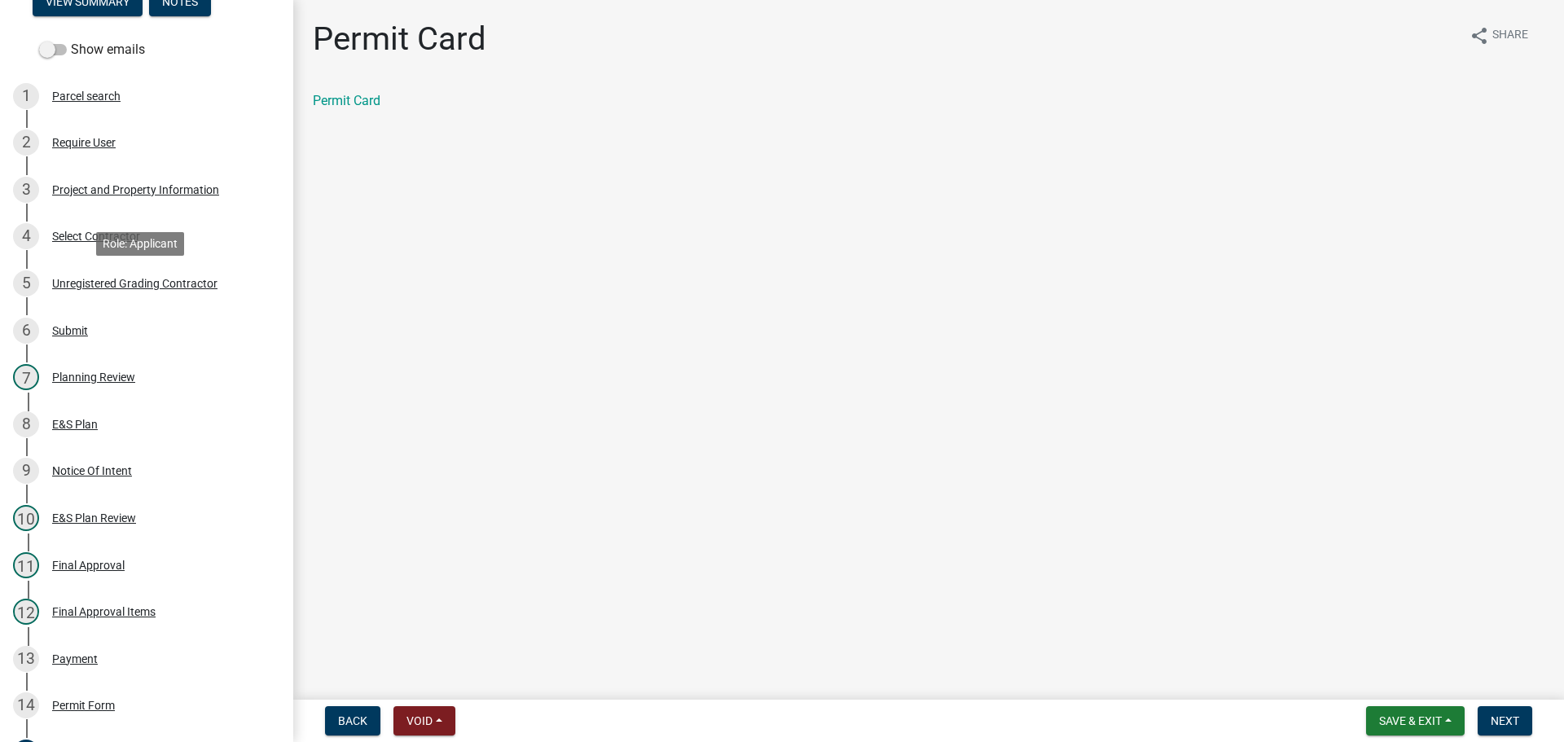
scroll to position [407, 0]
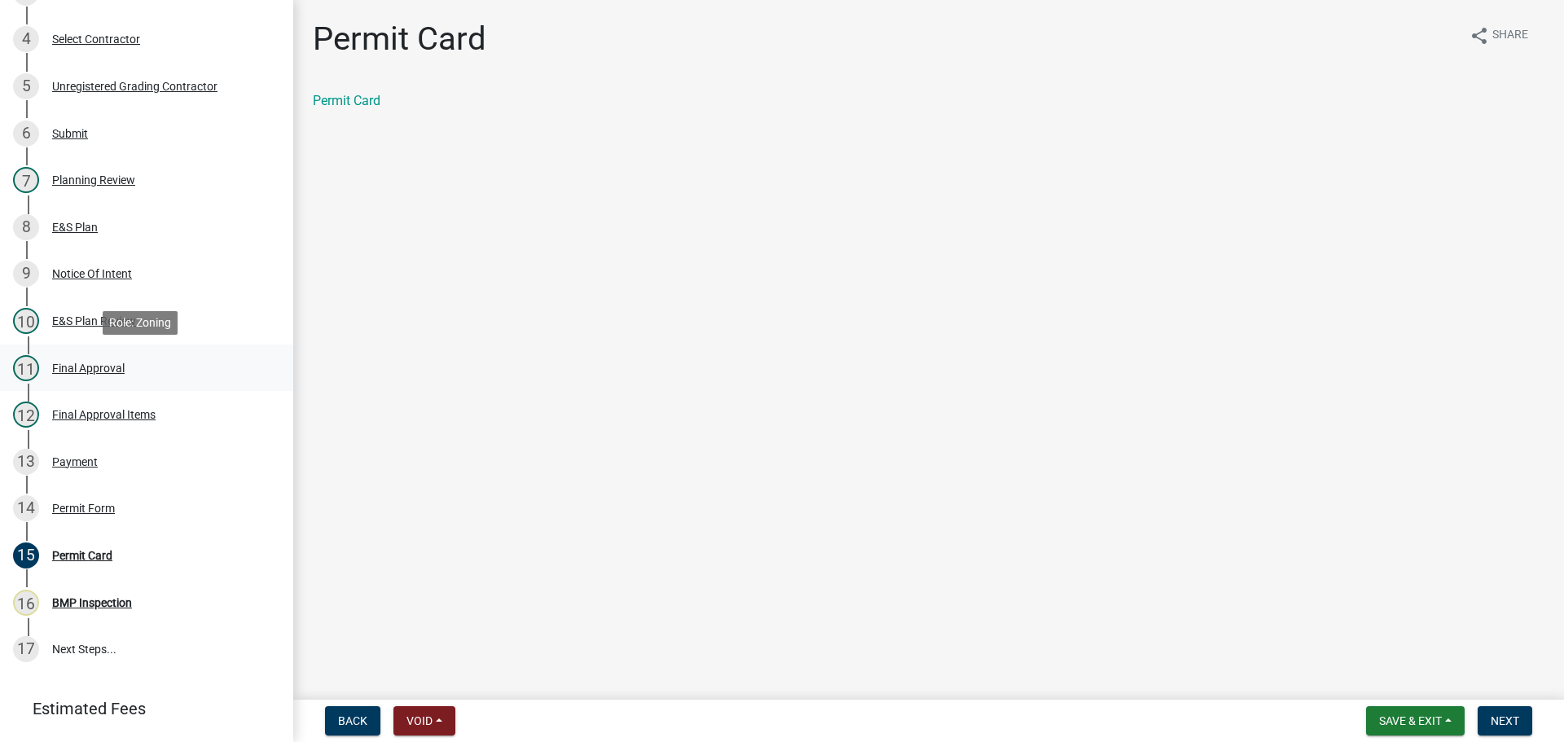
click at [92, 375] on div "11 Final Approval" at bounding box center [140, 368] width 254 height 26
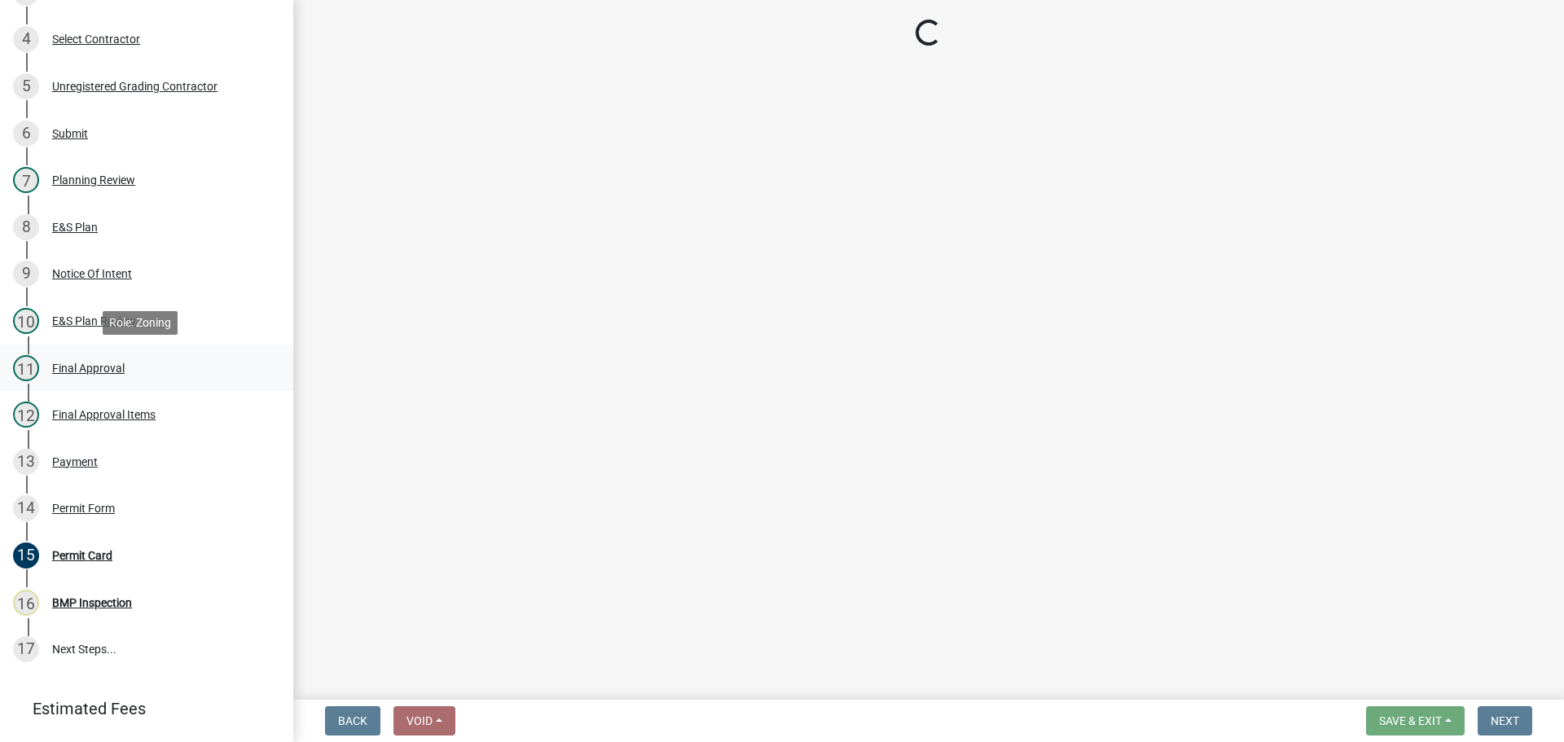
select select "f66b4cef-93c9-440c-84d8-a2c8d35cb7c1"
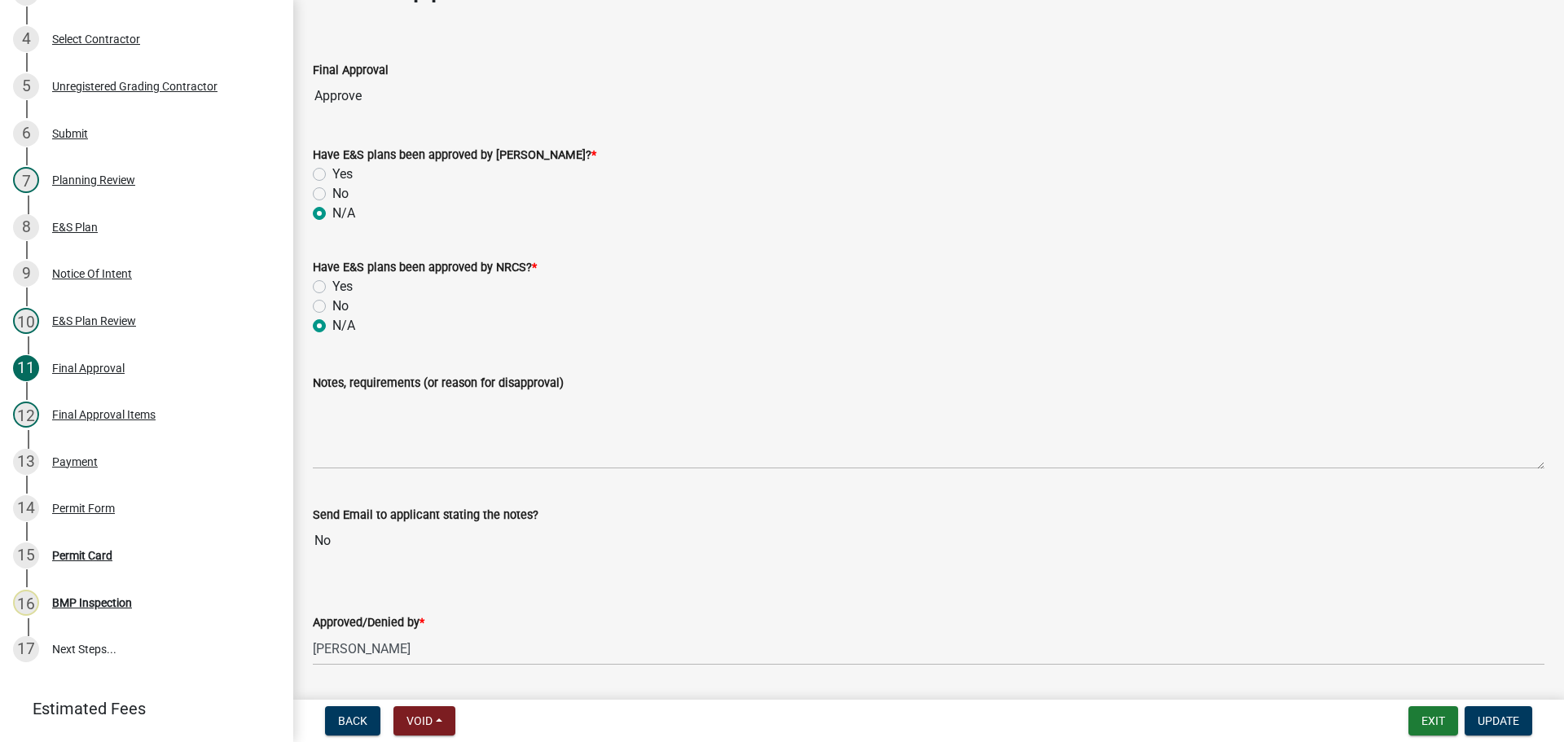
scroll to position [104, 0]
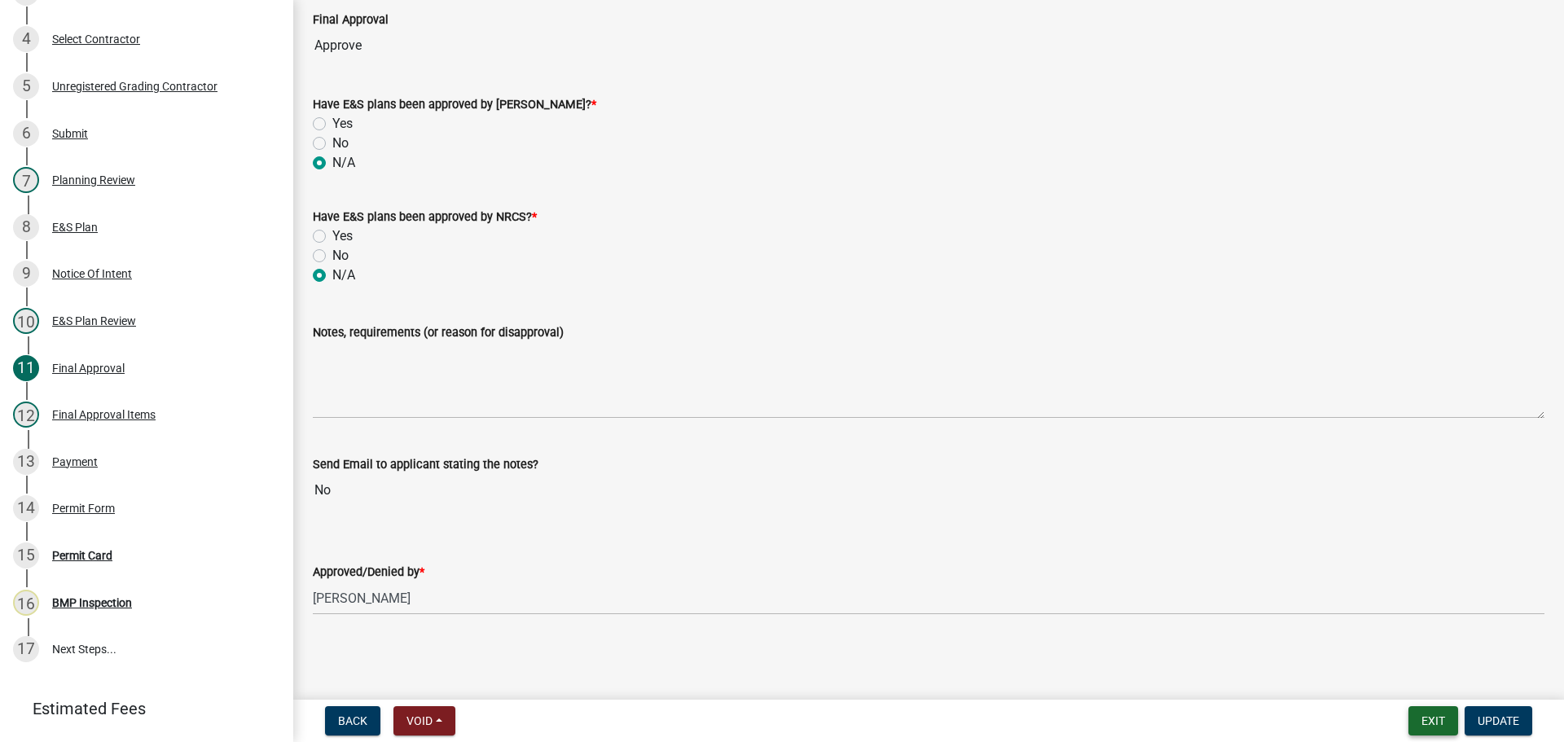
click at [1424, 719] on button "Exit" at bounding box center [1433, 720] width 50 height 29
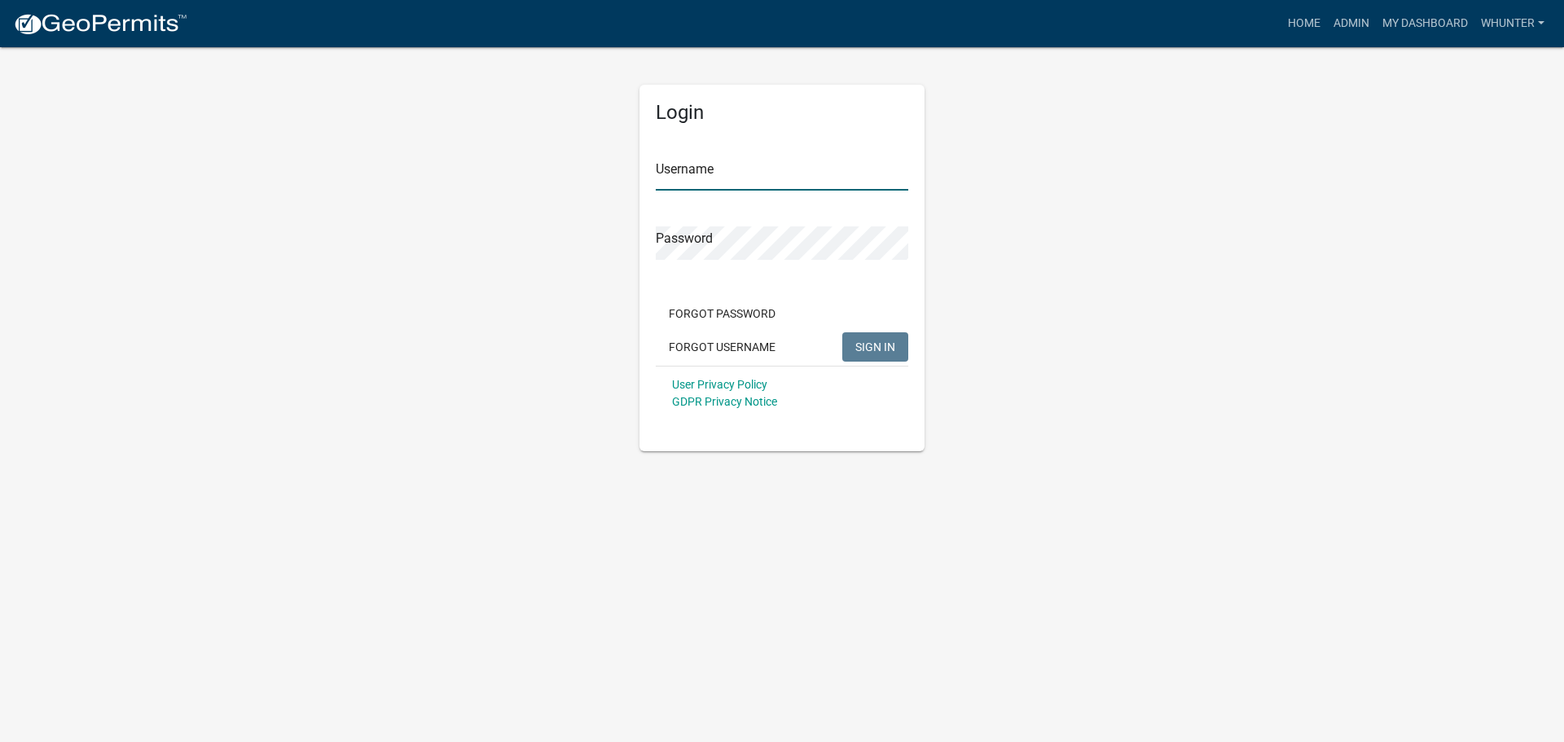
type input "whunter"
click at [860, 349] on span "SIGN IN" at bounding box center [875, 346] width 40 height 13
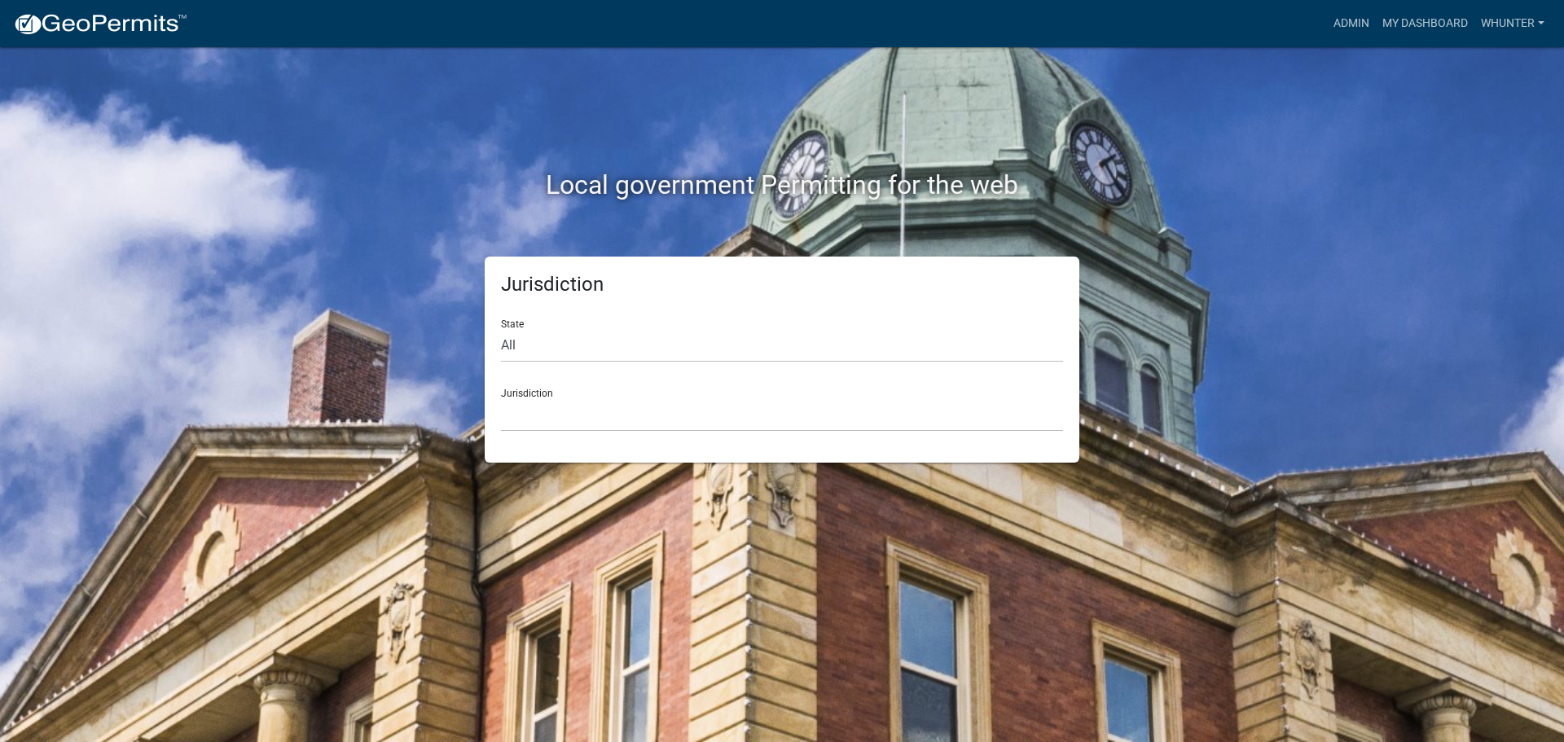
click at [605, 363] on form "State All Colorado Georgia Indiana Iowa Kansas Minnesota Ohio South Carolina Wi…" at bounding box center [782, 368] width 562 height 125
click at [576, 340] on select "All Colorado Georgia Indiana Iowa Kansas Minnesota Ohio South Carolina Wisconsin" at bounding box center [782, 345] width 562 height 33
select select "Georgia"
click at [501, 329] on select "All Colorado Georgia Indiana Iowa Kansas Minnesota Ohio South Carolina Wisconsin" at bounding box center [782, 345] width 562 height 33
click at [563, 419] on select "Cook County, Georgia Crawford County, Georgia Gilmer County, Georgia Haralson C…" at bounding box center [782, 414] width 562 height 33
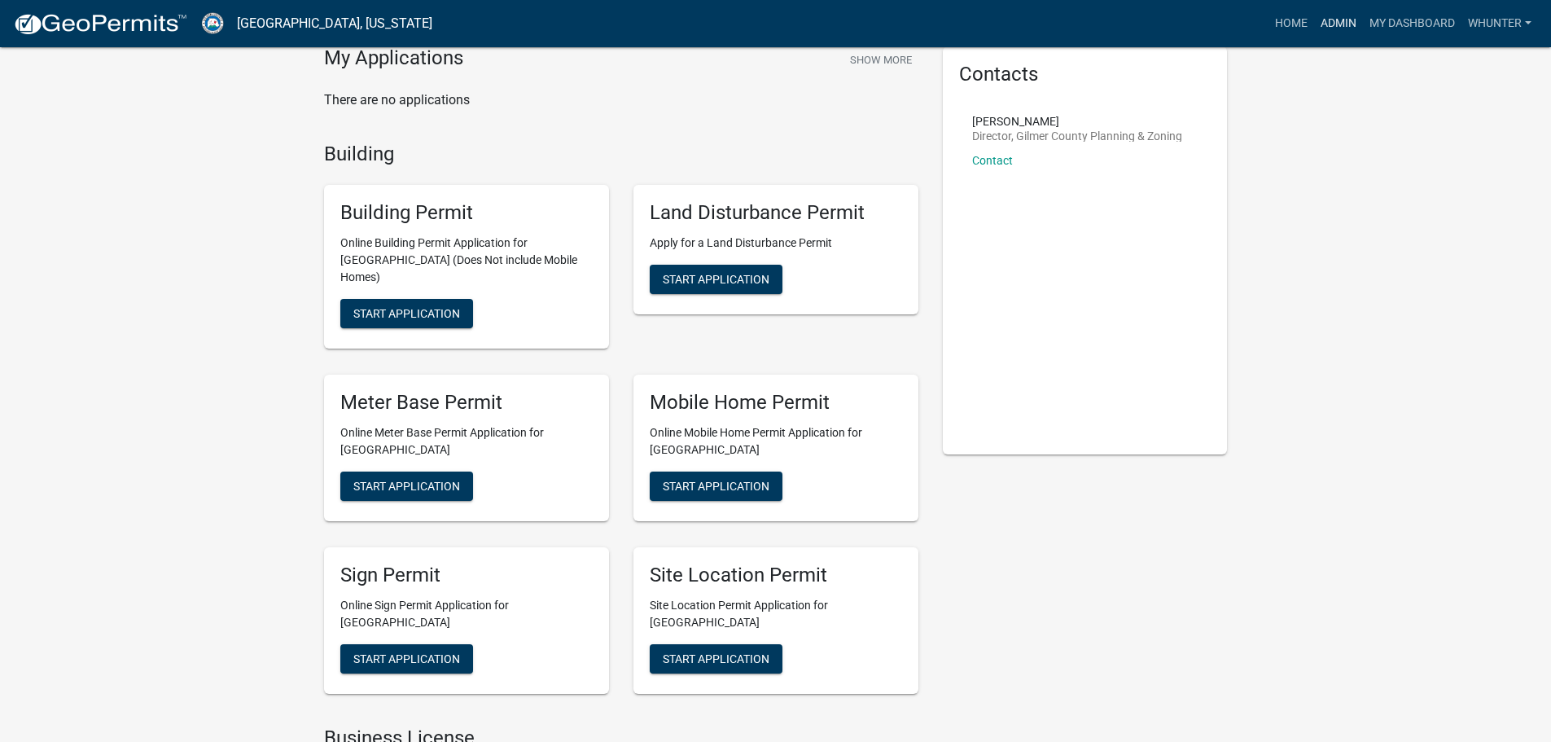
scroll to position [163, 0]
